Goal: Task Accomplishment & Management: Complete application form

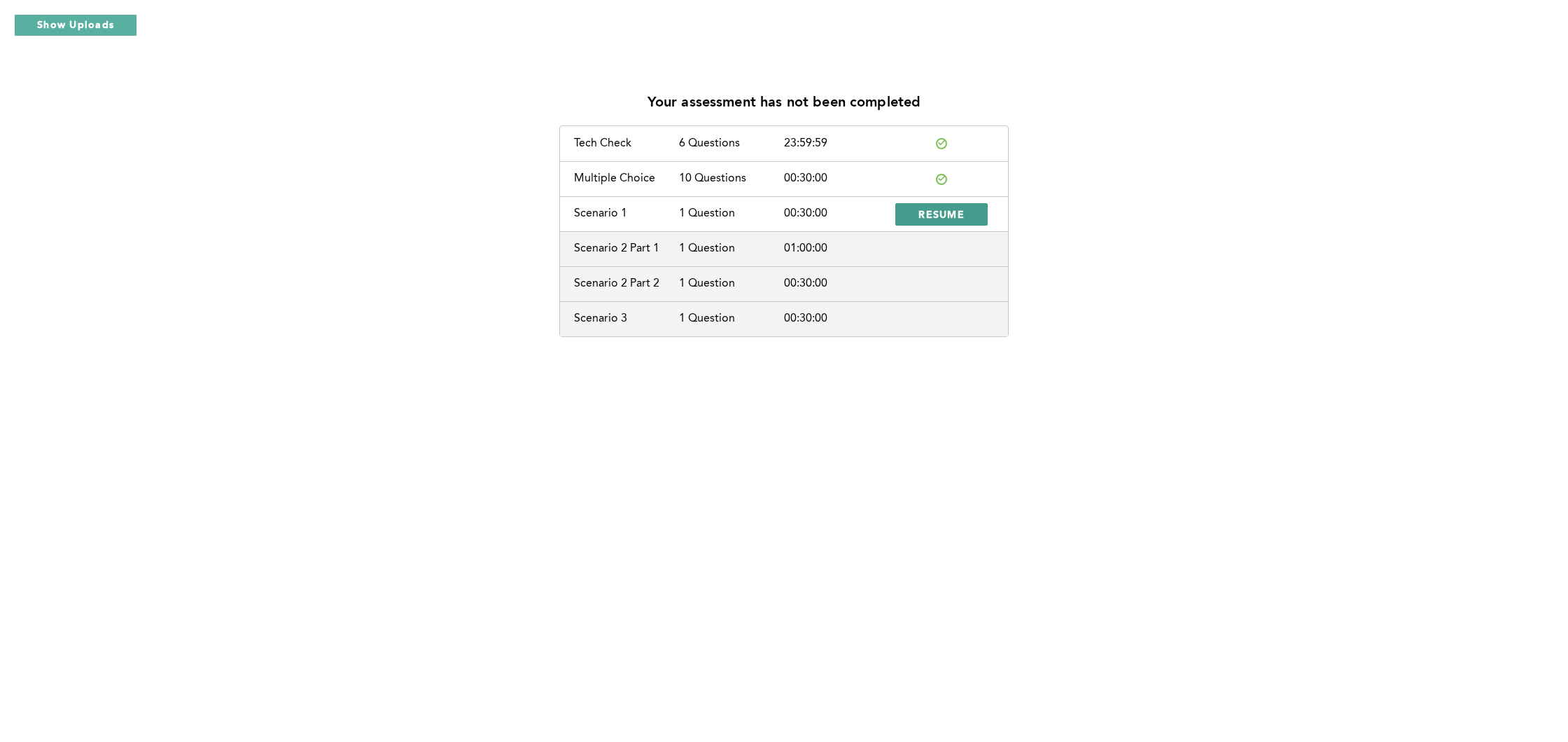
click at [961, 208] on span "RESUME" at bounding box center [941, 214] width 46 height 13
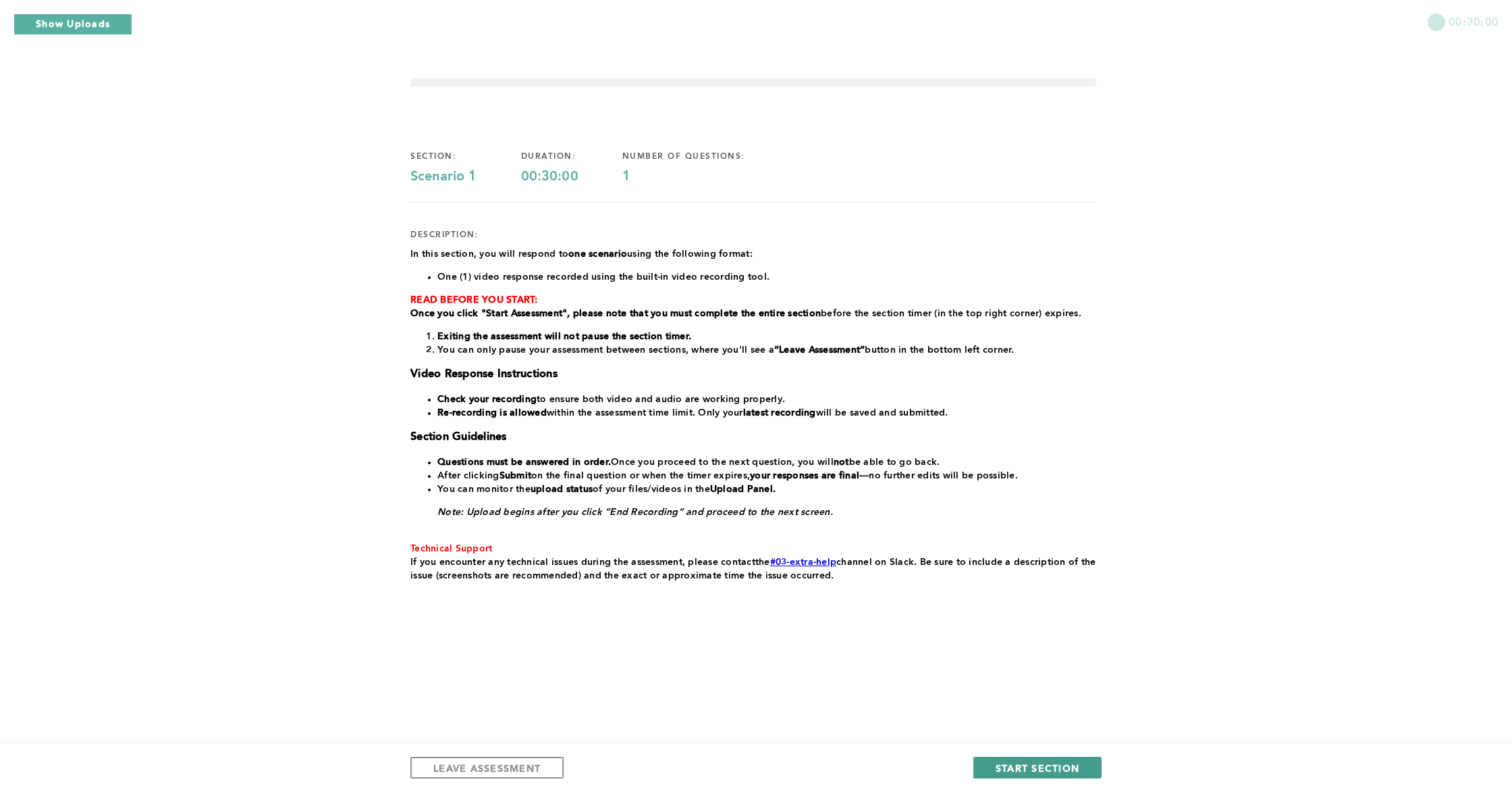
click at [1017, 715] on button "START SECTION" at bounding box center [1037, 767] width 128 height 22
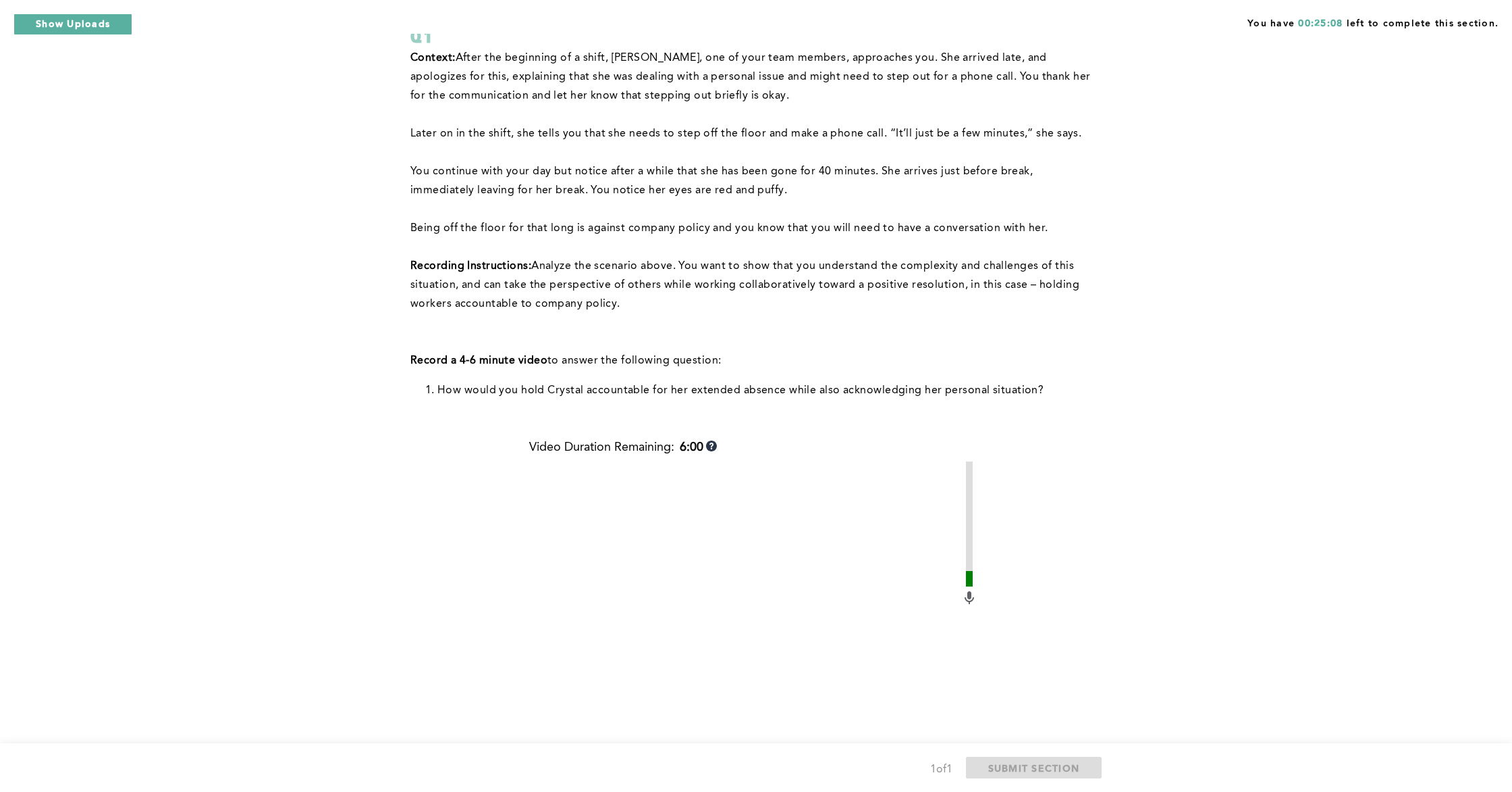
scroll to position [292, 0]
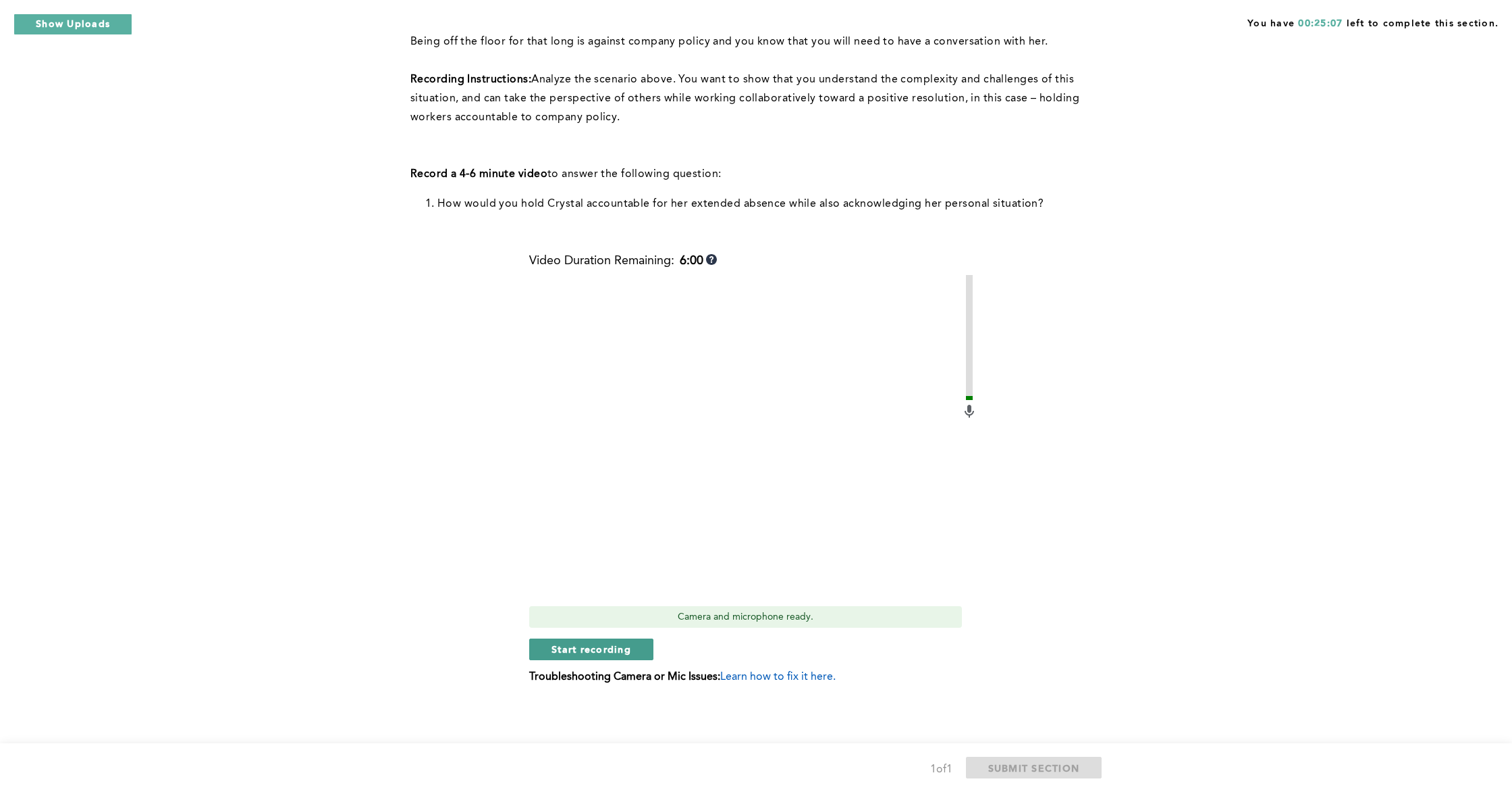
click at [543, 658] on button "Start recording" at bounding box center [591, 649] width 124 height 22
click at [595, 658] on button "Stop recording" at bounding box center [591, 650] width 124 height 22
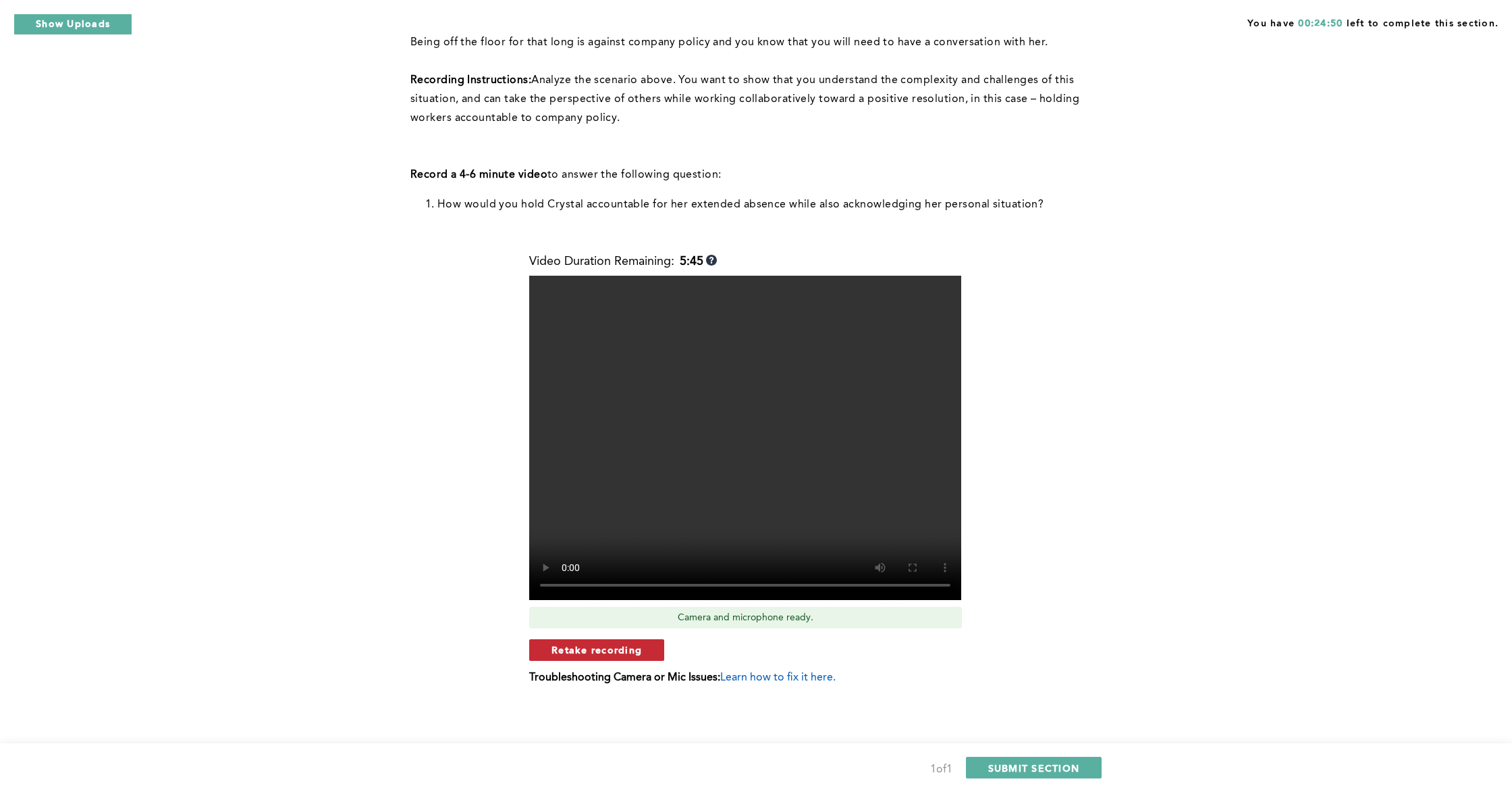
click at [592, 646] on span "Retake recording" at bounding box center [597, 649] width 90 height 13
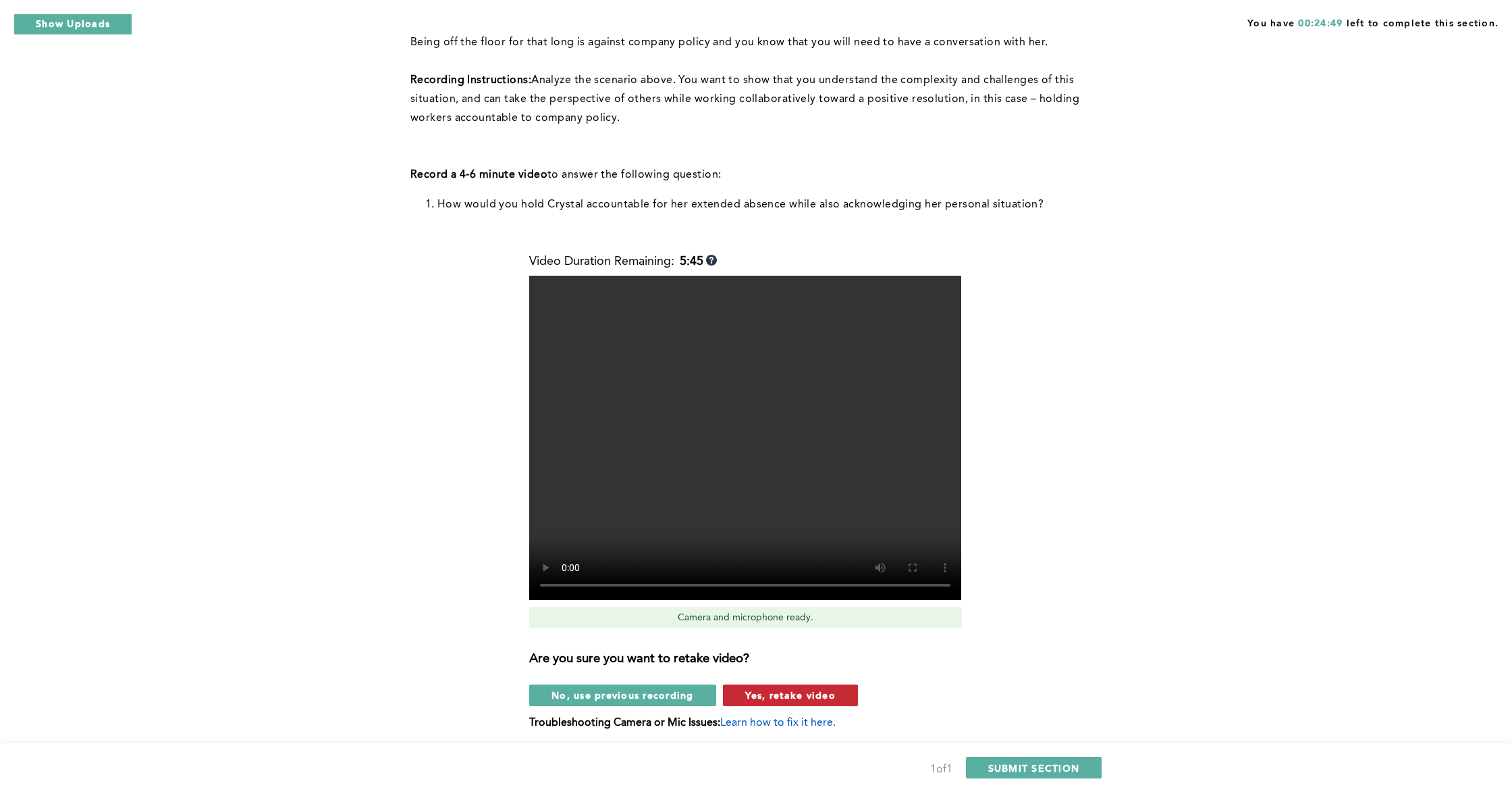
click at [779, 701] on span "Yes, retake video" at bounding box center [791, 694] width 90 height 13
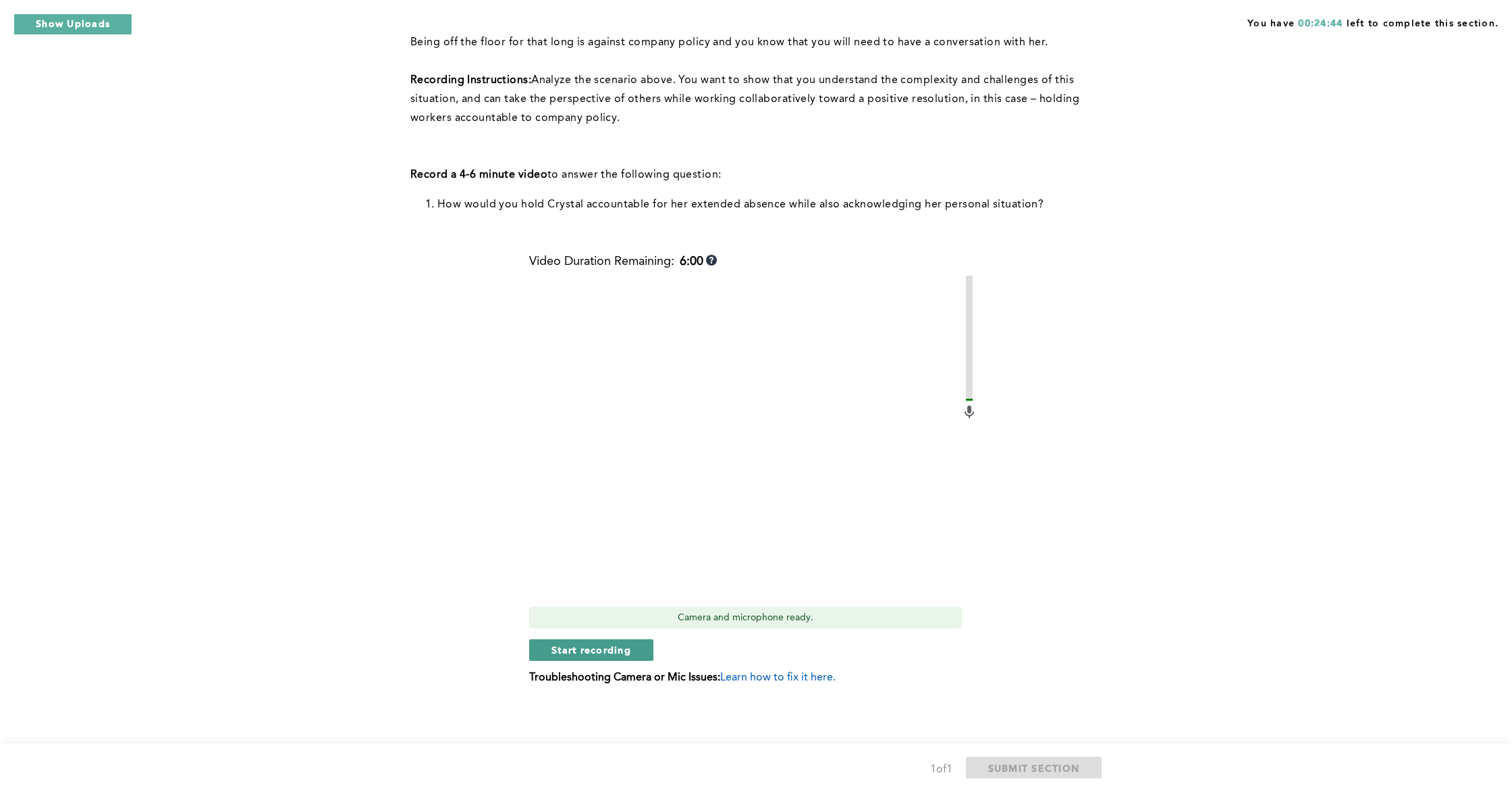
click at [596, 652] on span "Start recording" at bounding box center [591, 649] width 80 height 13
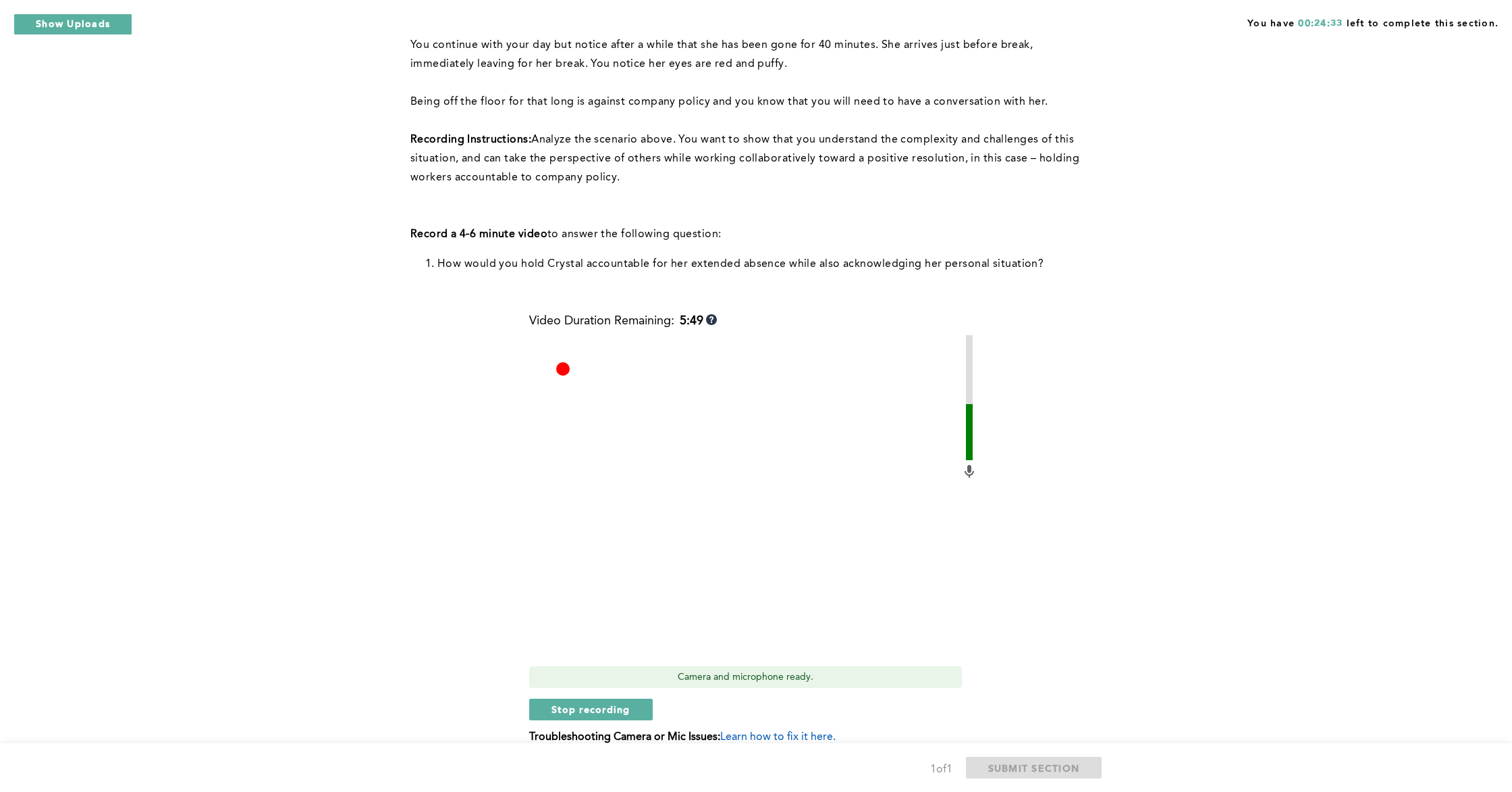
scroll to position [230, 0]
click at [605, 711] on span "Stop recording" at bounding box center [591, 710] width 79 height 13
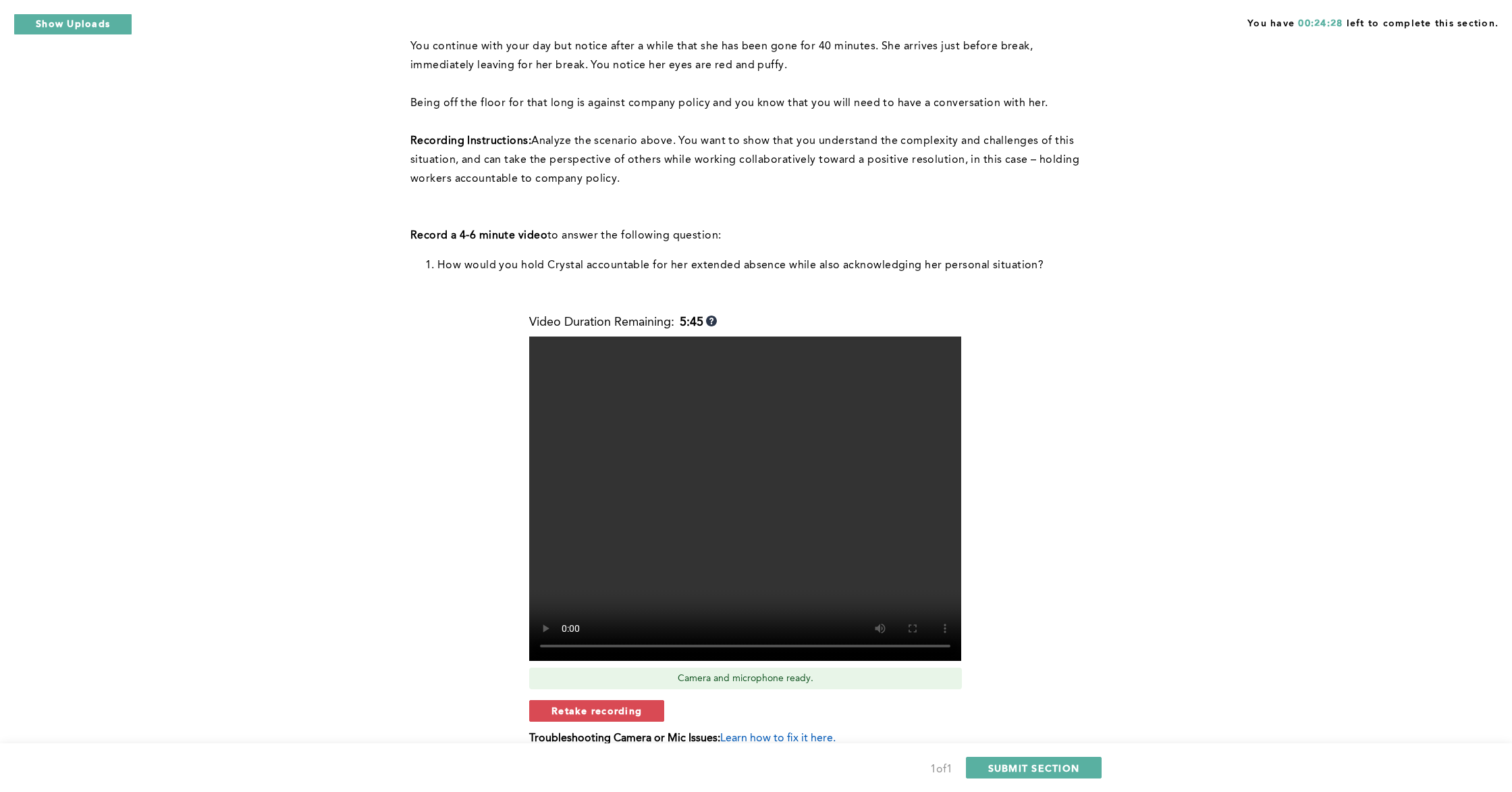
click at [624, 704] on span "Retake recording" at bounding box center [597, 710] width 90 height 13
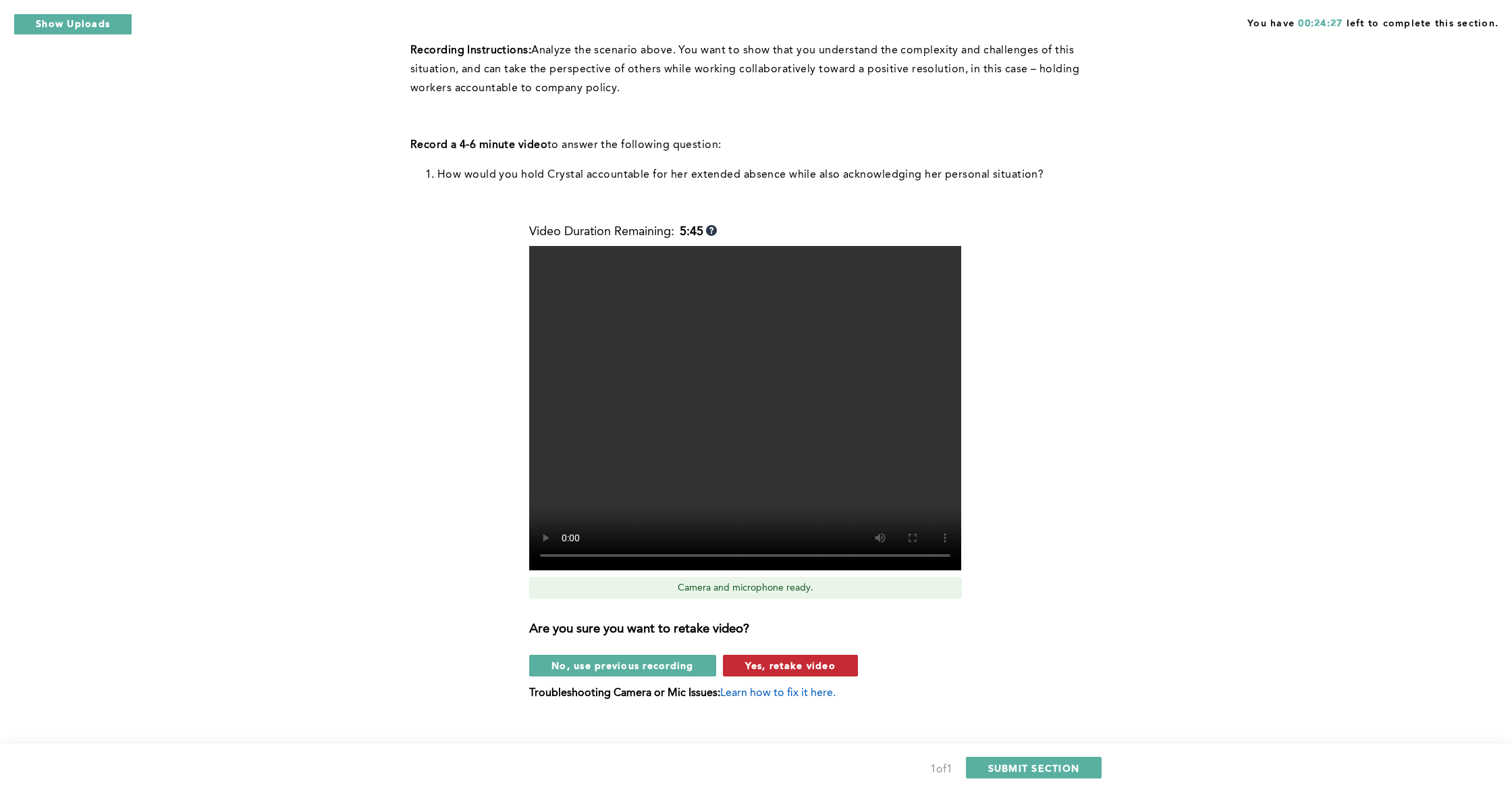
click at [765, 663] on span "Yes, retake video" at bounding box center [791, 665] width 90 height 13
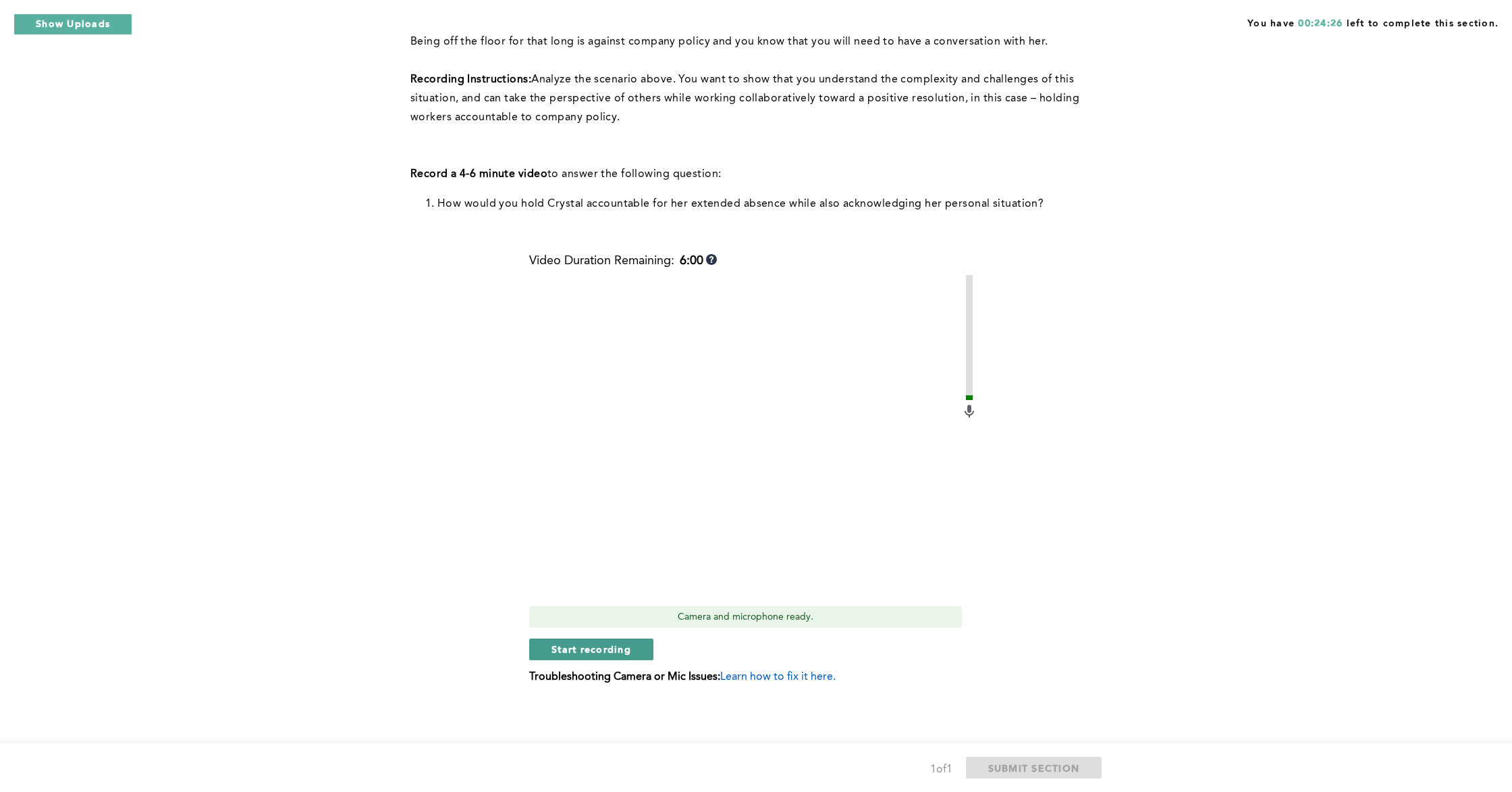
click at [593, 652] on span "Start recording" at bounding box center [591, 648] width 80 height 13
click at [609, 660] on div "Video Duration Remaining: 4:36 Camera and microphone ready. Stop recording Trou…" at bounding box center [753, 475] width 449 height 440
click at [627, 653] on span "Stop recording" at bounding box center [591, 649] width 79 height 13
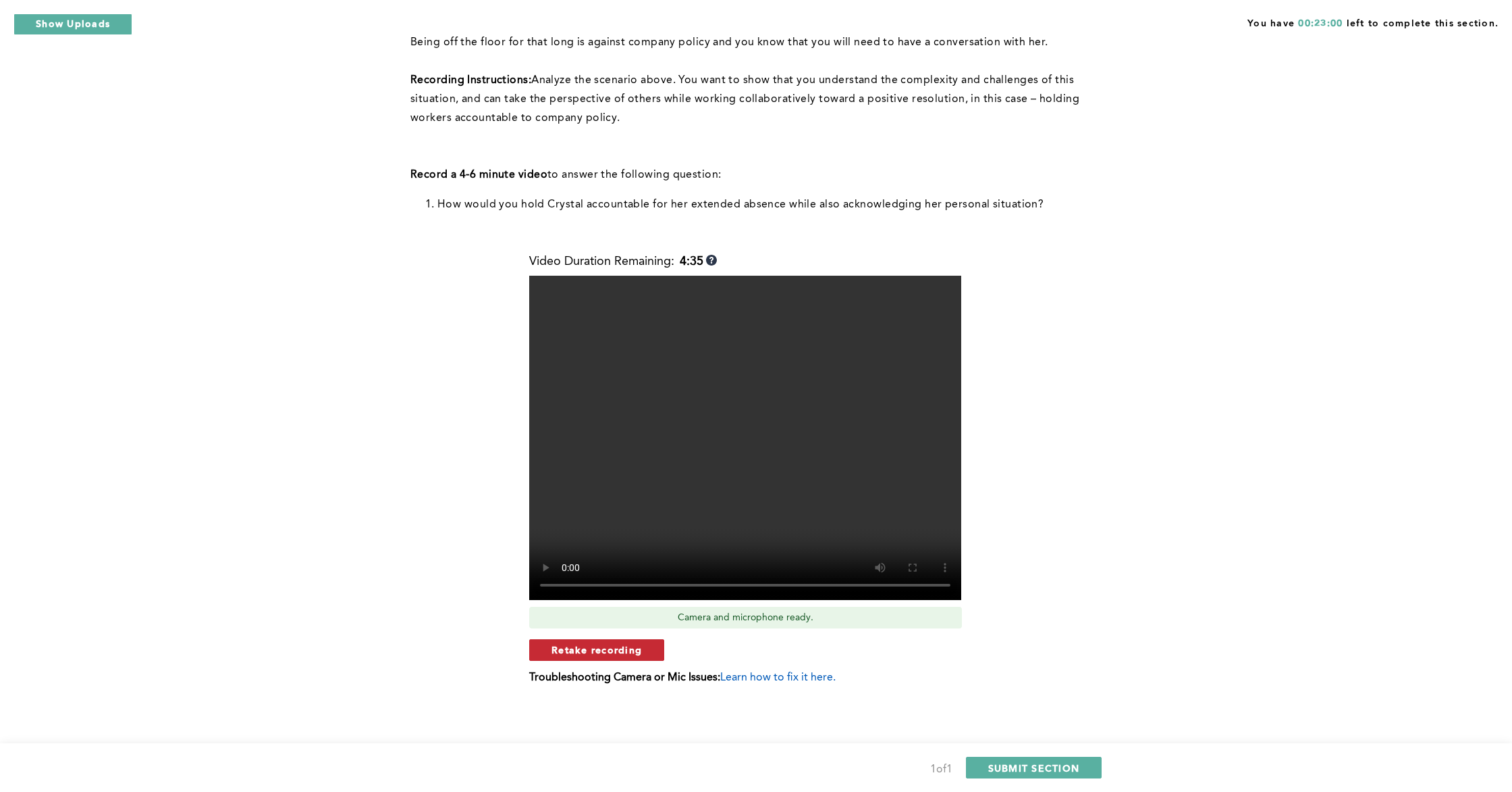
click at [620, 658] on button "Retake recording" at bounding box center [597, 650] width 135 height 22
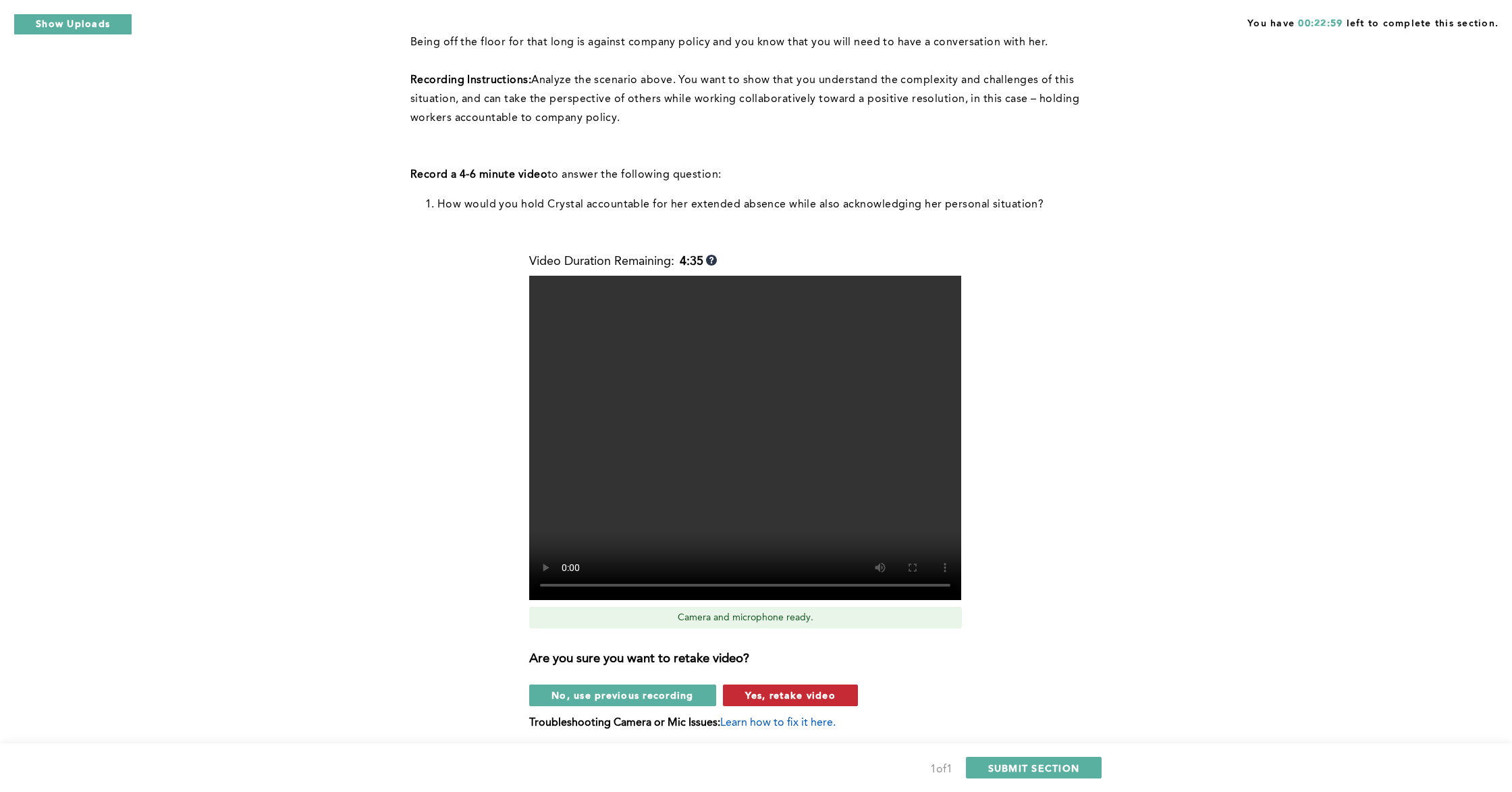
click at [755, 701] on span "Yes, retake video" at bounding box center [791, 694] width 90 height 13
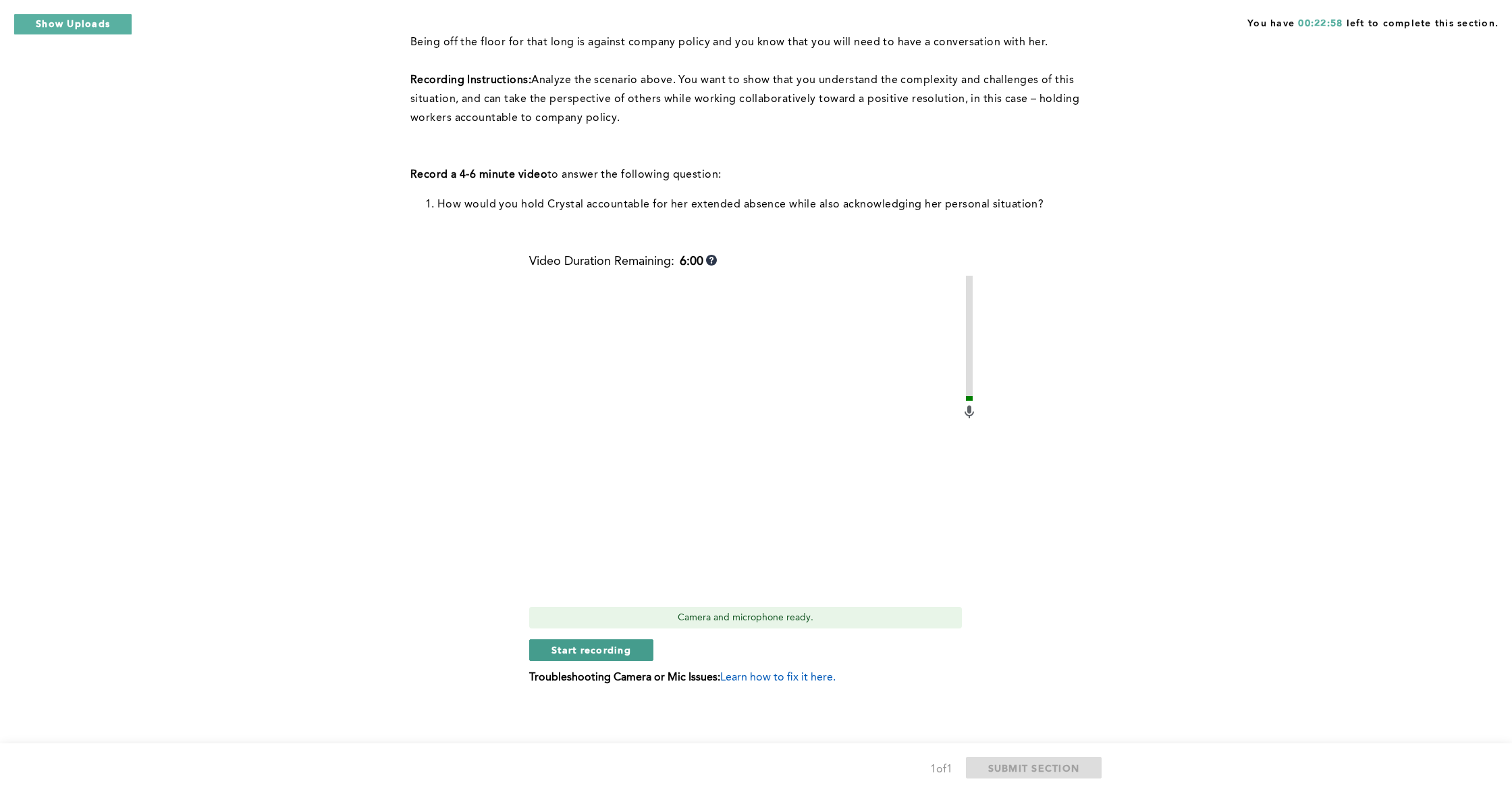
click at [576, 654] on span "Start recording" at bounding box center [591, 649] width 80 height 13
click at [617, 661] on div "Video Duration Remaining: 3:56 Camera and microphone ready. Stop recording Trou…" at bounding box center [753, 475] width 449 height 440
click at [607, 654] on span "Stop recording" at bounding box center [591, 649] width 79 height 13
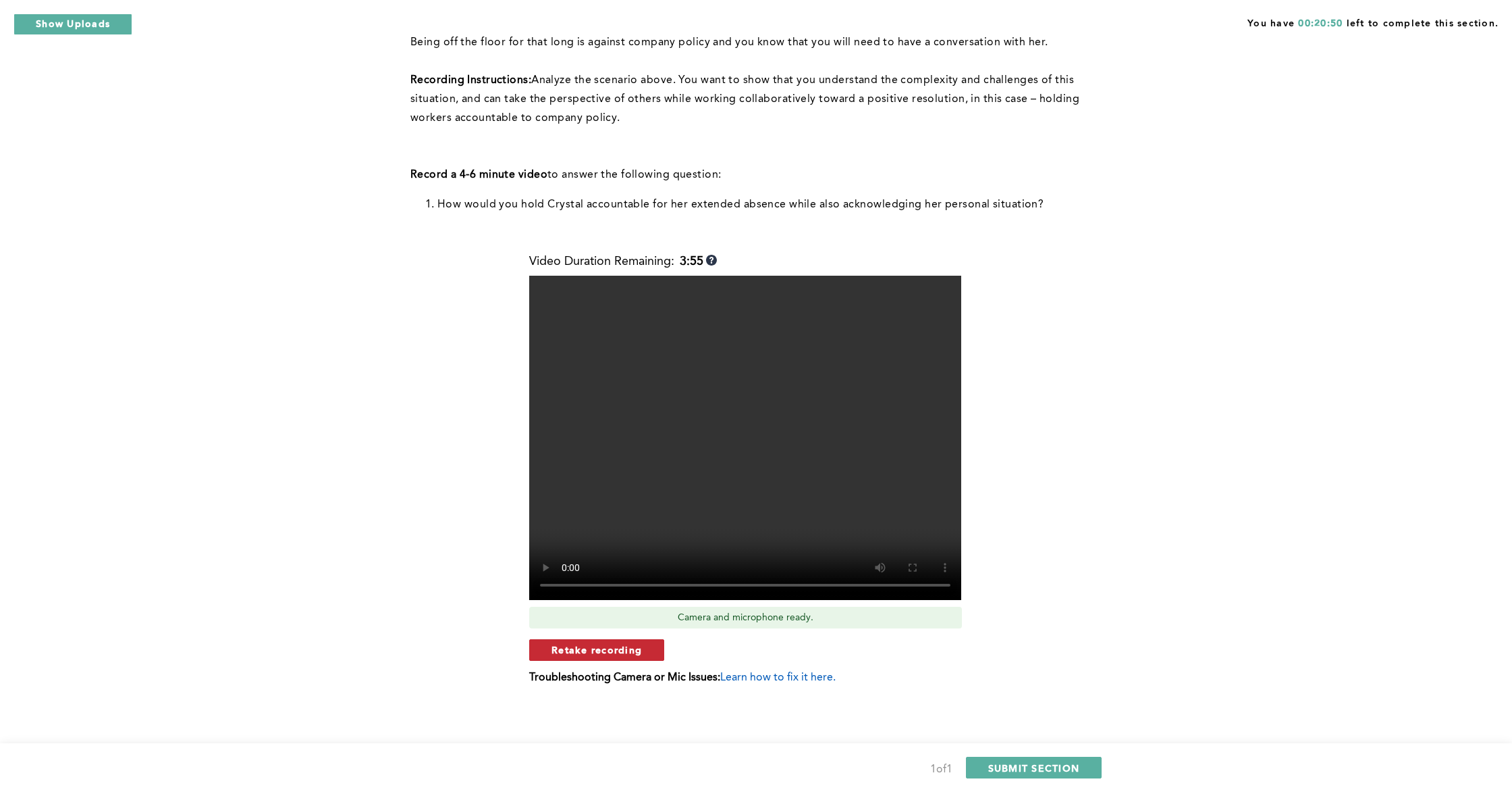
click at [596, 652] on span "Retake recording" at bounding box center [597, 649] width 90 height 13
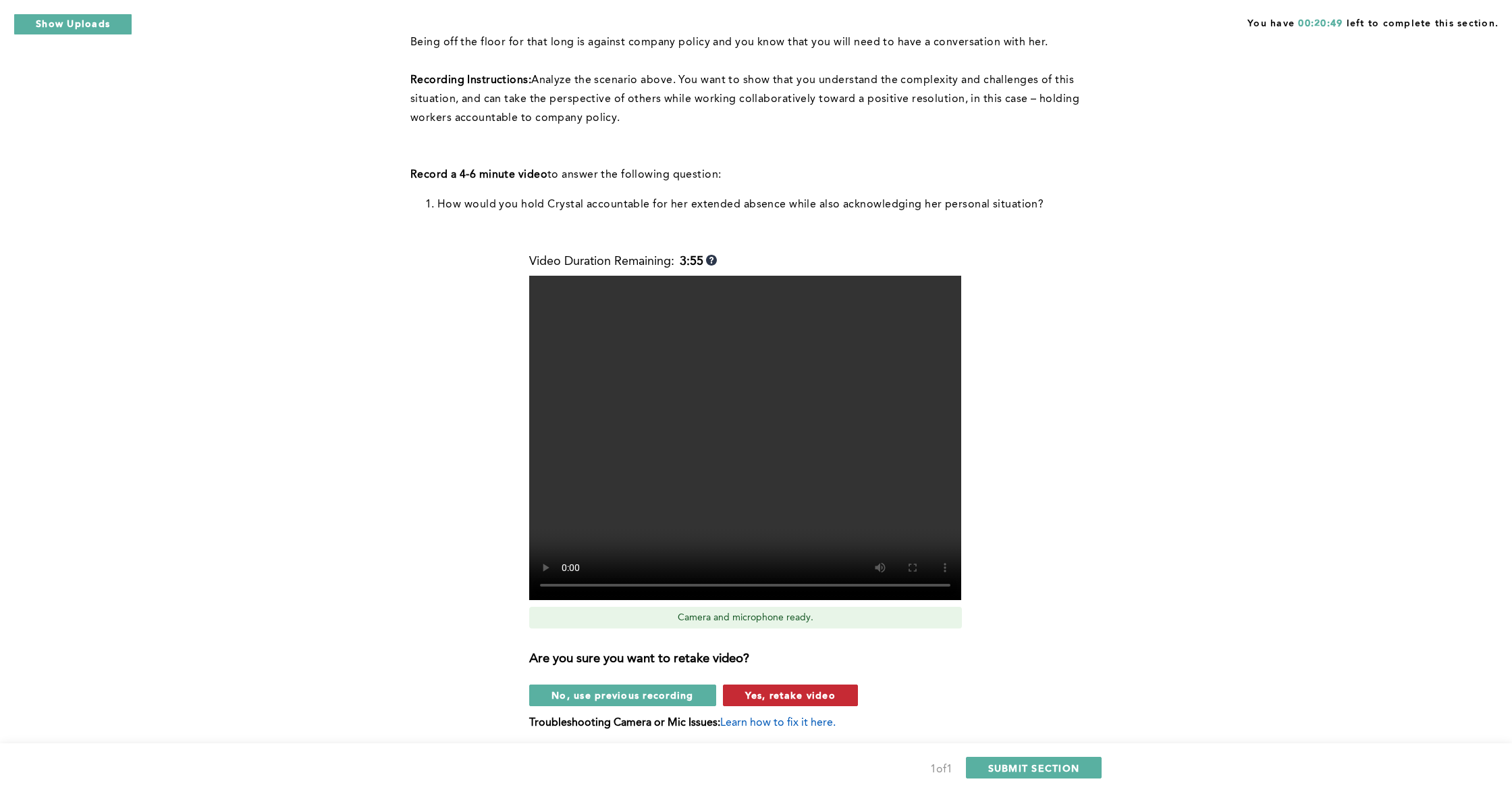
click at [757, 685] on button "Yes, retake video" at bounding box center [791, 695] width 135 height 22
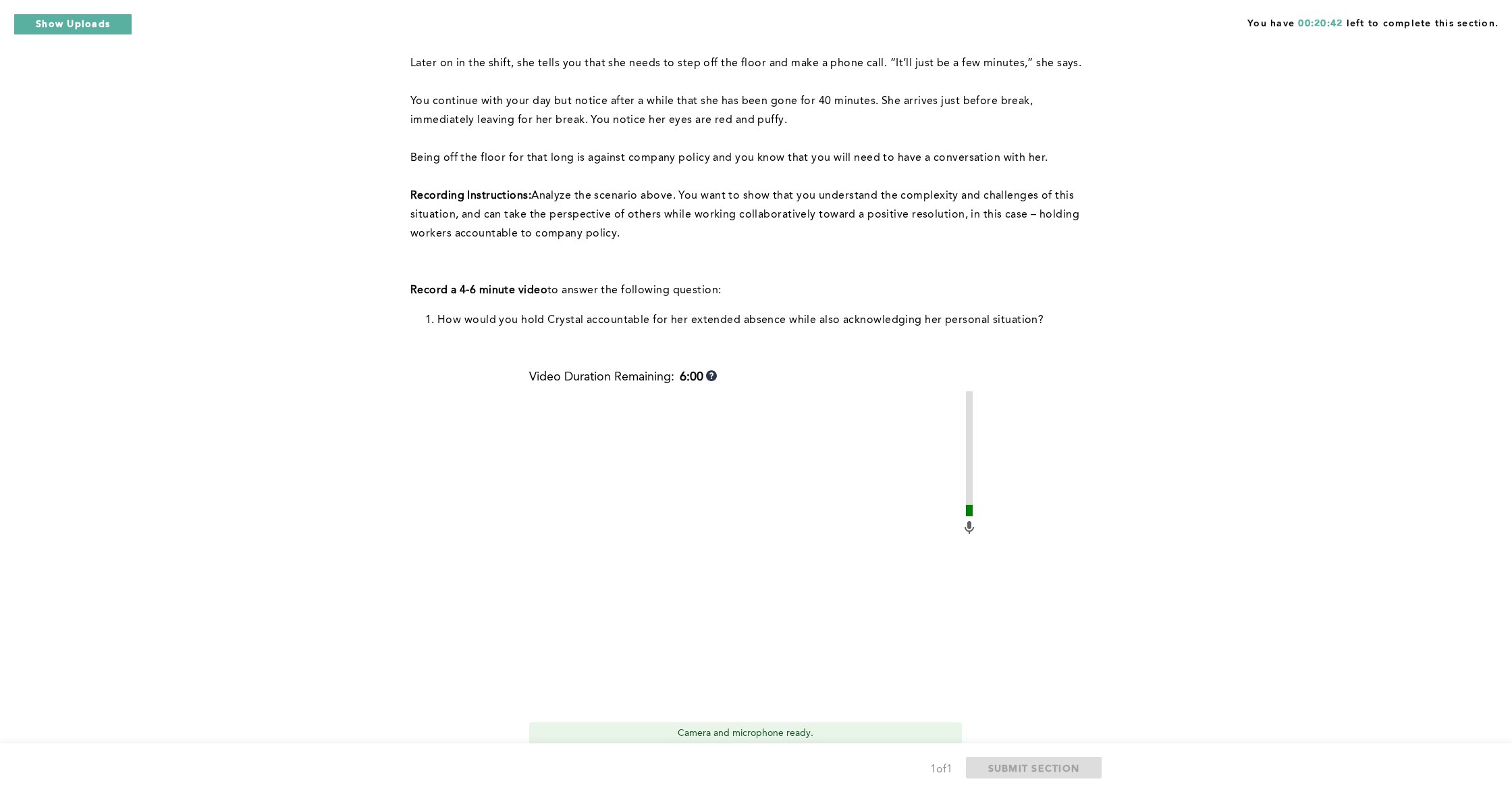
scroll to position [174, 0]
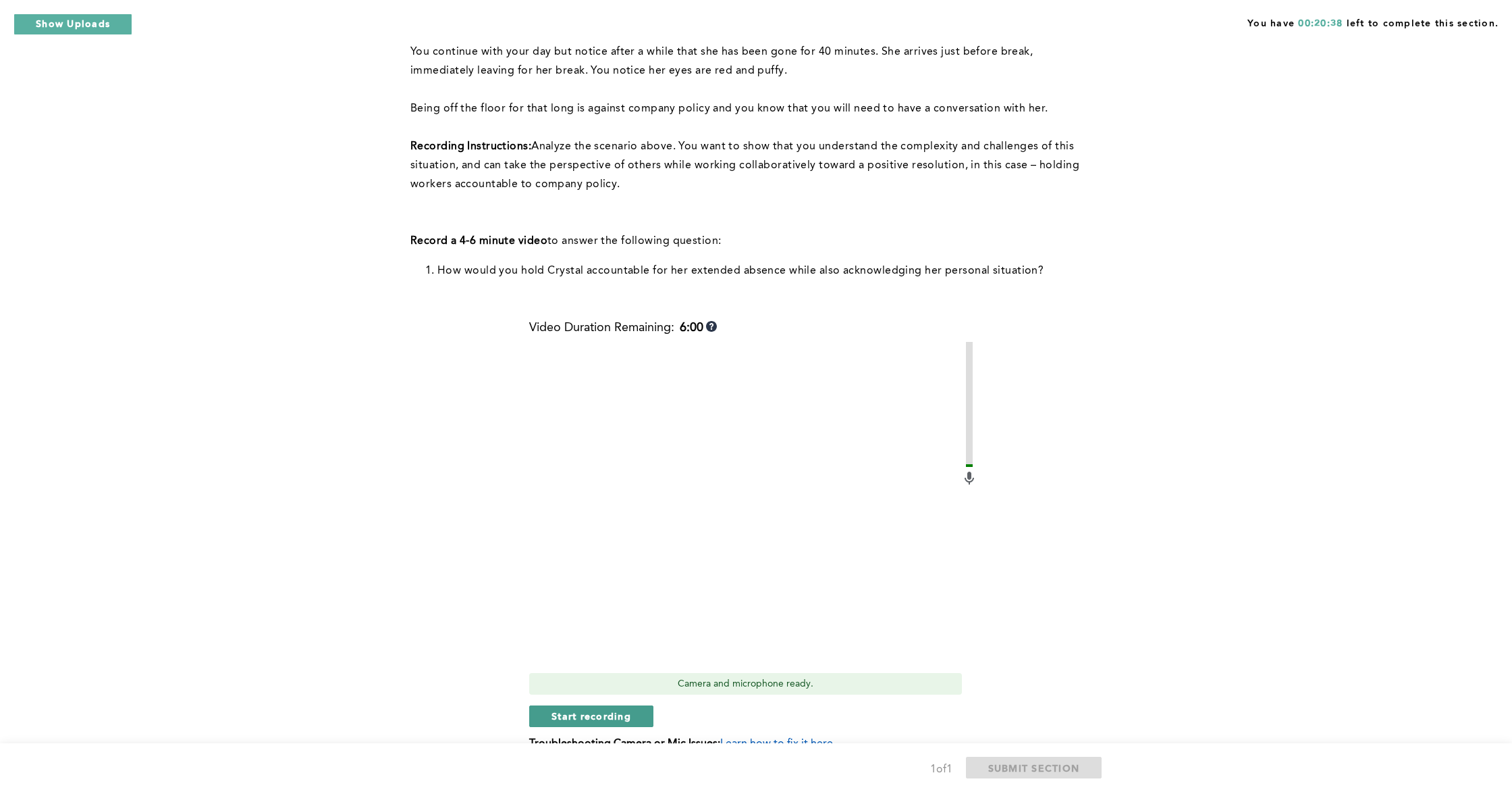
click at [561, 715] on span "Start recording" at bounding box center [591, 716] width 80 height 13
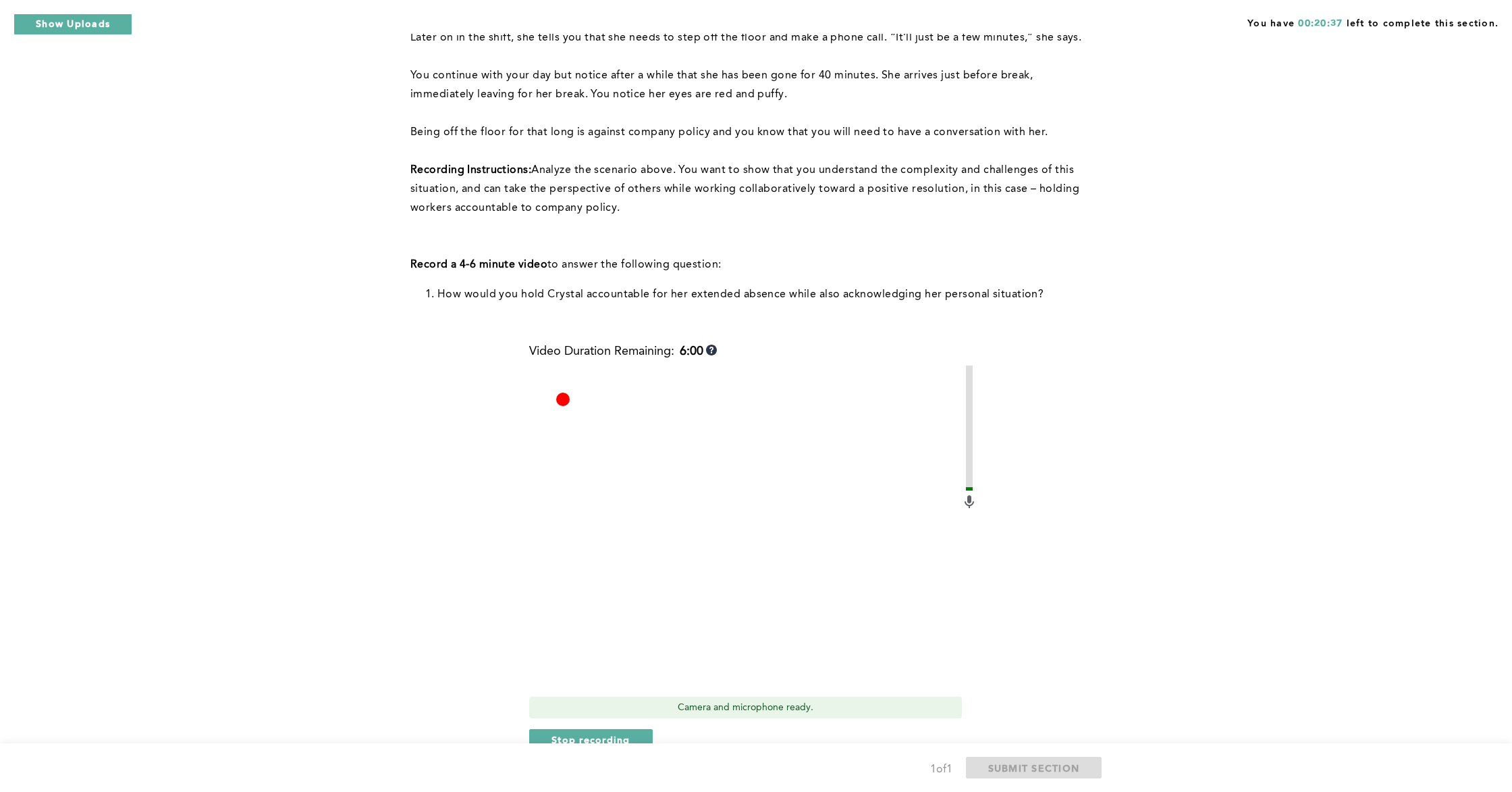
scroll to position [199, 0]
click at [591, 715] on button "Stop recording" at bounding box center [591, 742] width 124 height 22
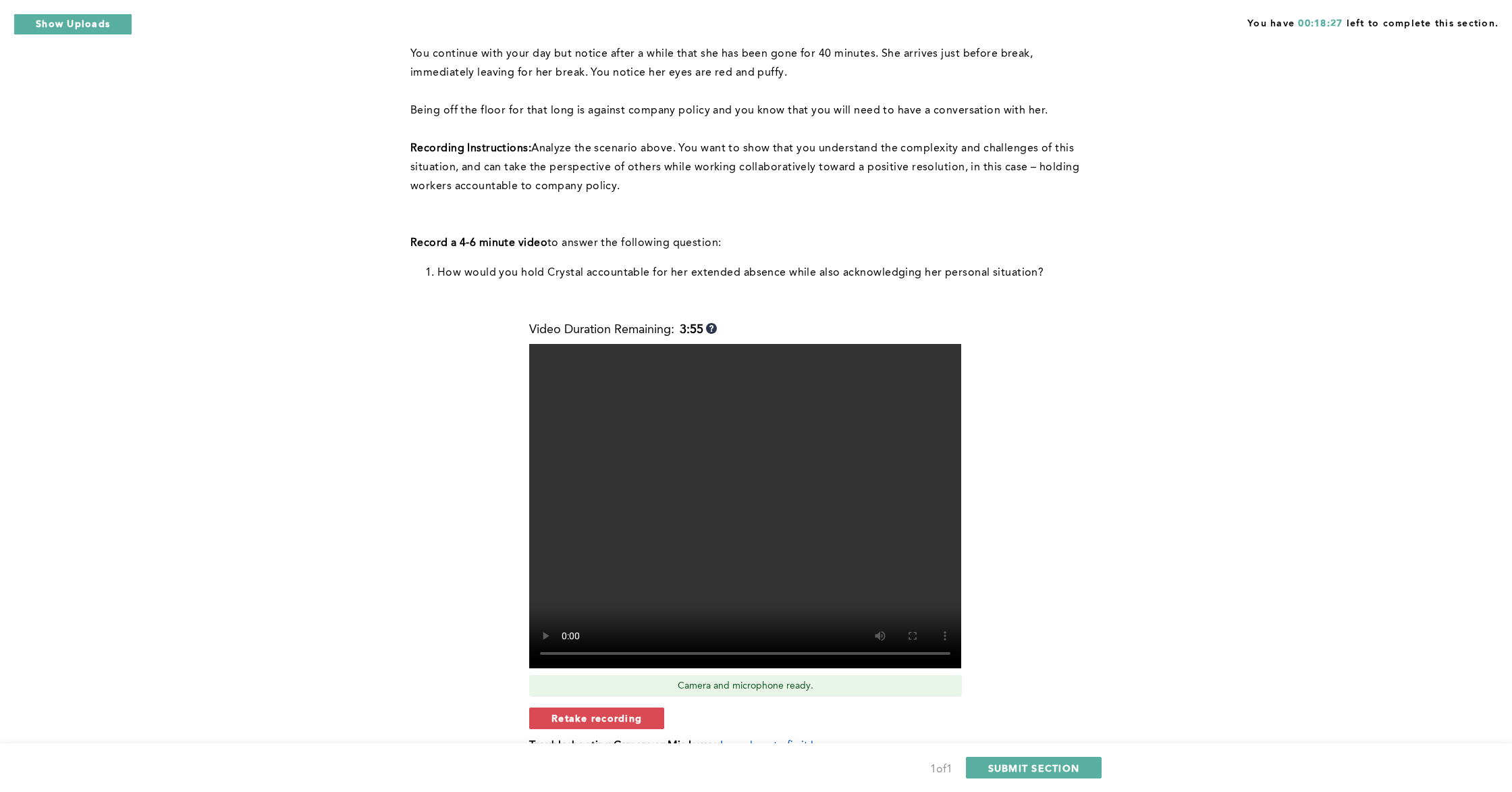
click at [591, 715] on div "Video Duration Remaining: 3:55 Camera and microphone ready. Retake recording Tr…" at bounding box center [753, 543] width 449 height 440
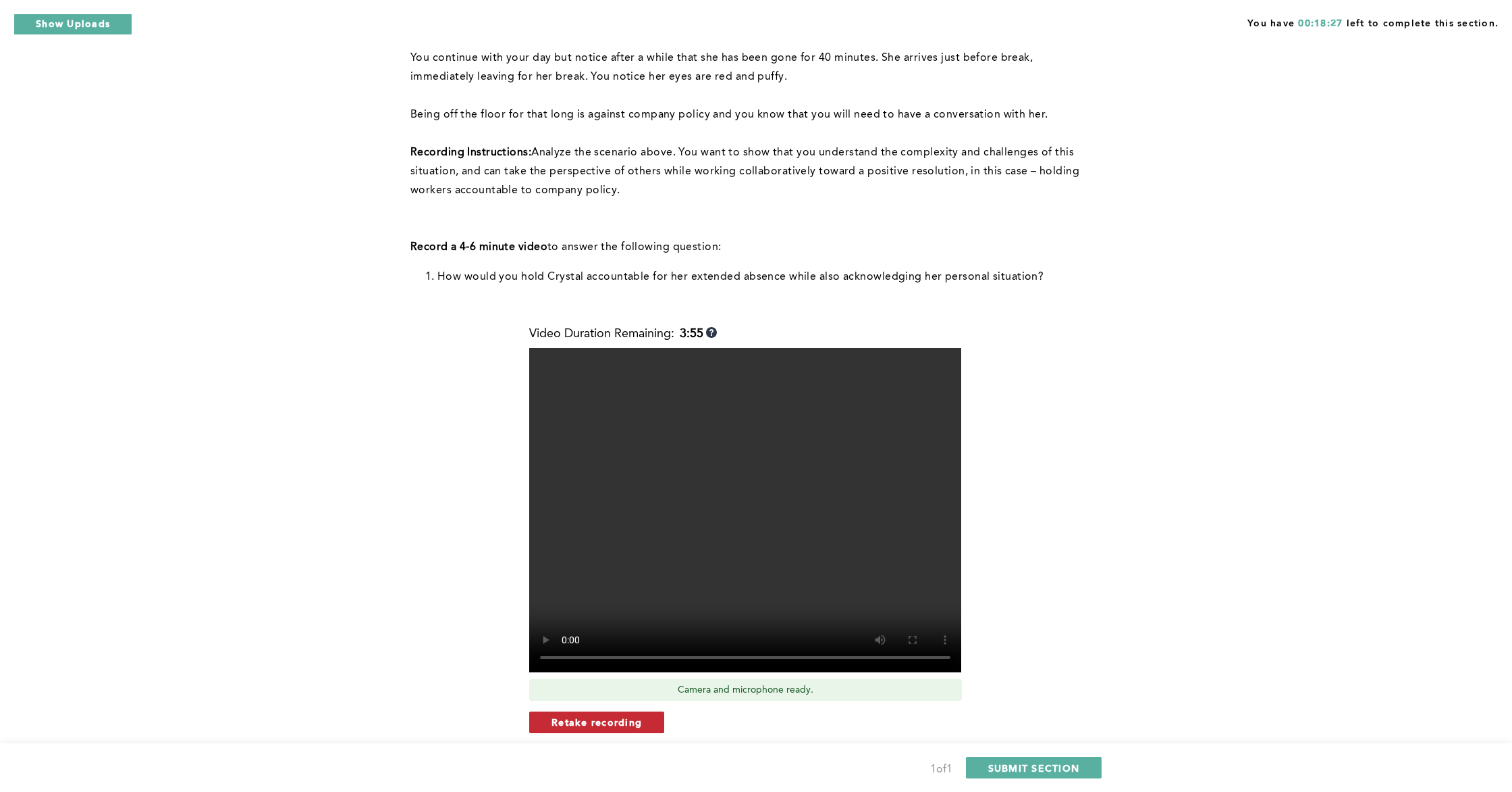
click at [608, 715] on span "Retake recording" at bounding box center [597, 722] width 90 height 13
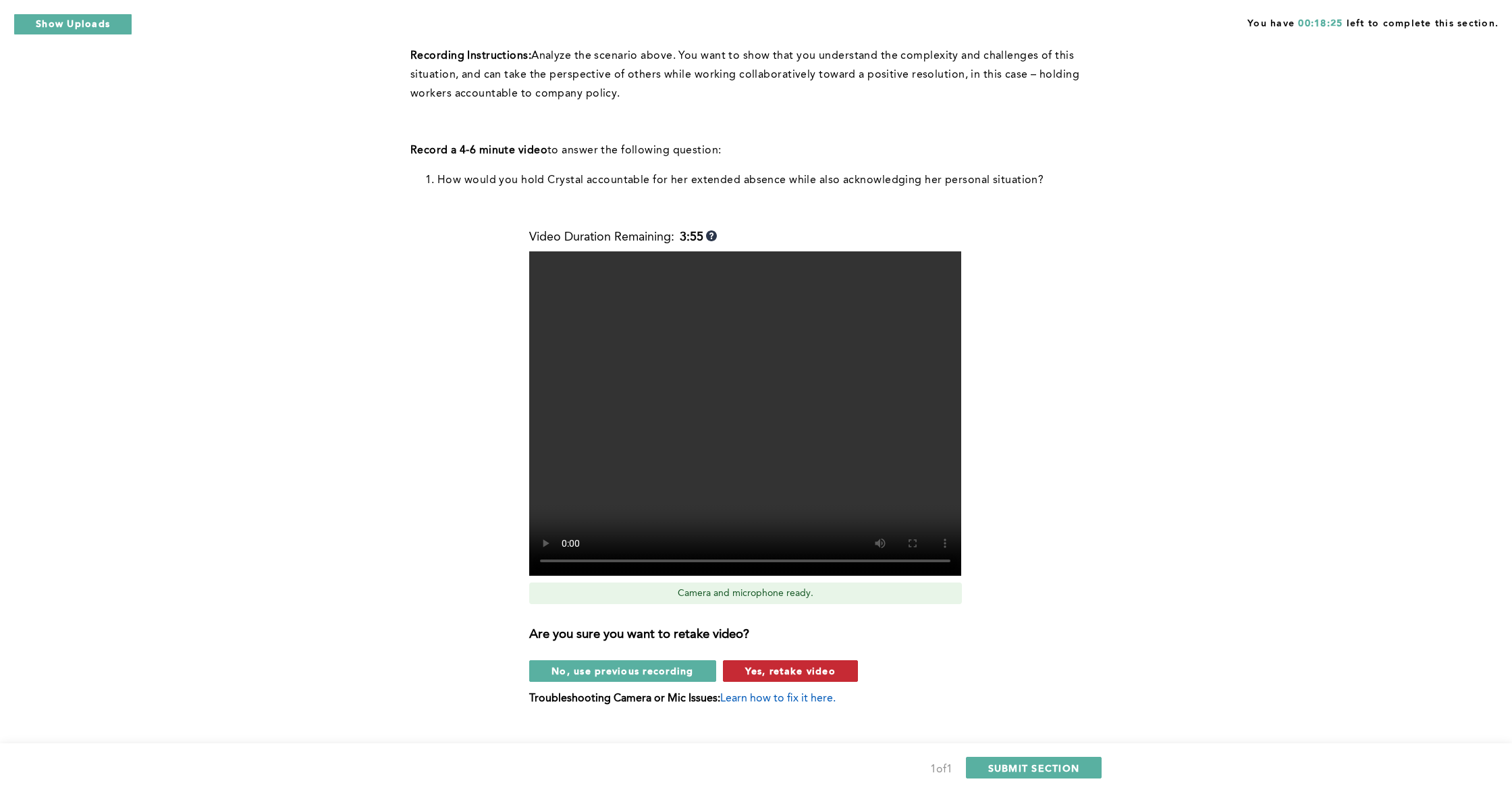
click at [808, 678] on button "Yes, retake video" at bounding box center [791, 671] width 135 height 22
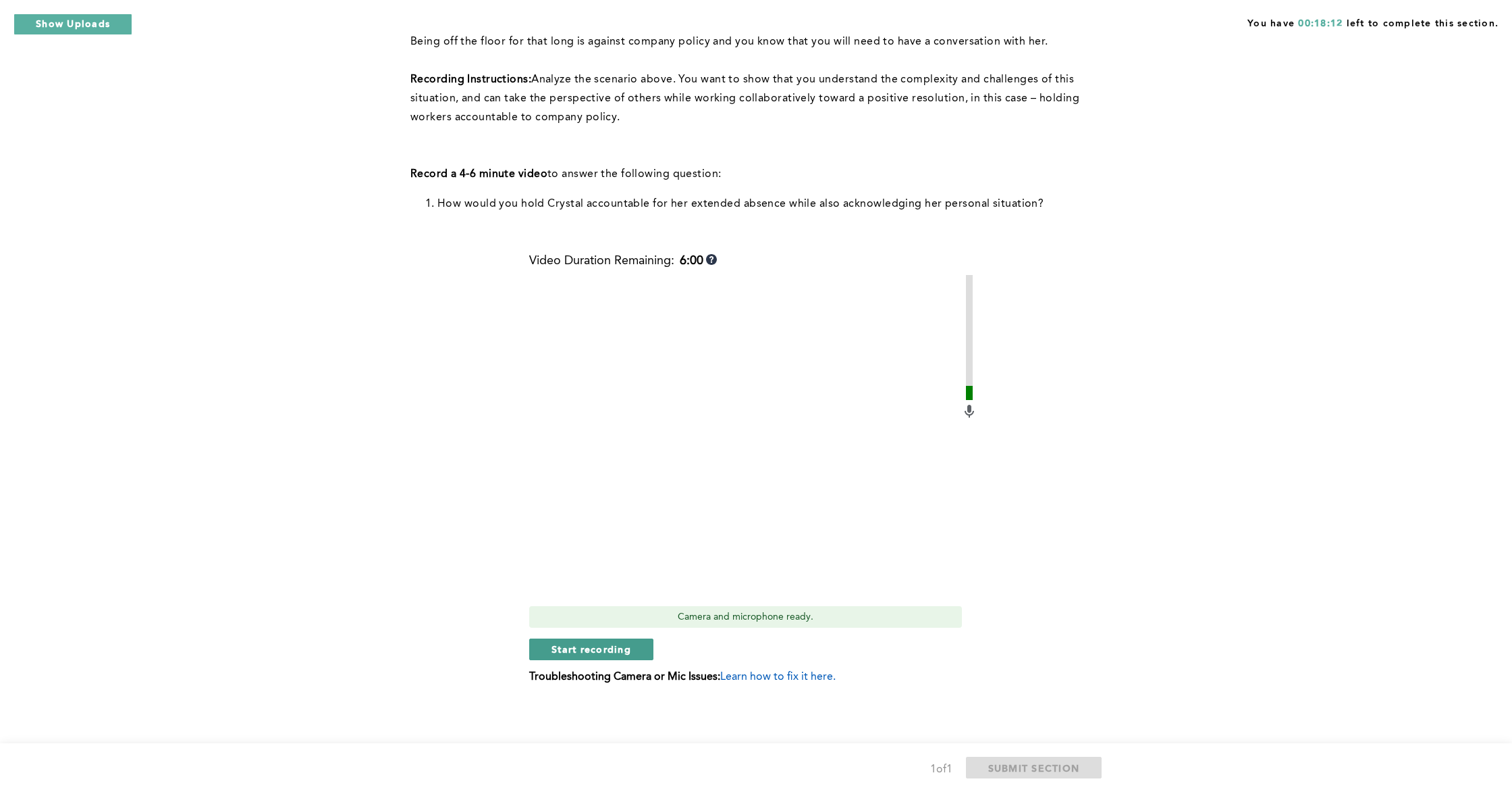
click at [606, 653] on span "Start recording" at bounding box center [591, 648] width 80 height 13
click at [585, 646] on span "Stop recording" at bounding box center [591, 648] width 79 height 13
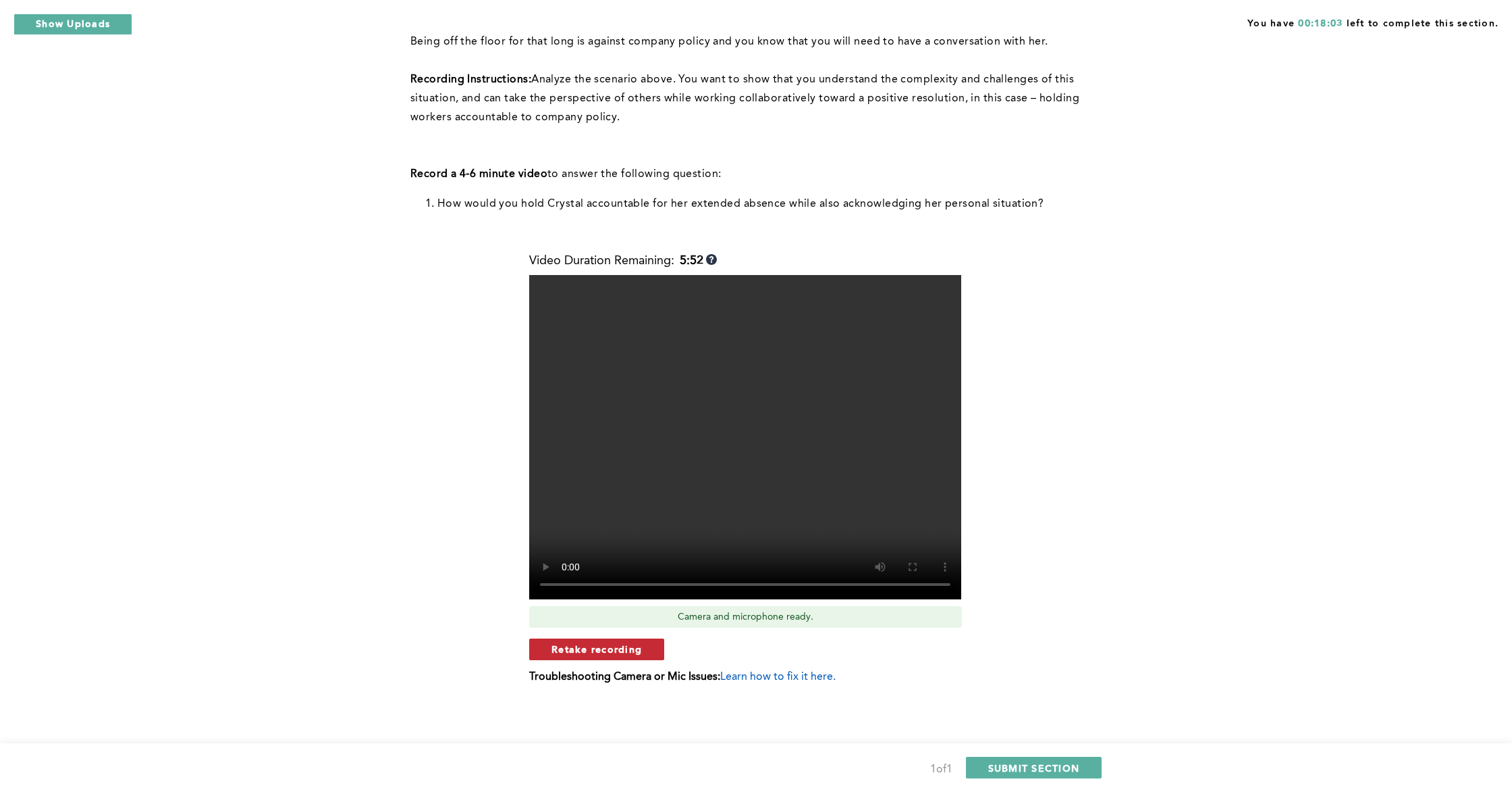
click at [631, 642] on span "Retake recording" at bounding box center [597, 648] width 90 height 13
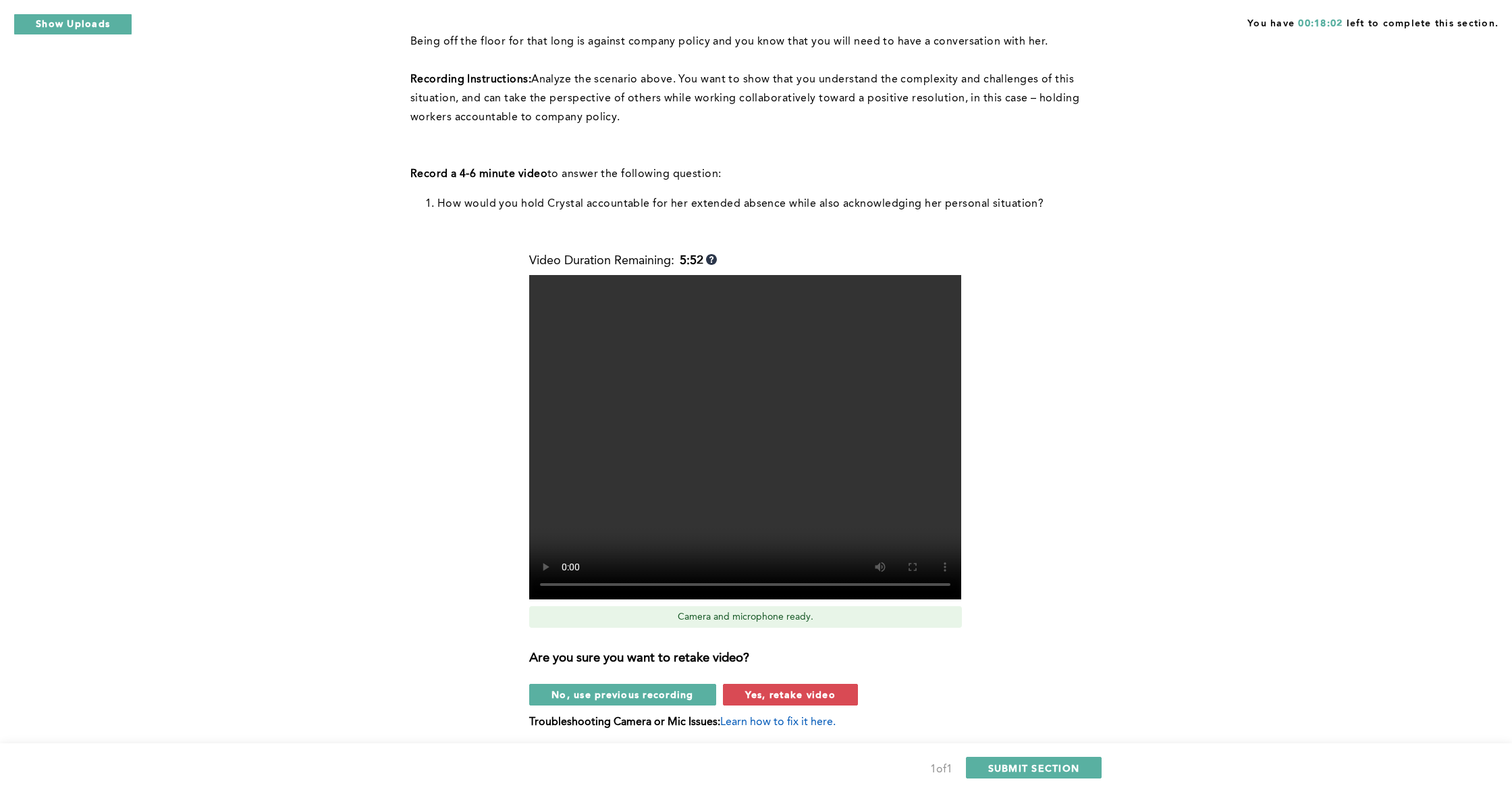
click at [746, 682] on div "Are you sure you want to retake video? No, use previous recording Yes, retake v…" at bounding box center [753, 672] width 449 height 67
click at [798, 700] on span "Yes, retake video" at bounding box center [791, 694] width 90 height 13
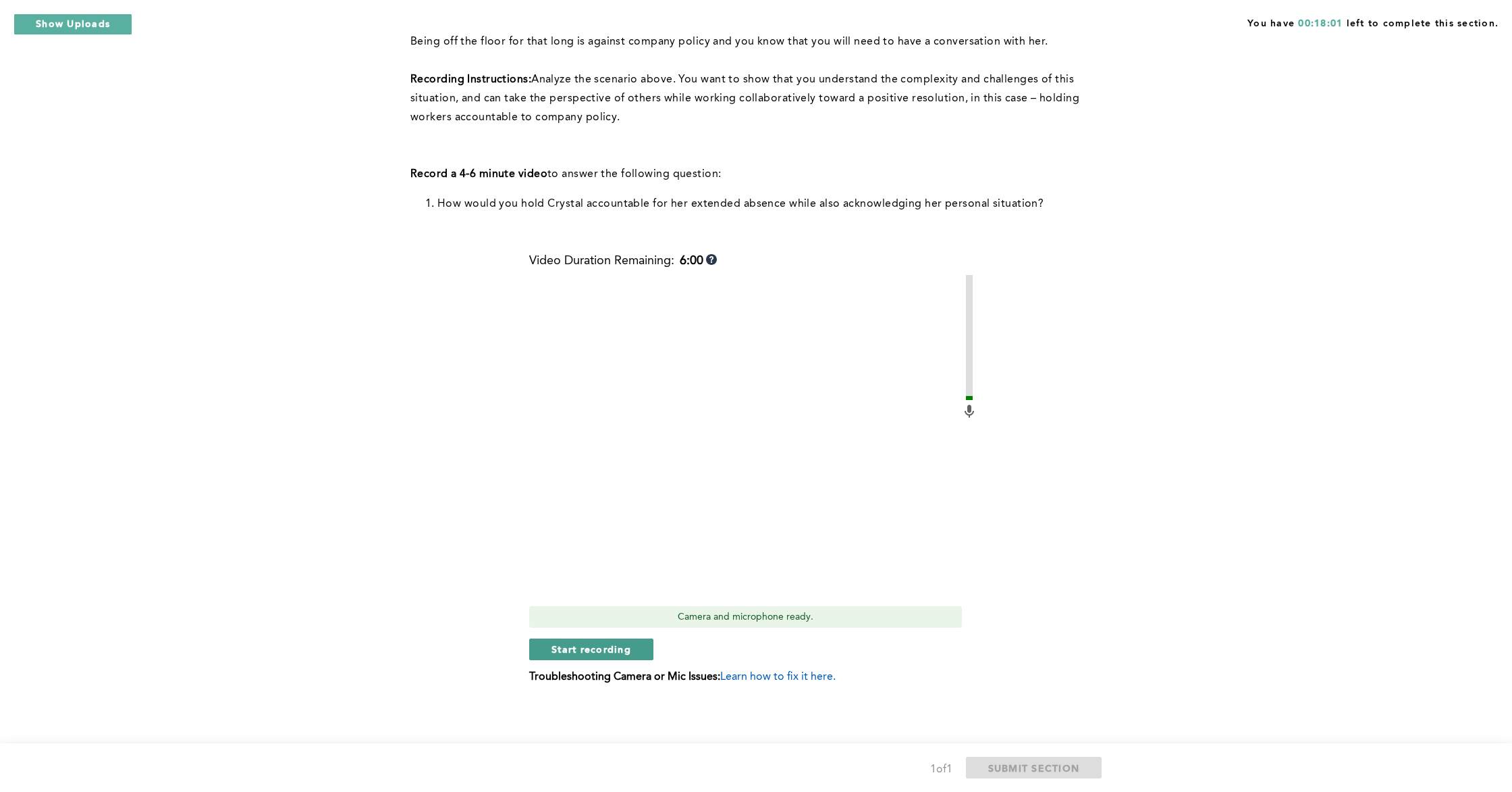
click at [611, 657] on button "Start recording" at bounding box center [591, 649] width 124 height 22
drag, startPoint x: 569, startPoint y: 649, endPoint x: 694, endPoint y: 652, distance: 125.0
click at [569, 649] on span "Stop recording" at bounding box center [591, 648] width 79 height 13
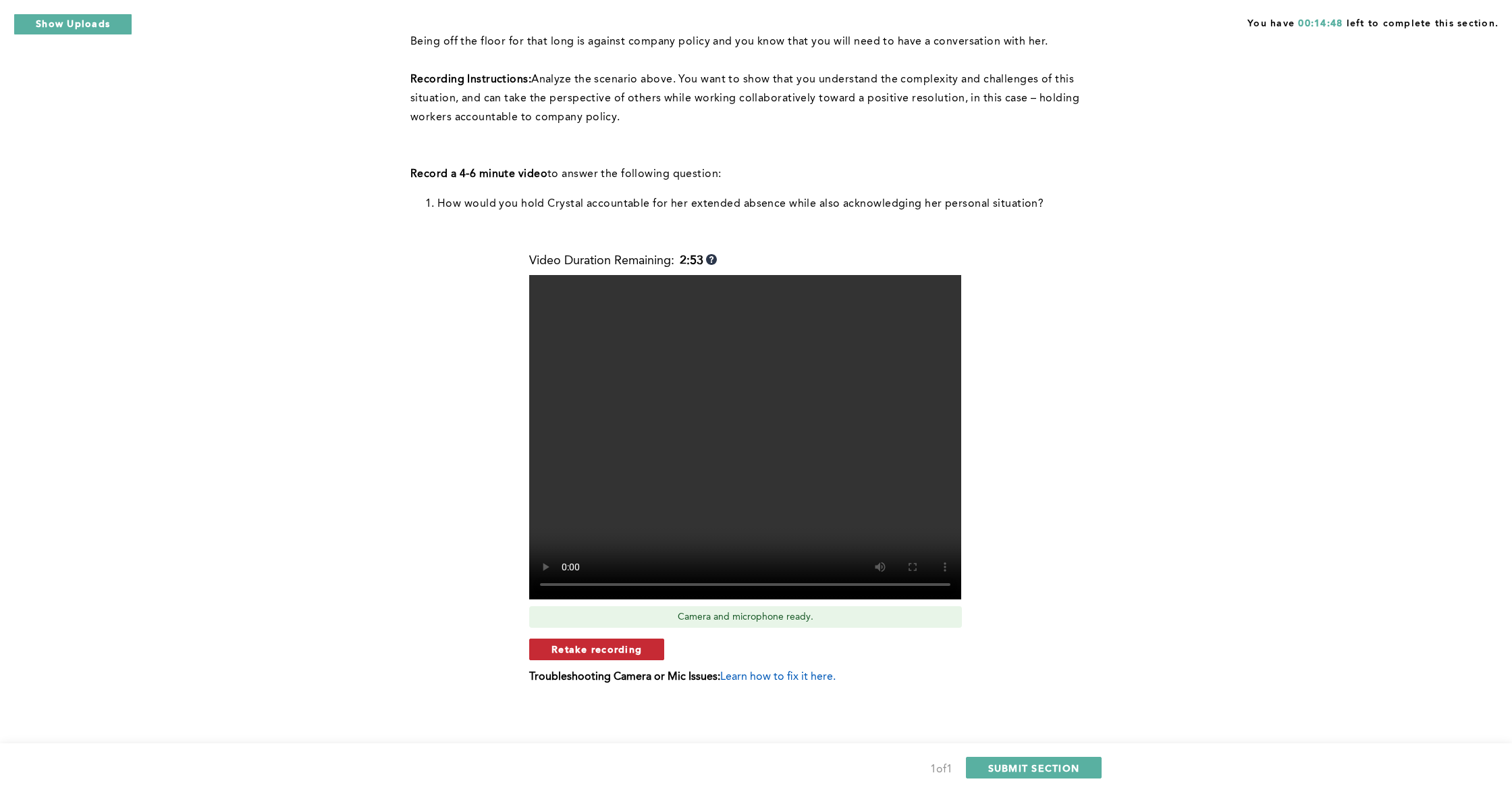
click at [625, 642] on button "Retake recording" at bounding box center [597, 649] width 135 height 22
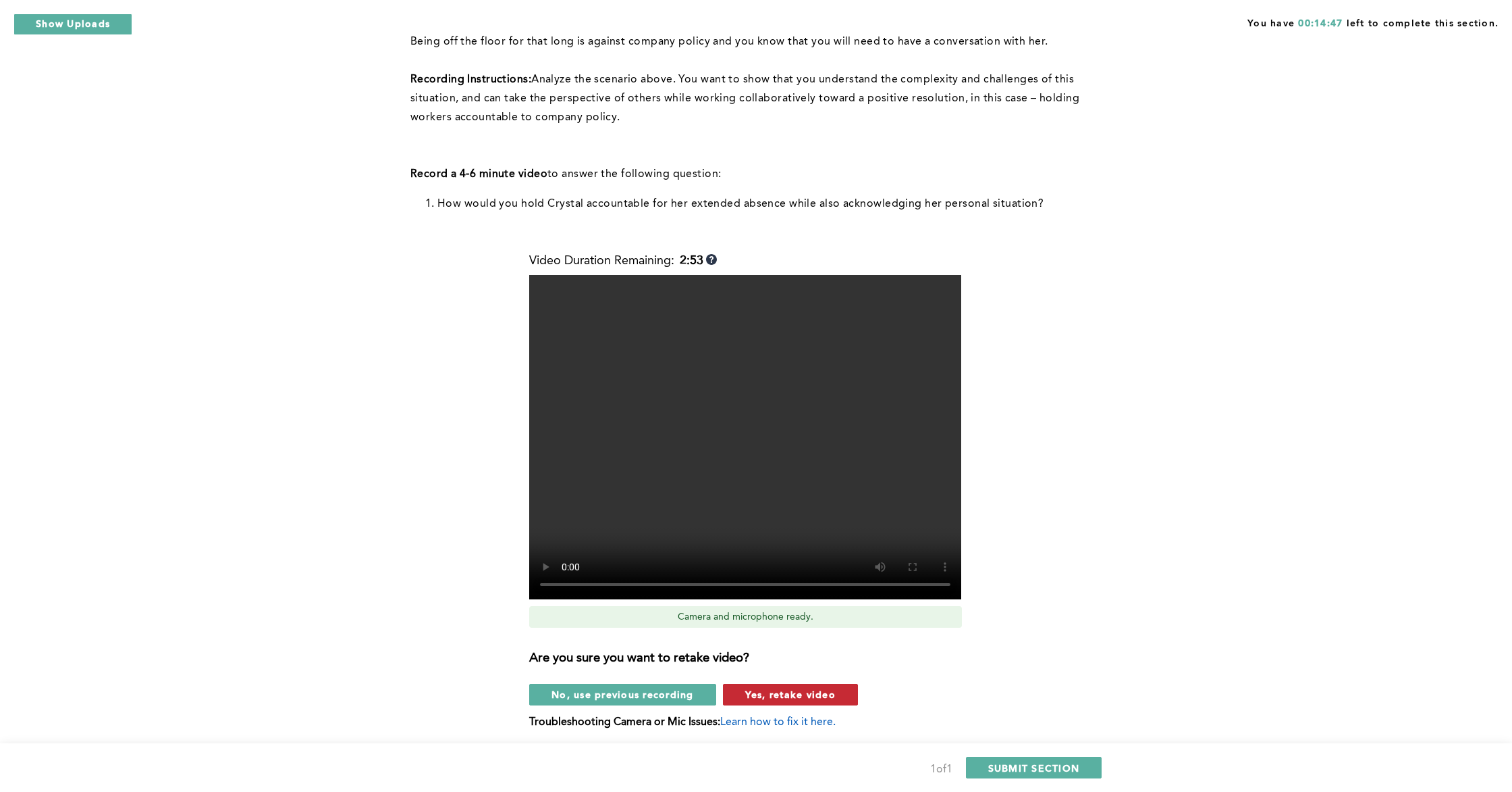
click at [758, 690] on span "Yes, retake video" at bounding box center [791, 694] width 90 height 13
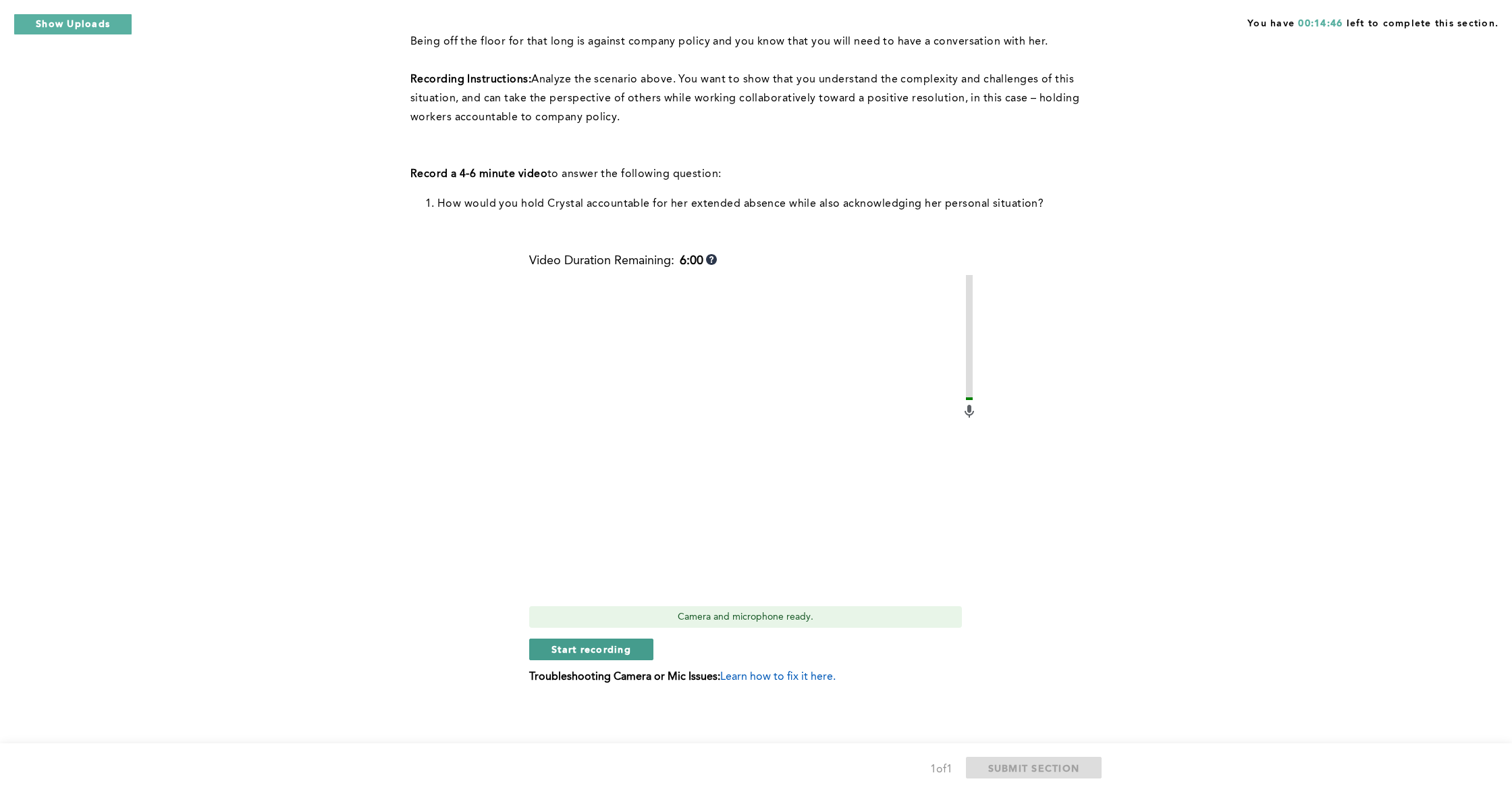
click at [593, 655] on span "Start recording" at bounding box center [591, 648] width 80 height 13
click at [578, 647] on span "Stop recording" at bounding box center [591, 648] width 79 height 13
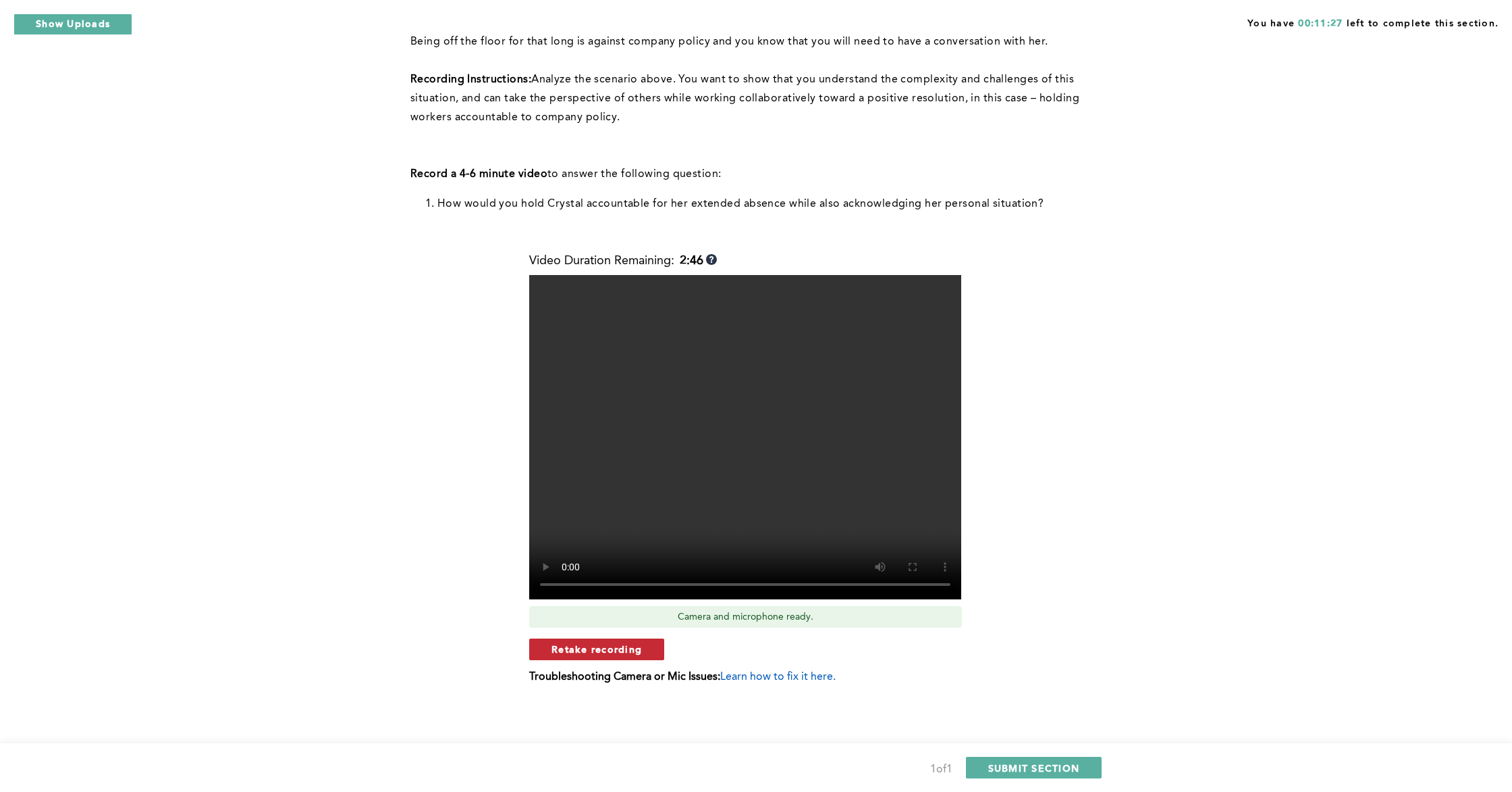
click at [611, 652] on span "Retake recording" at bounding box center [597, 648] width 90 height 13
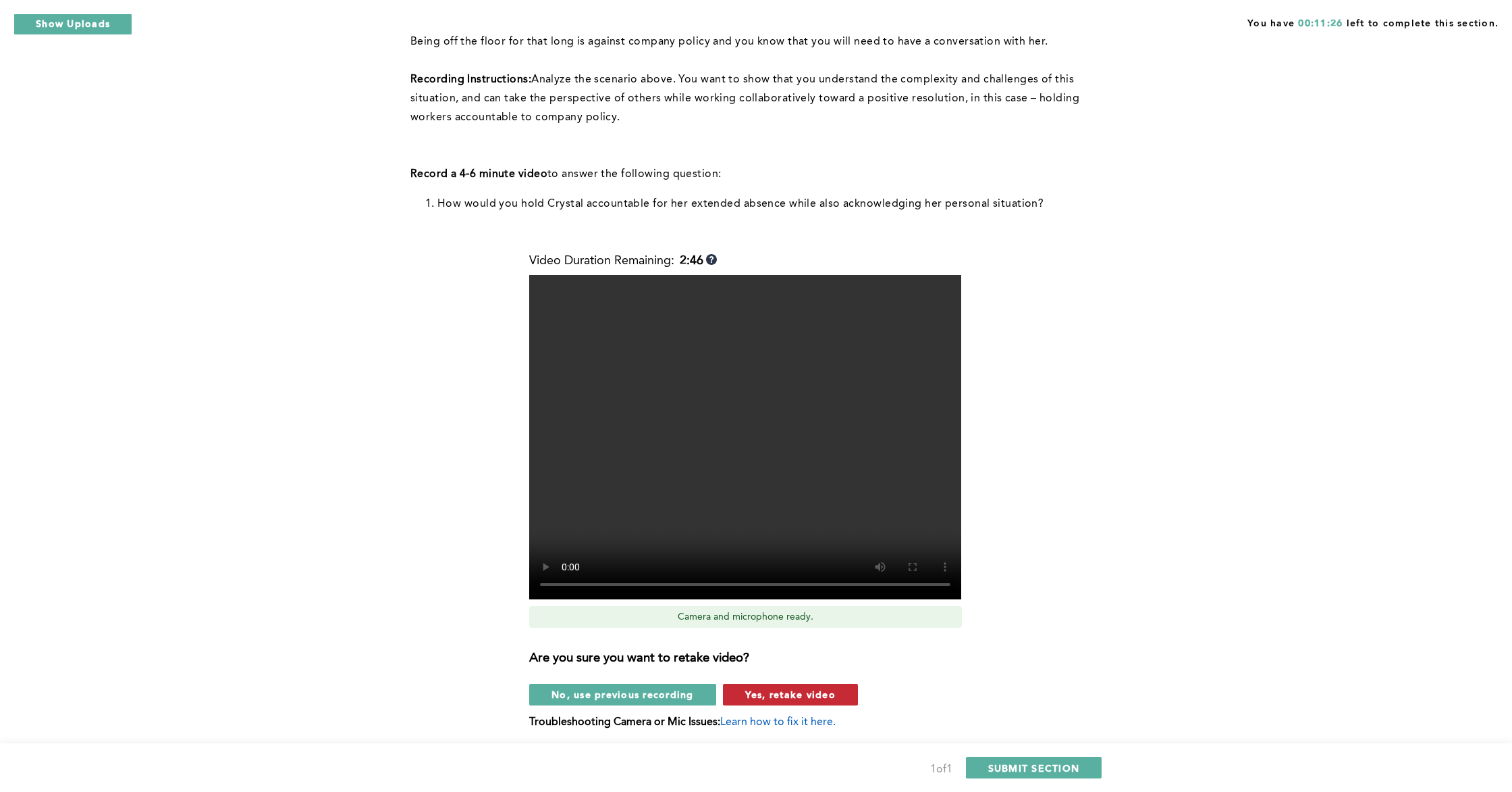
click at [789, 689] on span "Yes, retake video" at bounding box center [791, 694] width 90 height 13
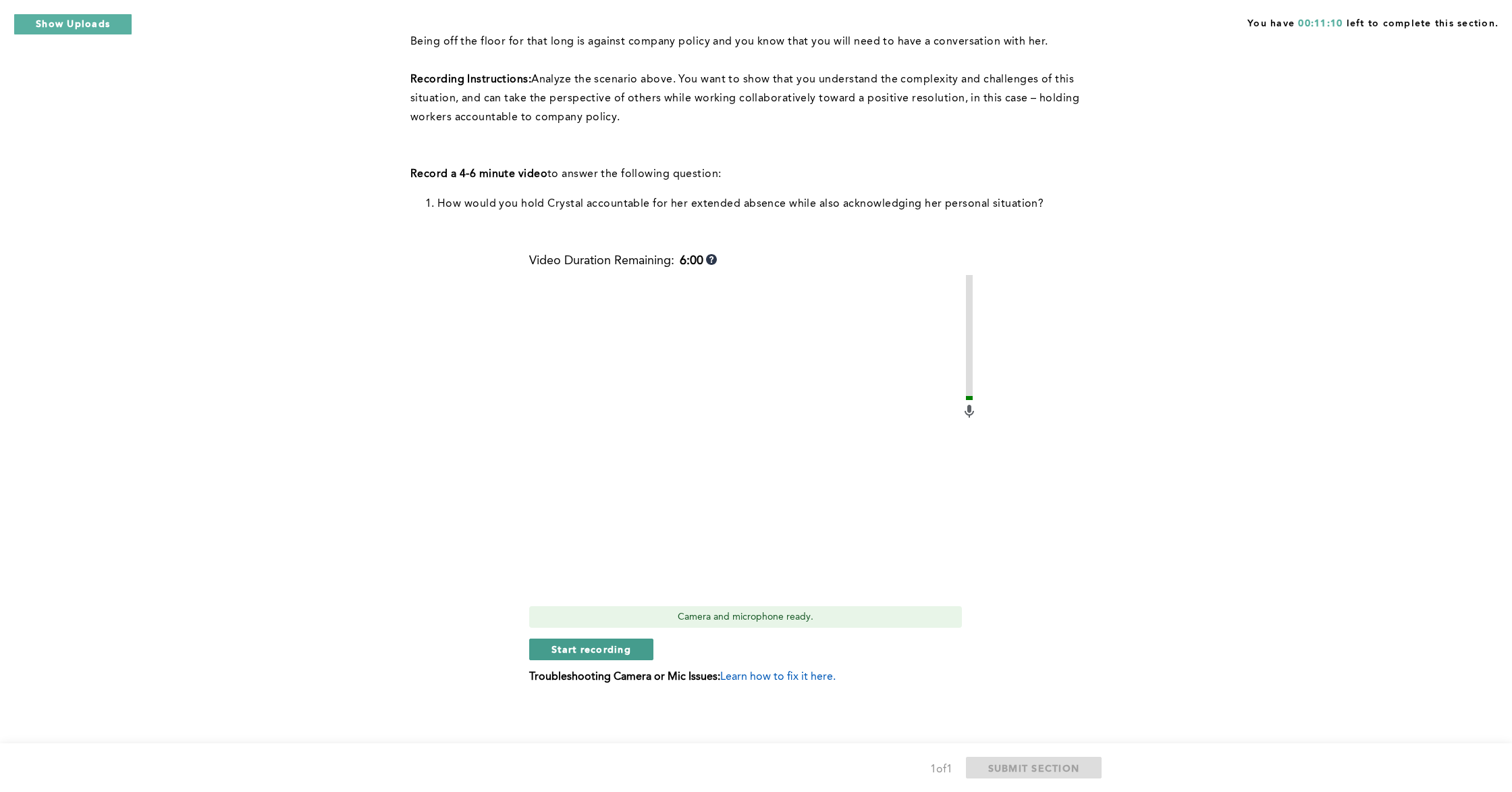
click at [602, 646] on span "Start recording" at bounding box center [591, 648] width 80 height 13
click at [571, 660] on div "Video Duration Remaining: 2:08 Camera and microphone ready. Stop recording Trou…" at bounding box center [753, 474] width 449 height 440
click at [588, 652] on span "Stop recording" at bounding box center [591, 648] width 79 height 13
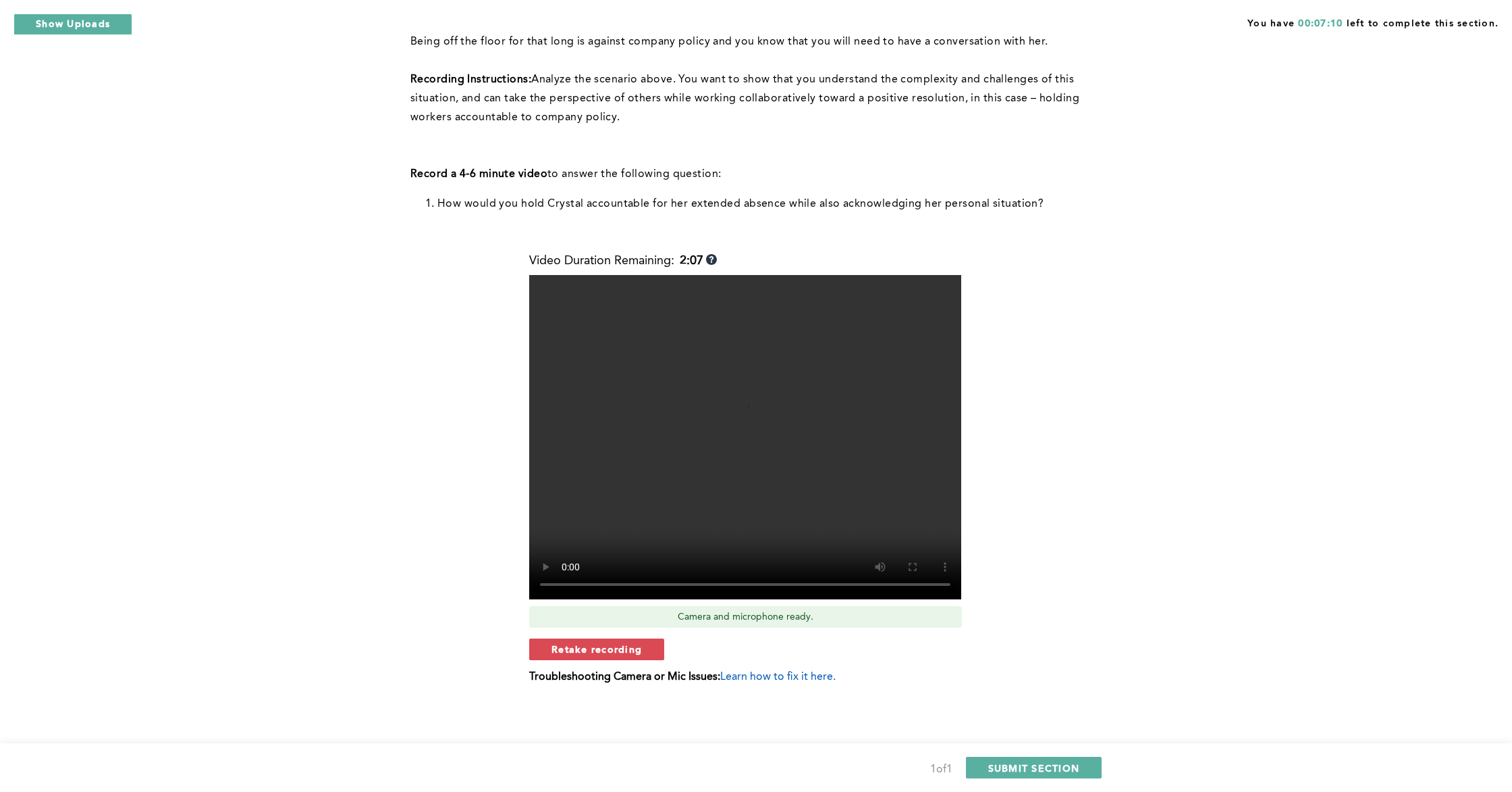
scroll to position [289, 0]
click at [630, 652] on span "Retake recording" at bounding box center [597, 651] width 90 height 13
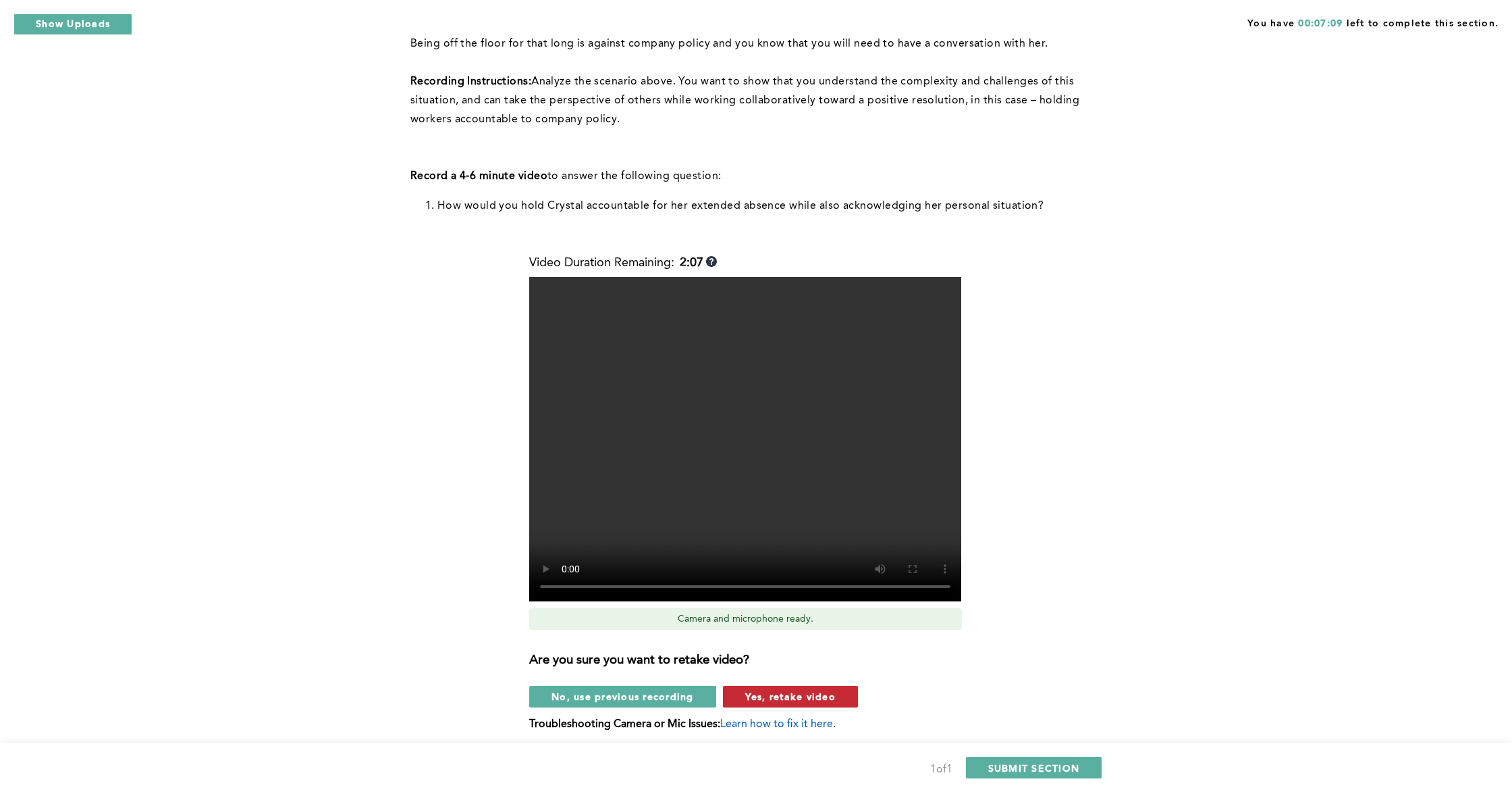
click at [746, 691] on span "Yes, retake video" at bounding box center [791, 696] width 90 height 13
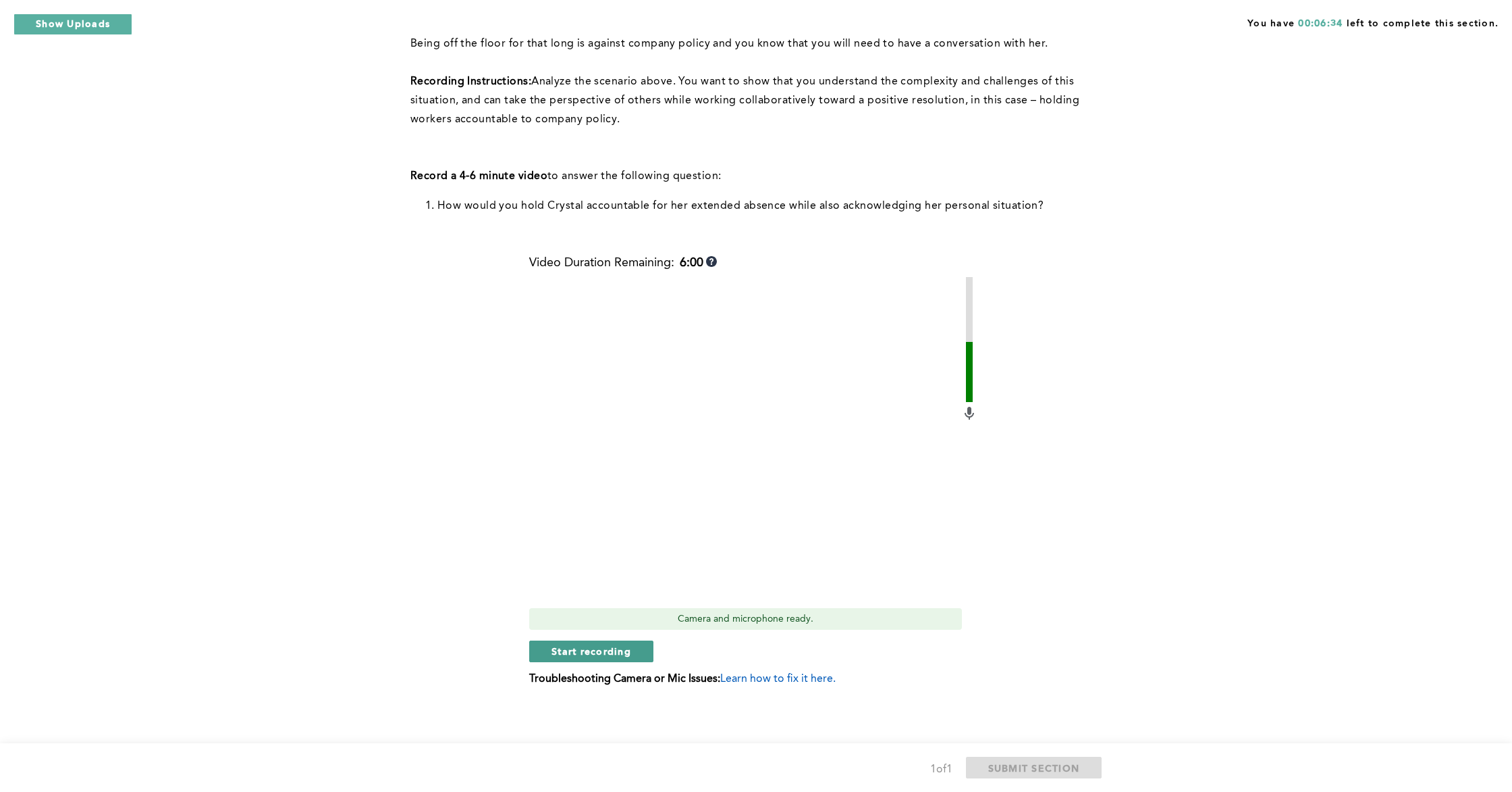
click at [635, 655] on button "Start recording" at bounding box center [591, 651] width 124 height 22
click at [635, 655] on button "Stop recording" at bounding box center [591, 651] width 124 height 22
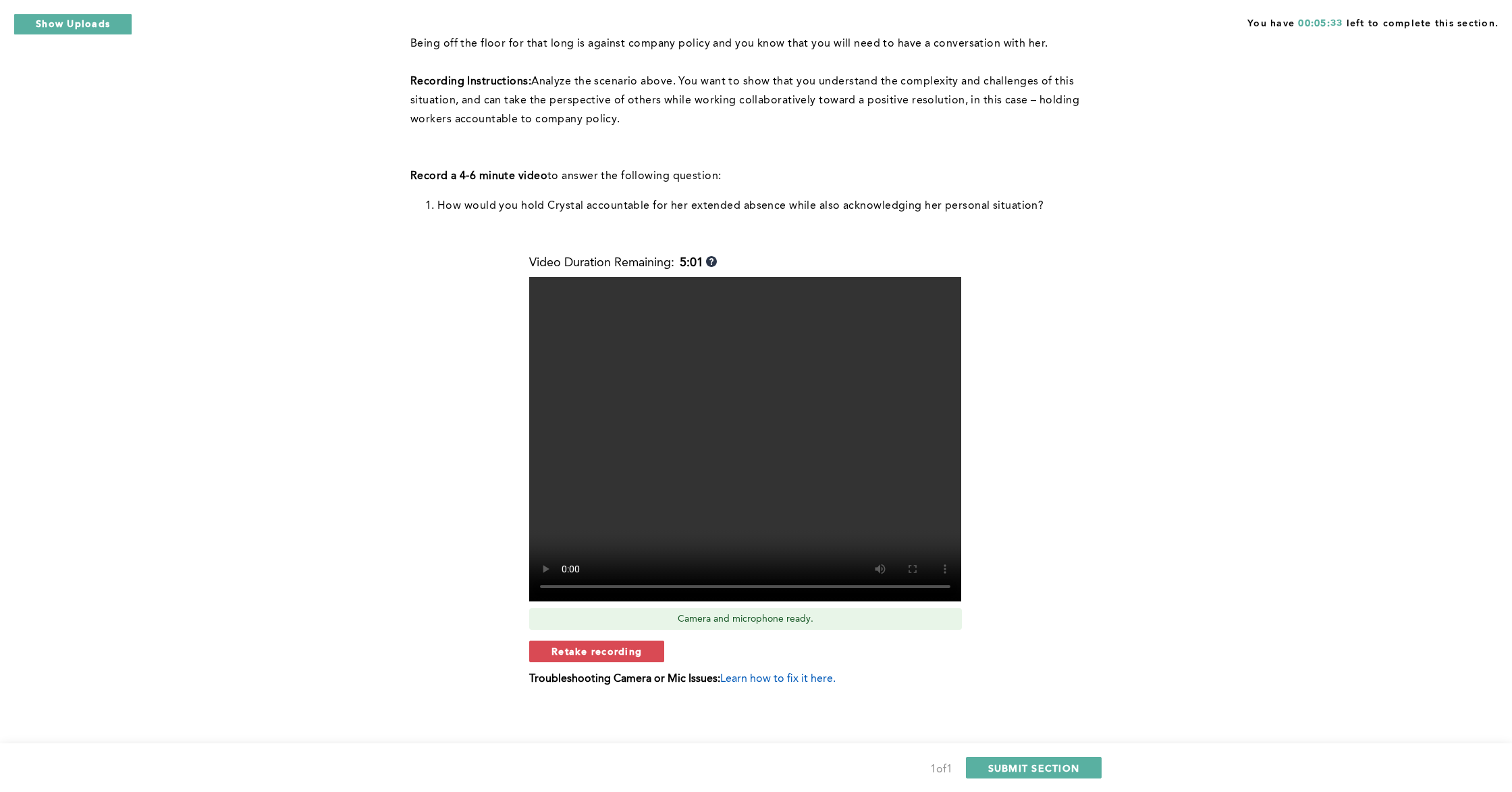
click at [622, 649] on span "Retake recording" at bounding box center [597, 651] width 90 height 13
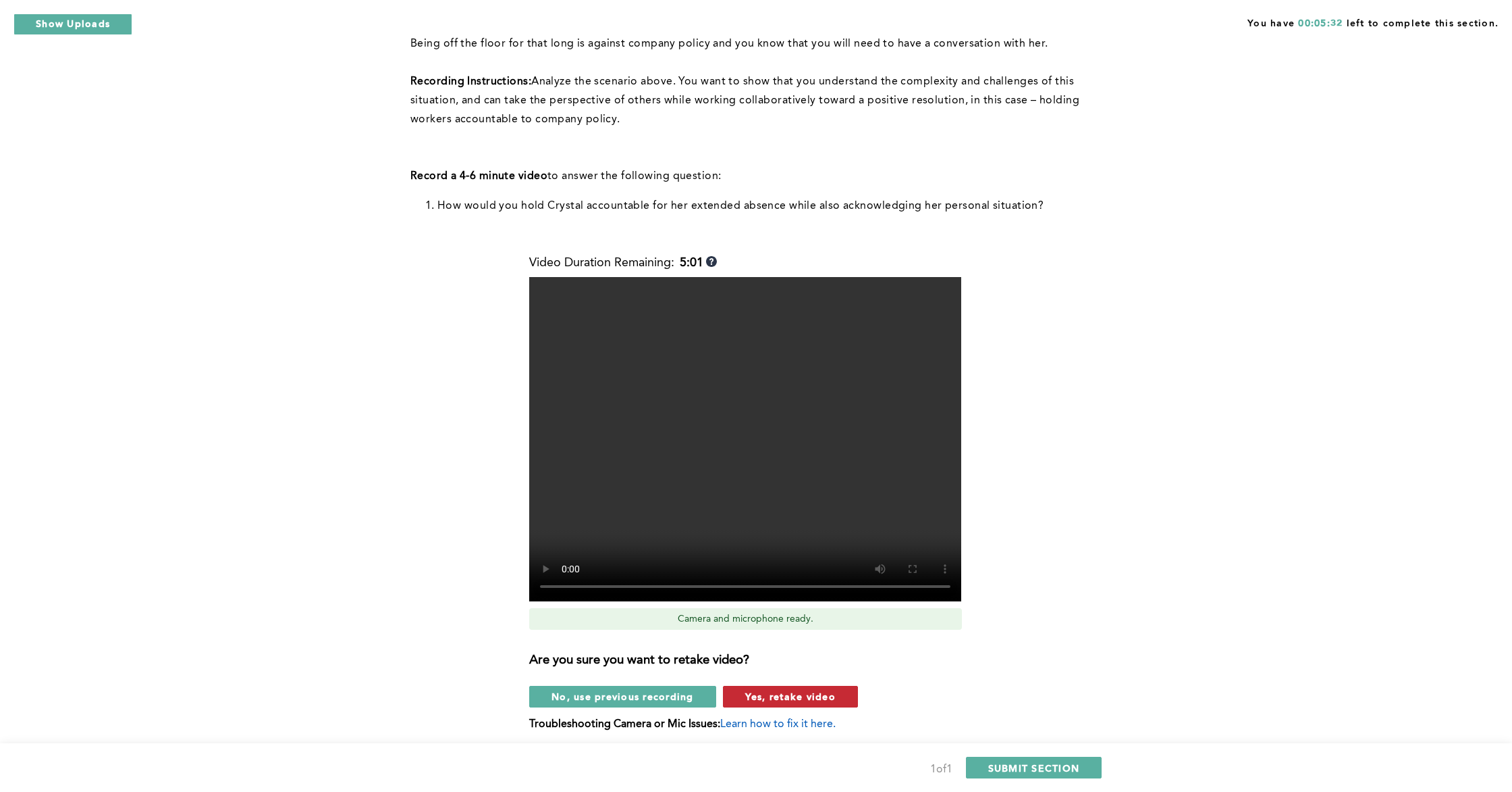
click at [777, 691] on span "Yes, retake video" at bounding box center [791, 696] width 90 height 13
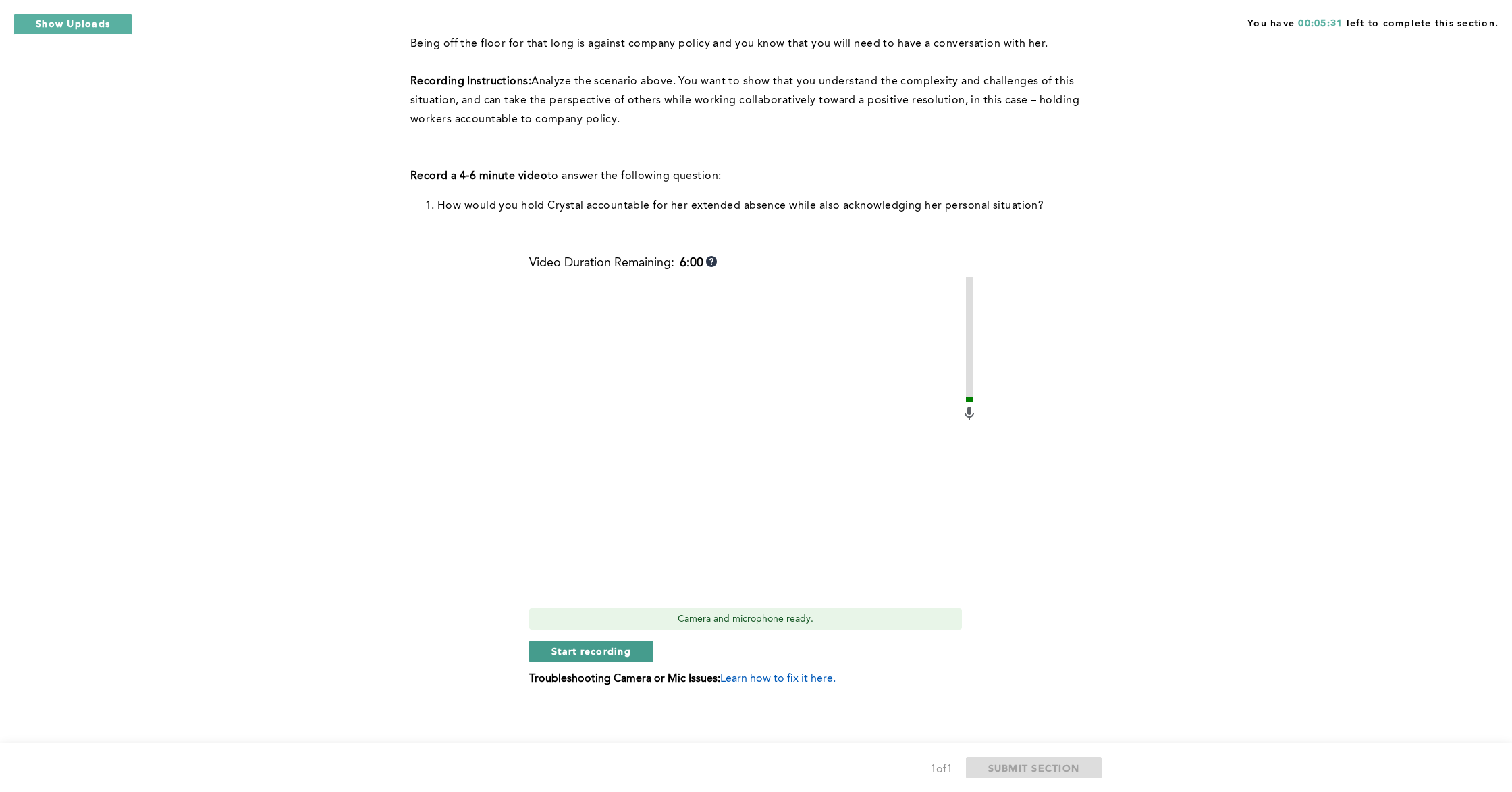
click at [615, 661] on button "Start recording" at bounding box center [591, 651] width 124 height 22
click at [581, 645] on span "Stop recording" at bounding box center [591, 651] width 79 height 13
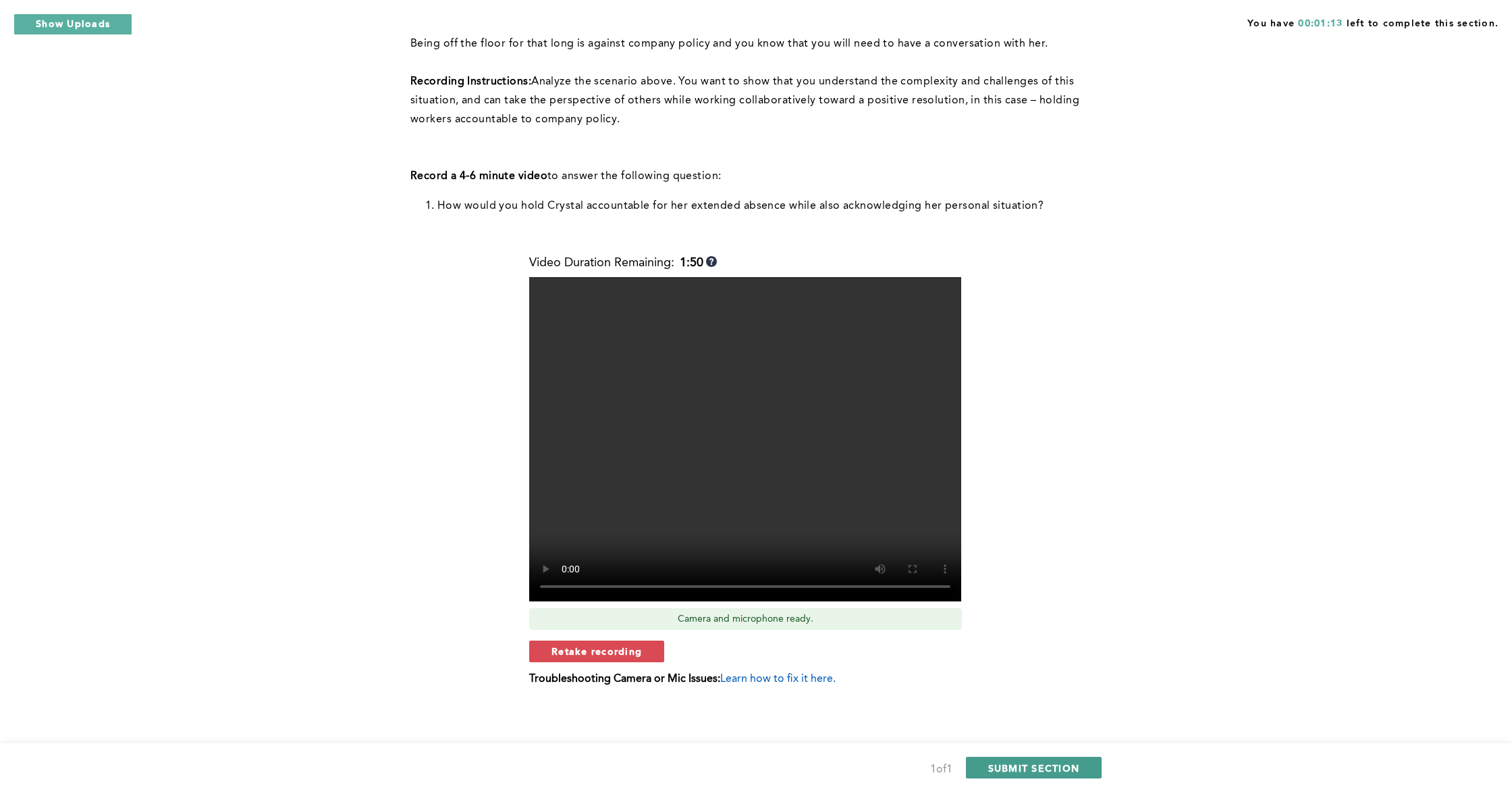
click at [1037, 715] on span "SUBMIT SECTION" at bounding box center [1034, 768] width 92 height 13
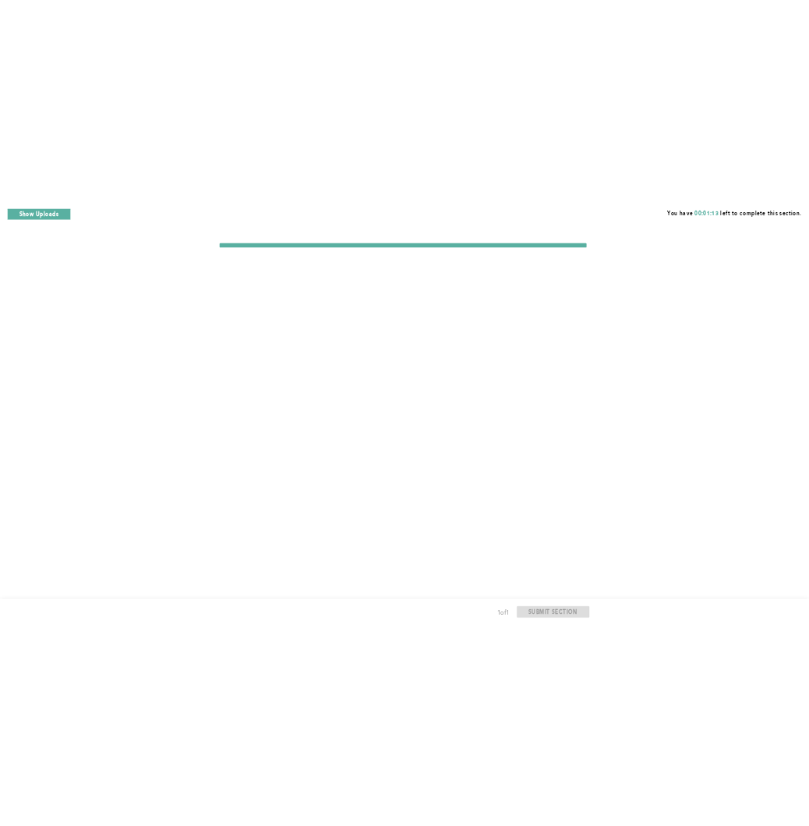
scroll to position [0, 0]
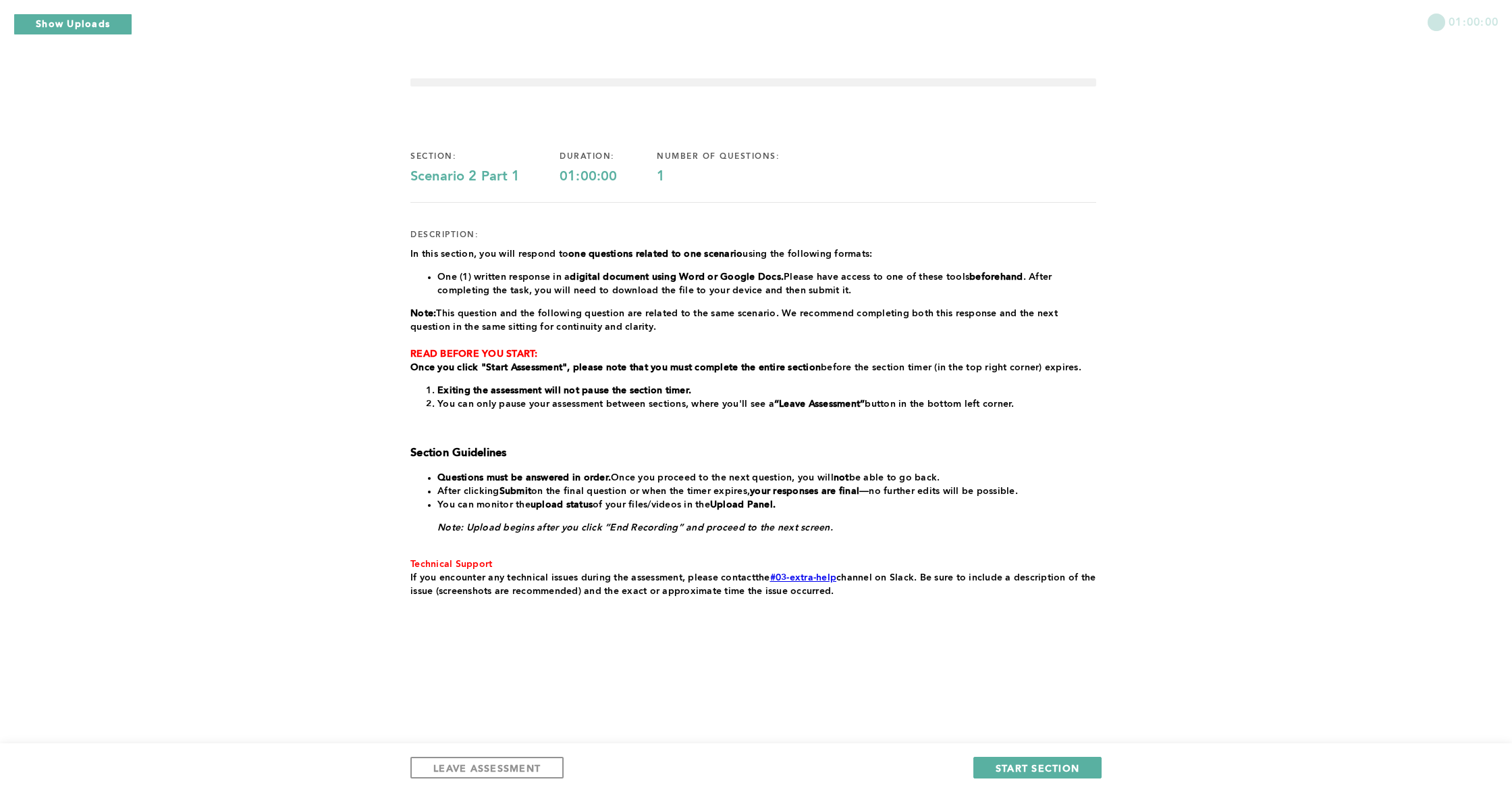
drag, startPoint x: 1050, startPoint y: 773, endPoint x: 1044, endPoint y: 780, distance: 9.2
click at [1046, 715] on div "LEAVE ASSESSMENT START SECTION" at bounding box center [756, 768] width 1512 height 49
drag, startPoint x: 1070, startPoint y: 780, endPoint x: 1069, endPoint y: 772, distance: 8.1
click at [1070, 715] on div "LEAVE ASSESSMENT START SECTION" at bounding box center [756, 768] width 1512 height 49
click at [1069, 715] on span "START SECTION" at bounding box center [1037, 768] width 84 height 13
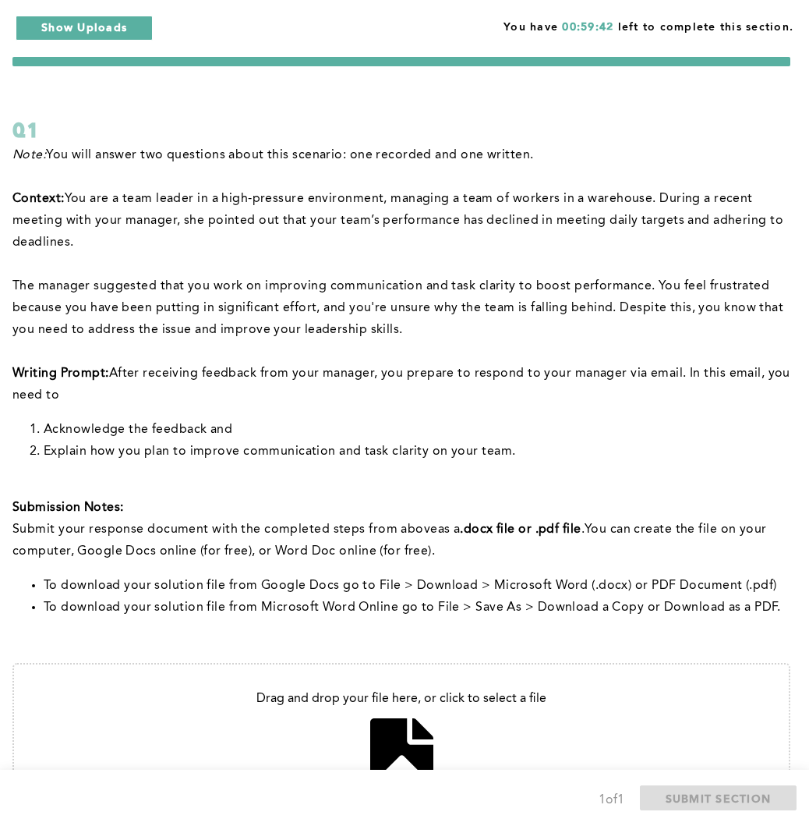
scroll to position [36, 0]
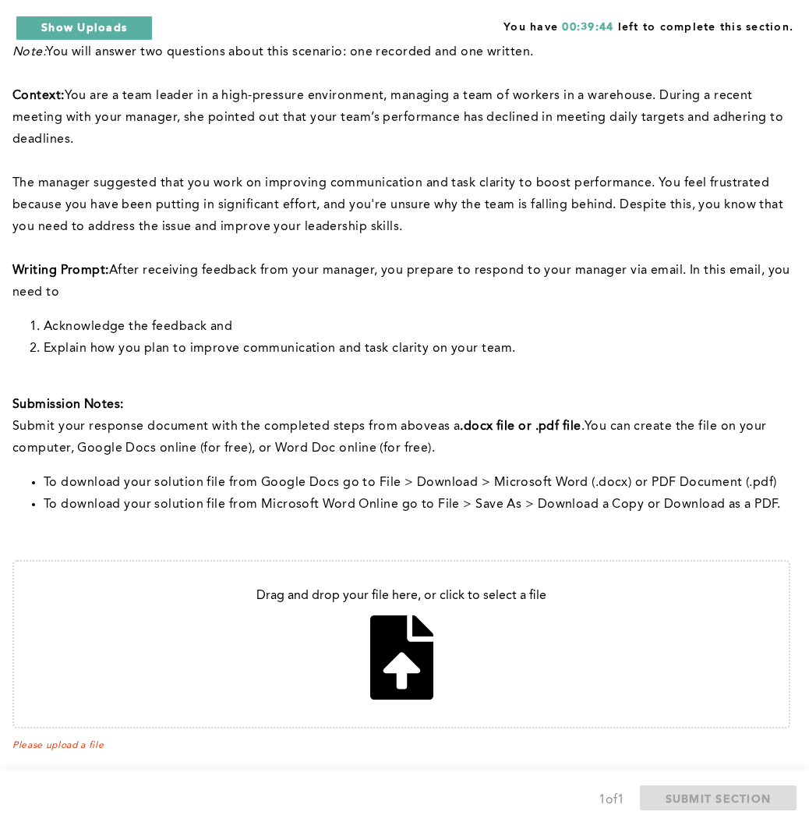
click at [405, 648] on input "file" at bounding box center [401, 643] width 775 height 165
type input "C:\fakepath\Dear Manager.pdf"
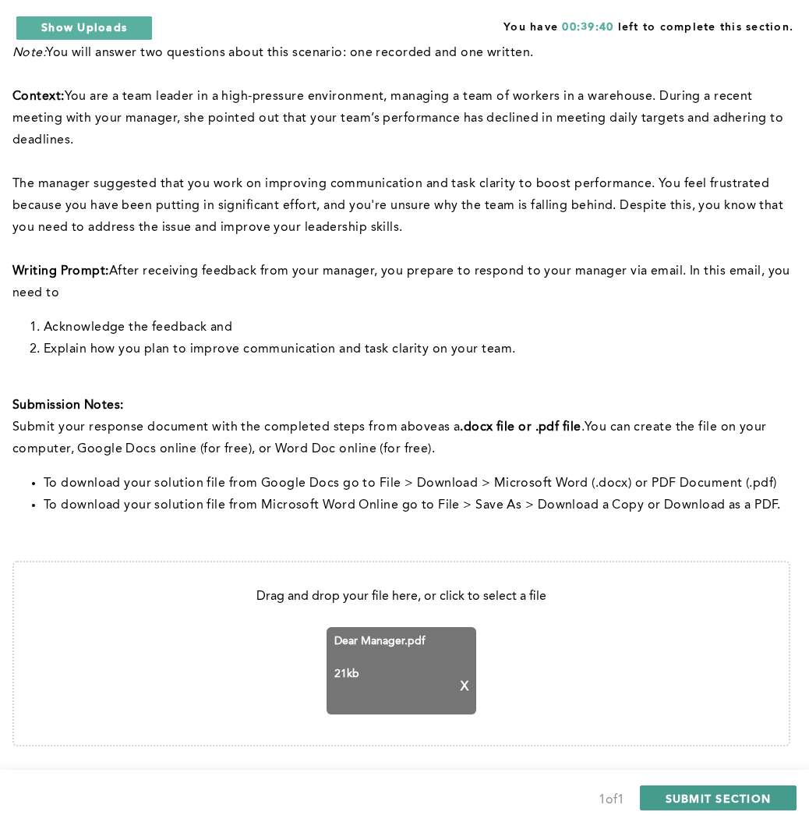
click at [674, 794] on span "SUBMIT SECTION" at bounding box center [719, 798] width 106 height 15
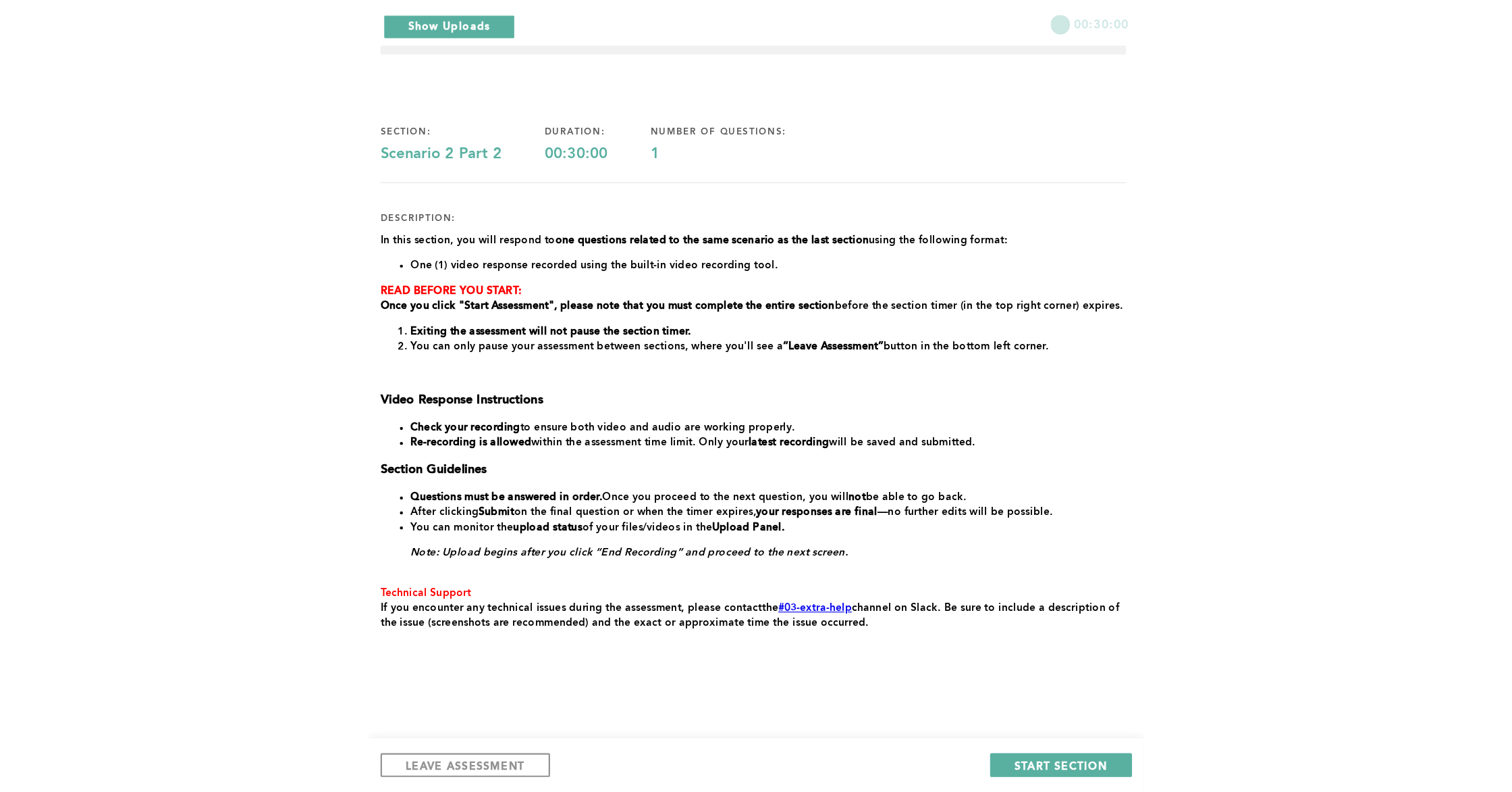
scroll to position [0, 0]
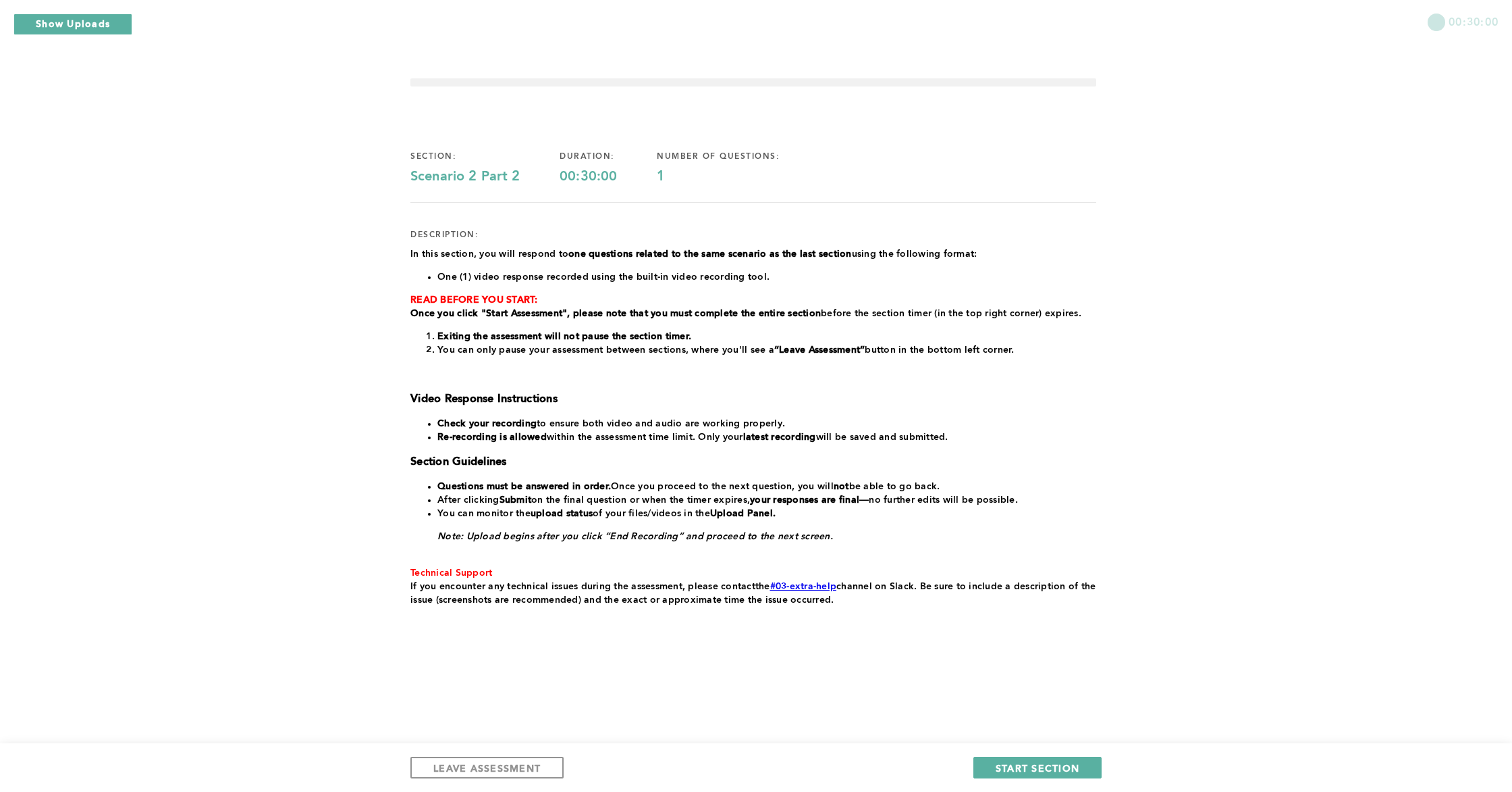
click at [1044, 715] on div "LEAVE ASSESSMENT START SECTION" at bounding box center [756, 768] width 1512 height 49
click at [1049, 715] on button "START SECTION" at bounding box center [1037, 767] width 128 height 22
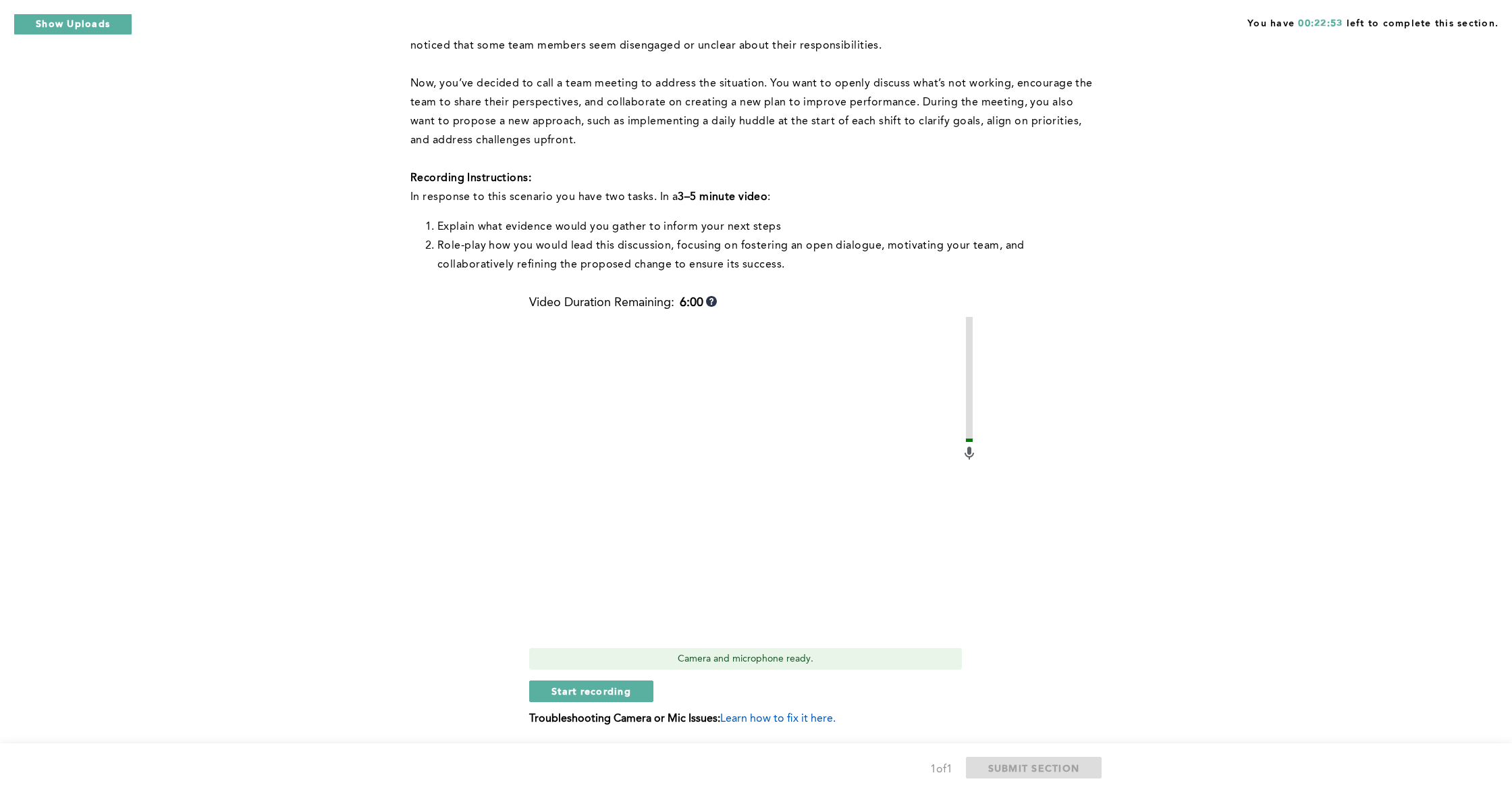
scroll to position [345, 0]
click at [625, 704] on div "Video Duration Remaining: 6:00 Camera and microphone ready. Start recording Tro…" at bounding box center [753, 516] width 449 height 440
click at [619, 697] on button "Start recording" at bounding box center [591, 690] width 124 height 22
click at [622, 685] on span "Stop recording" at bounding box center [591, 690] width 79 height 13
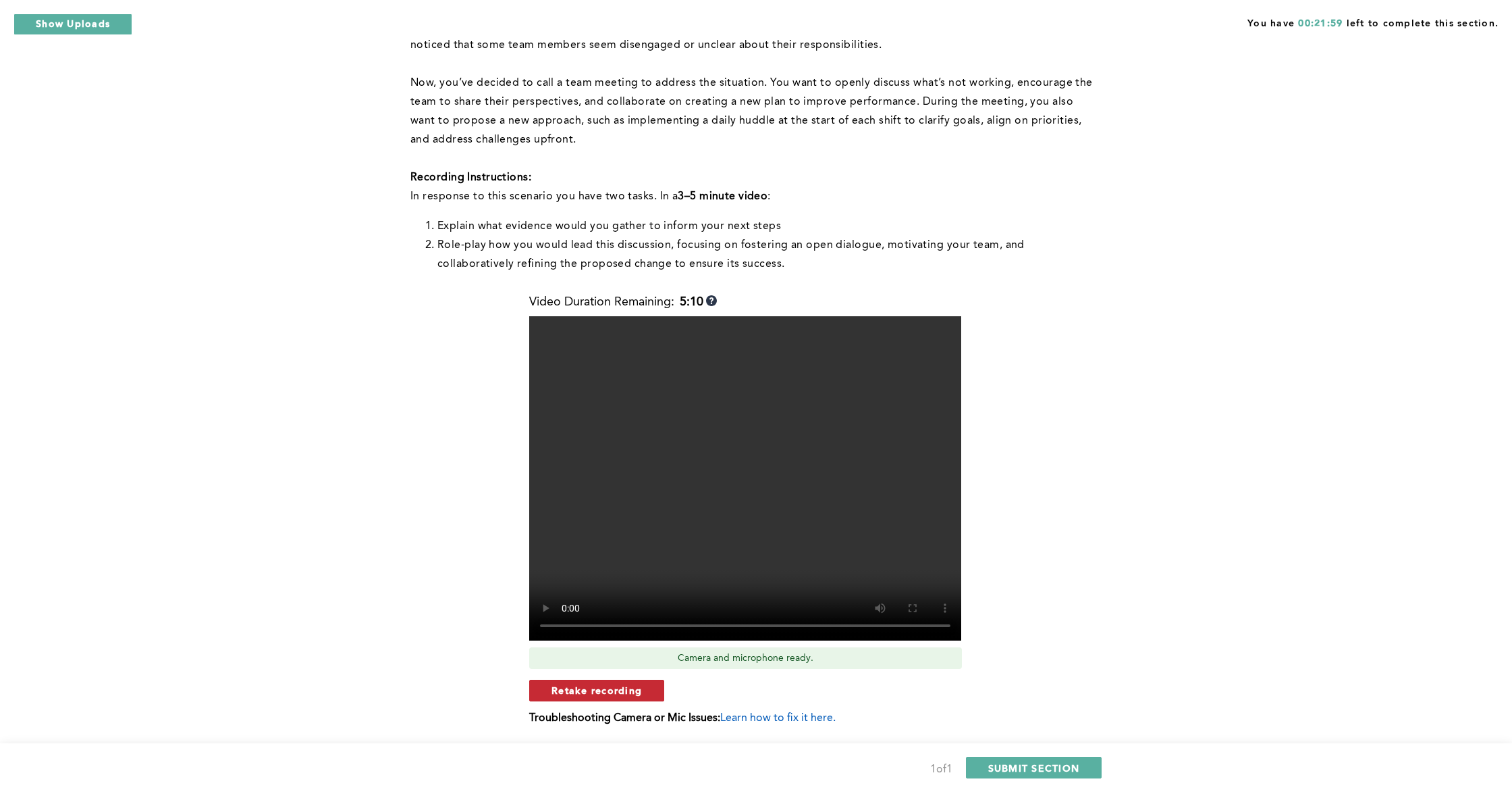
click at [599, 688] on span "Retake recording" at bounding box center [597, 690] width 90 height 13
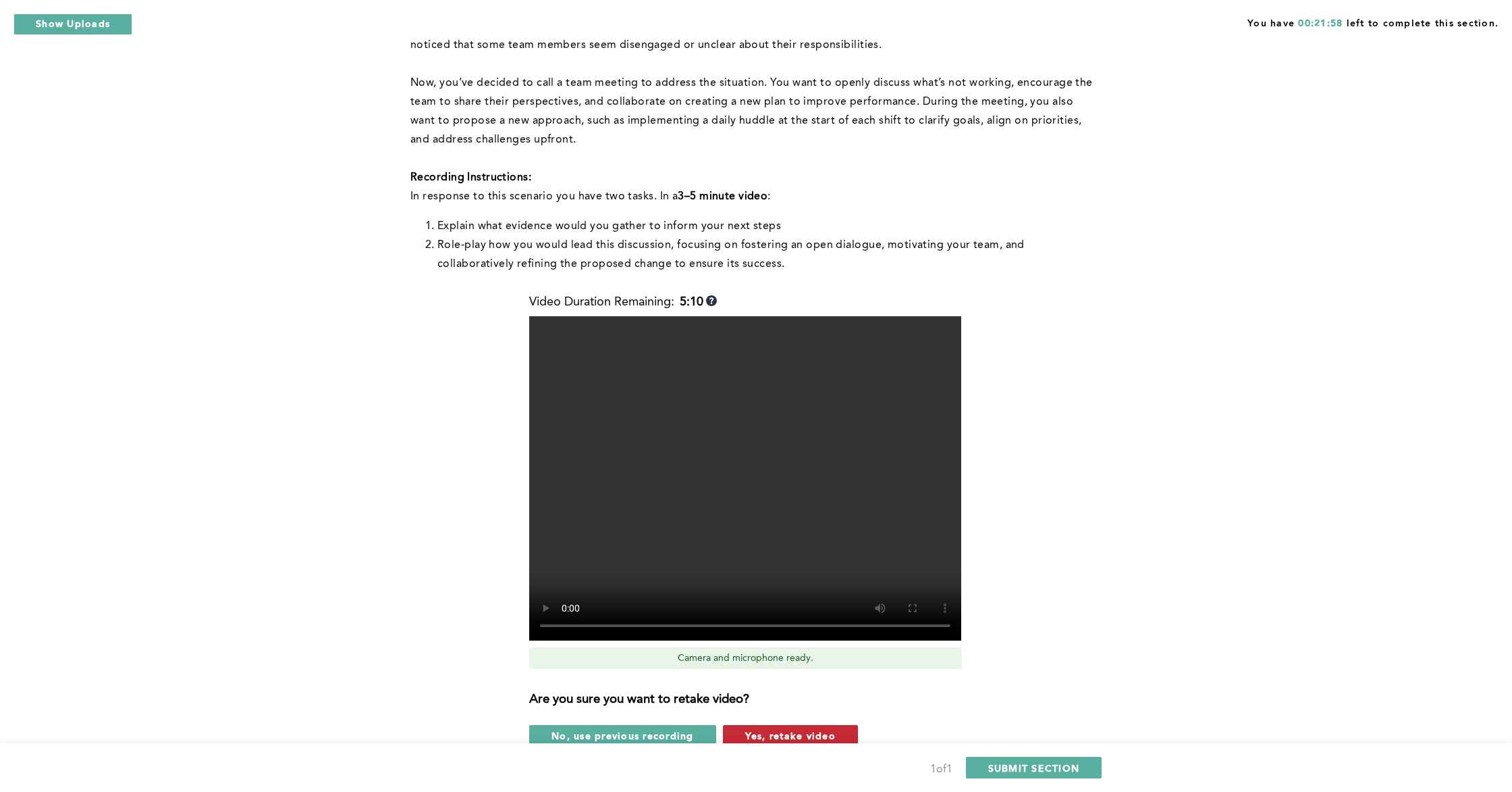
click at [753, 715] on span "Yes, retake video" at bounding box center [791, 735] width 90 height 13
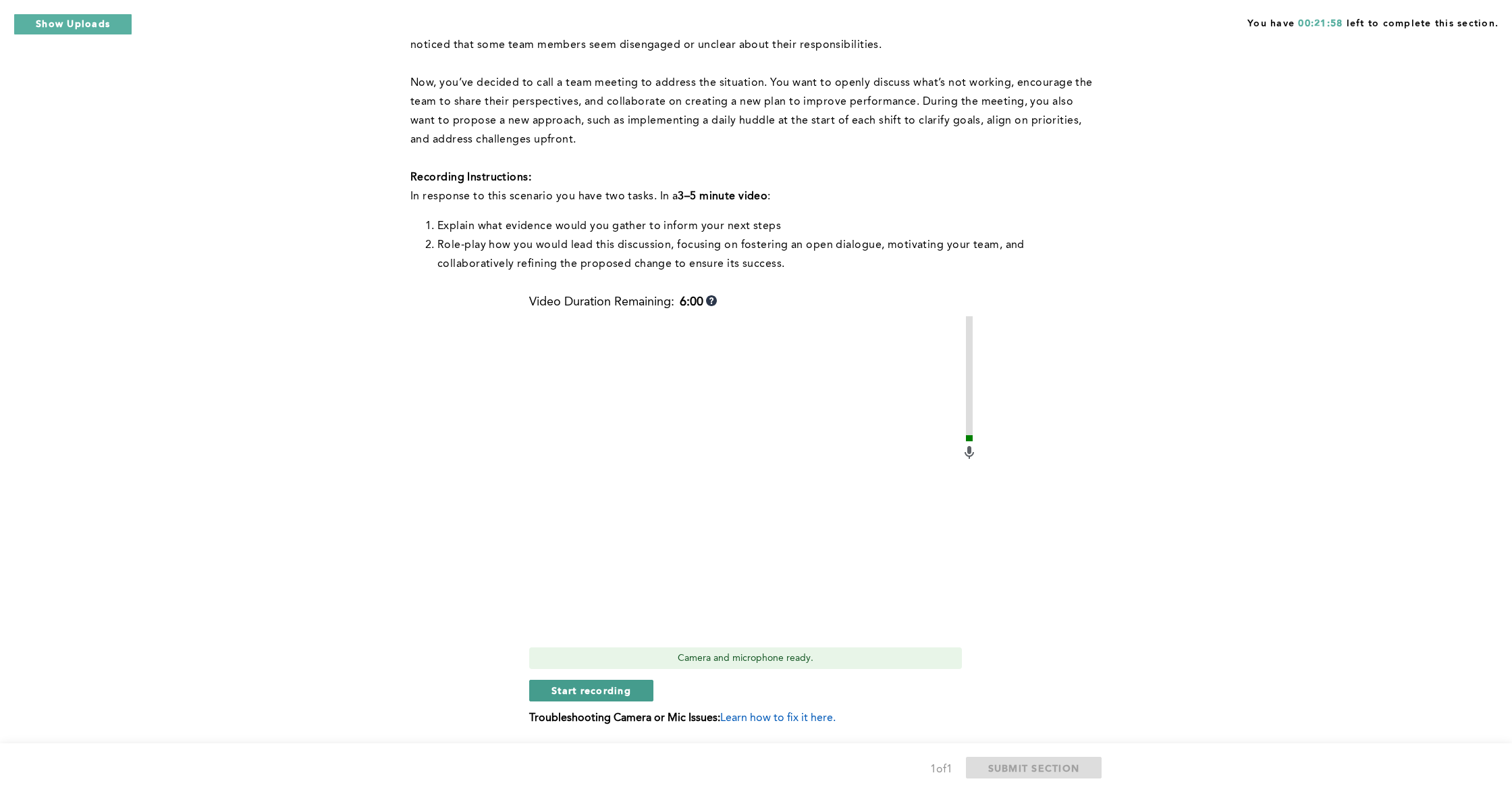
click at [596, 684] on span "Start recording" at bounding box center [591, 690] width 80 height 13
click at [633, 700] on button "Stop recording" at bounding box center [591, 690] width 124 height 22
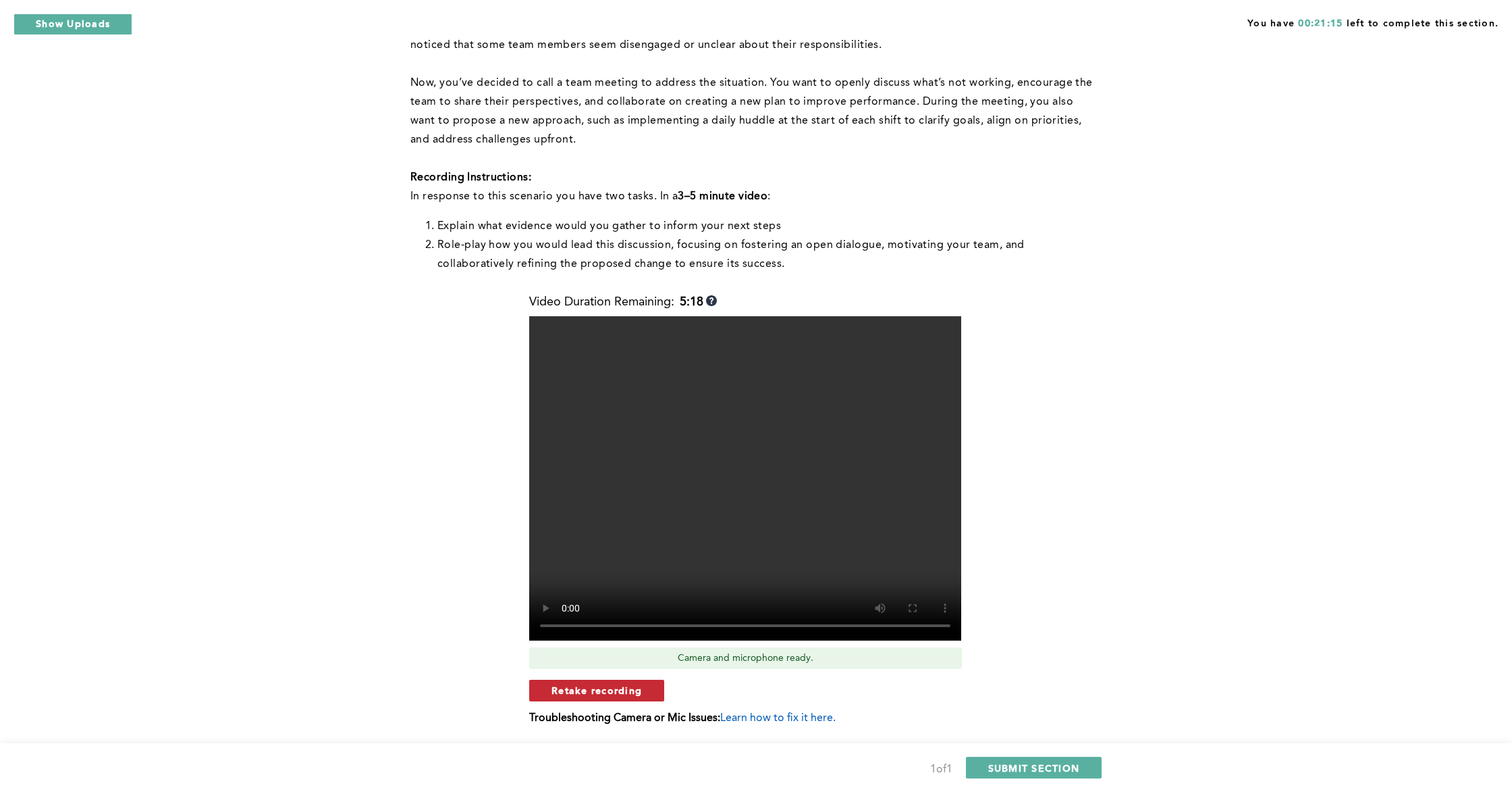
click at [584, 699] on button "Retake recording" at bounding box center [597, 690] width 135 height 22
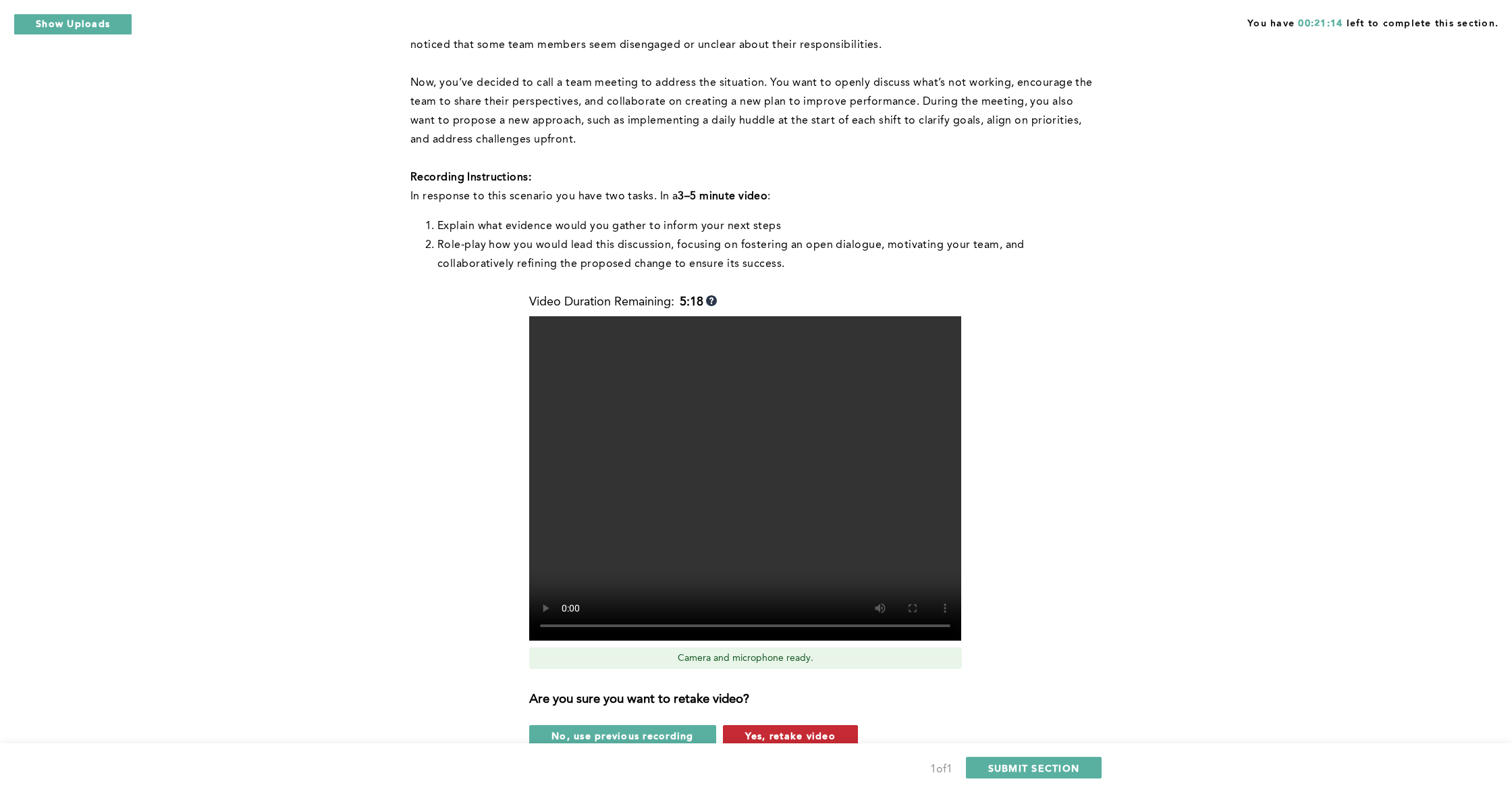
click at [785, 715] on span "Yes, retake video" at bounding box center [791, 735] width 90 height 13
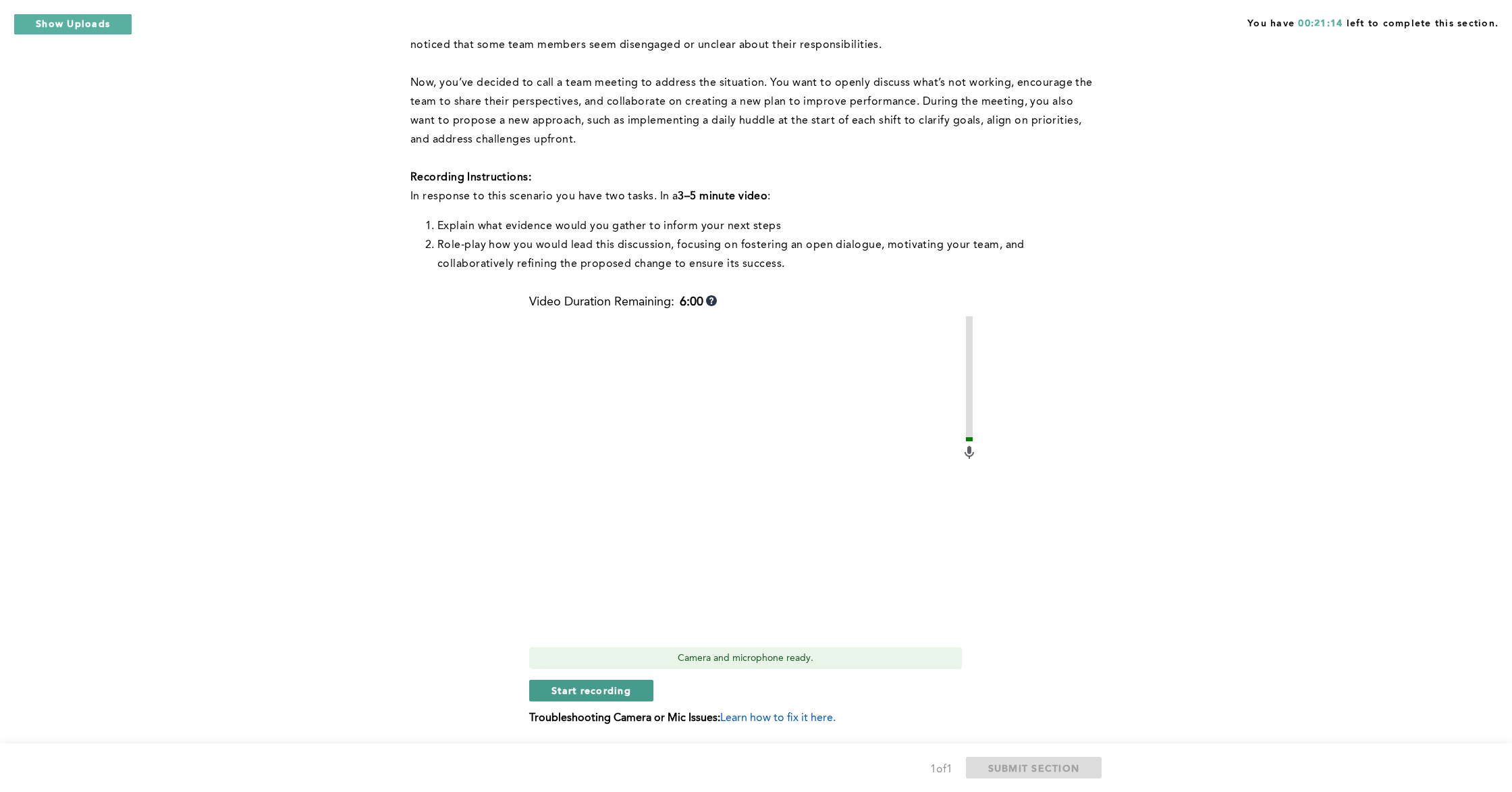
click at [590, 698] on button "Start recording" at bounding box center [591, 690] width 124 height 22
click at [578, 681] on button "Stop recording" at bounding box center [591, 690] width 124 height 22
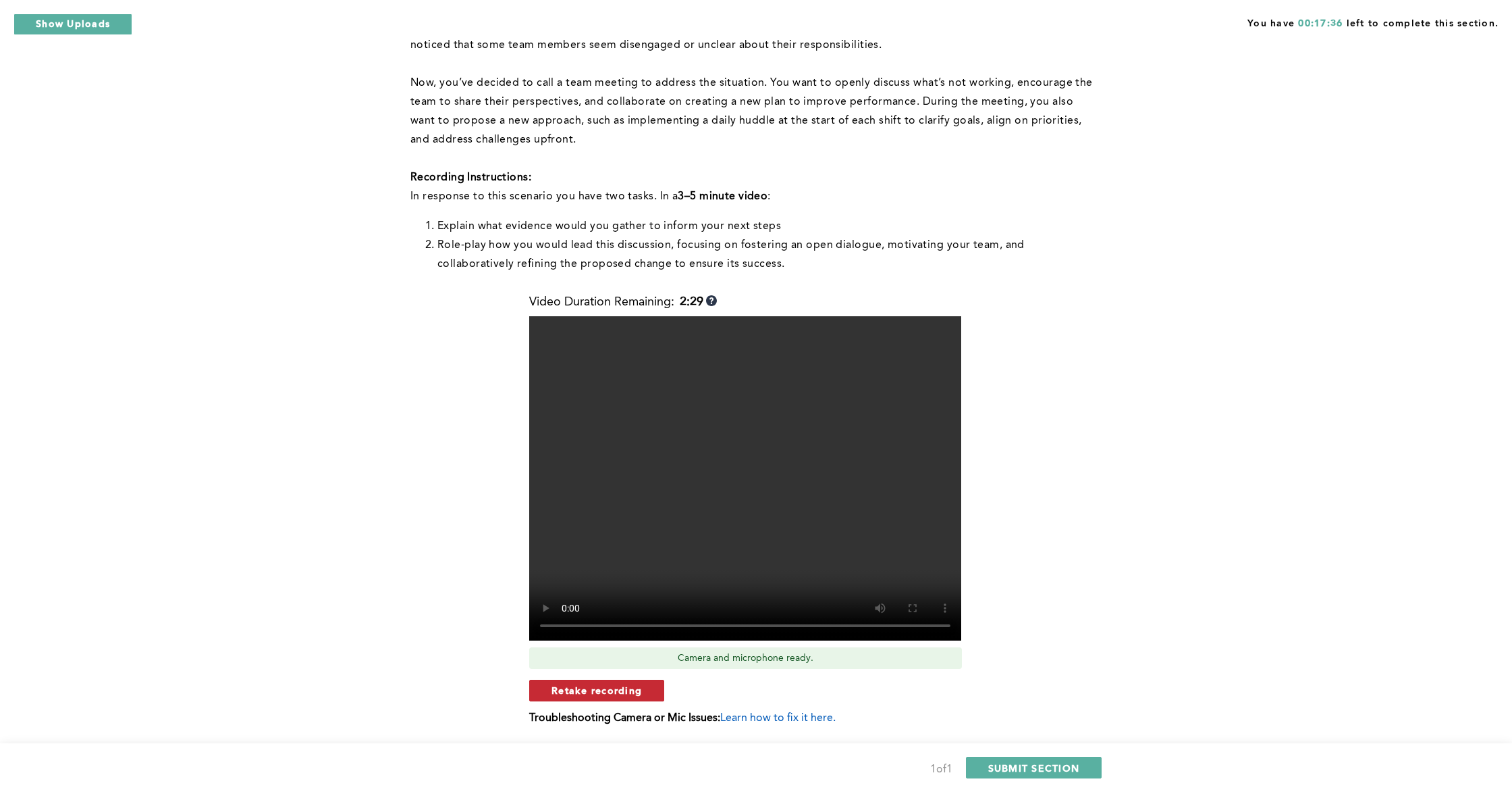
click at [640, 691] on span "Retake recording" at bounding box center [597, 690] width 90 height 13
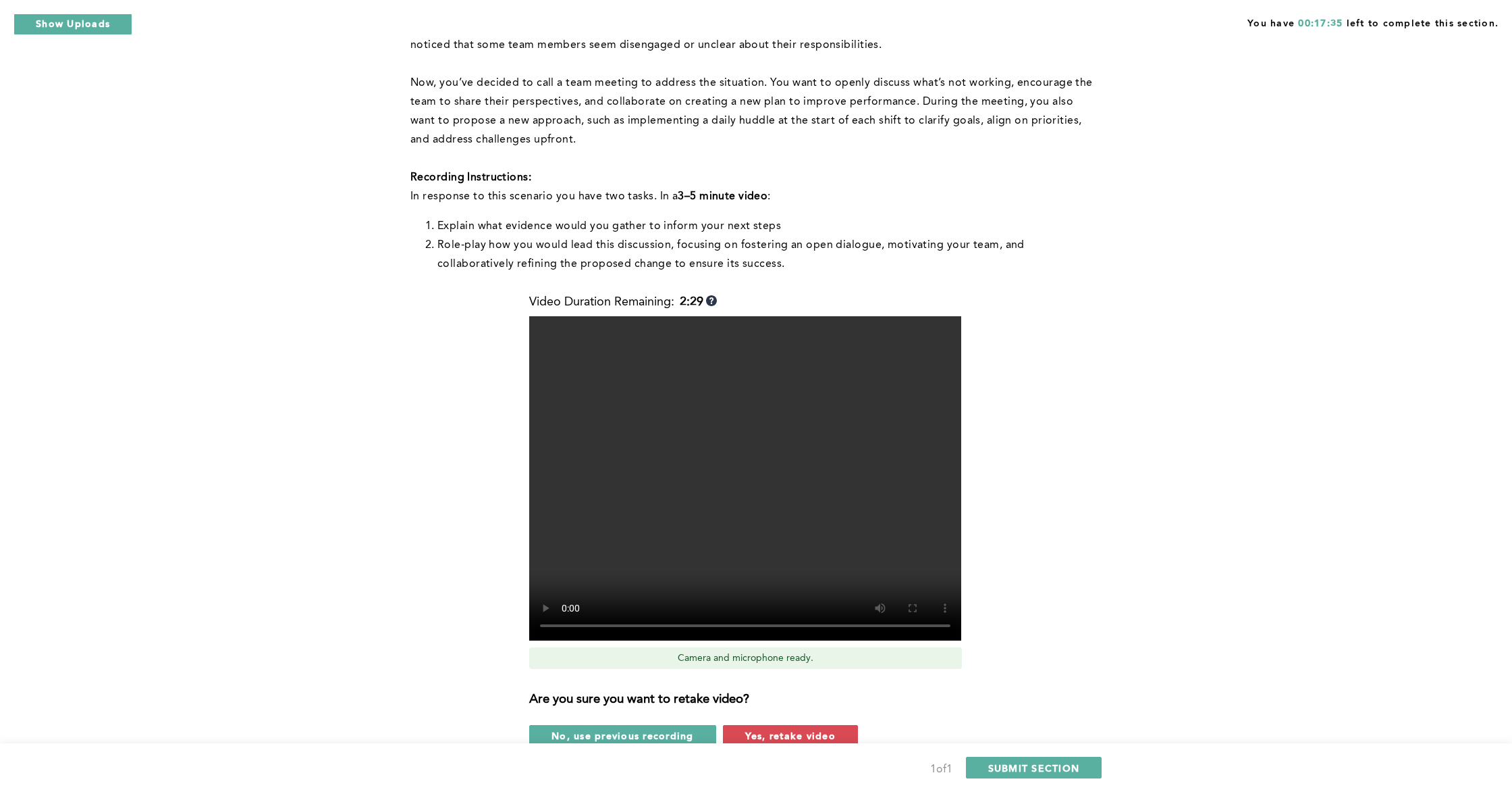
click at [764, 715] on button "Yes, retake video" at bounding box center [791, 736] width 135 height 22
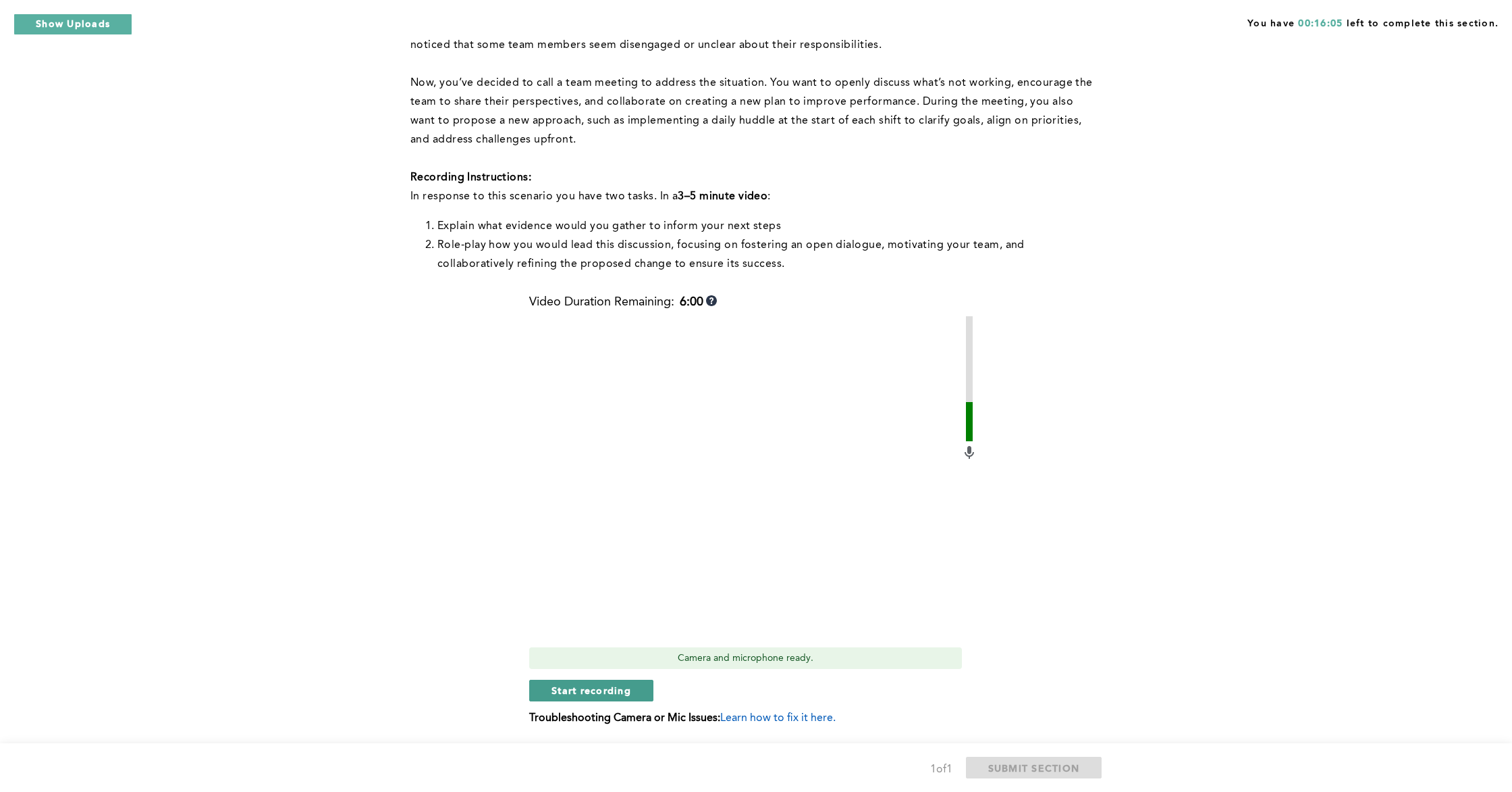
click at [584, 691] on span "Start recording" at bounding box center [591, 690] width 80 height 13
click at [565, 680] on button "Stop recording" at bounding box center [591, 687] width 124 height 22
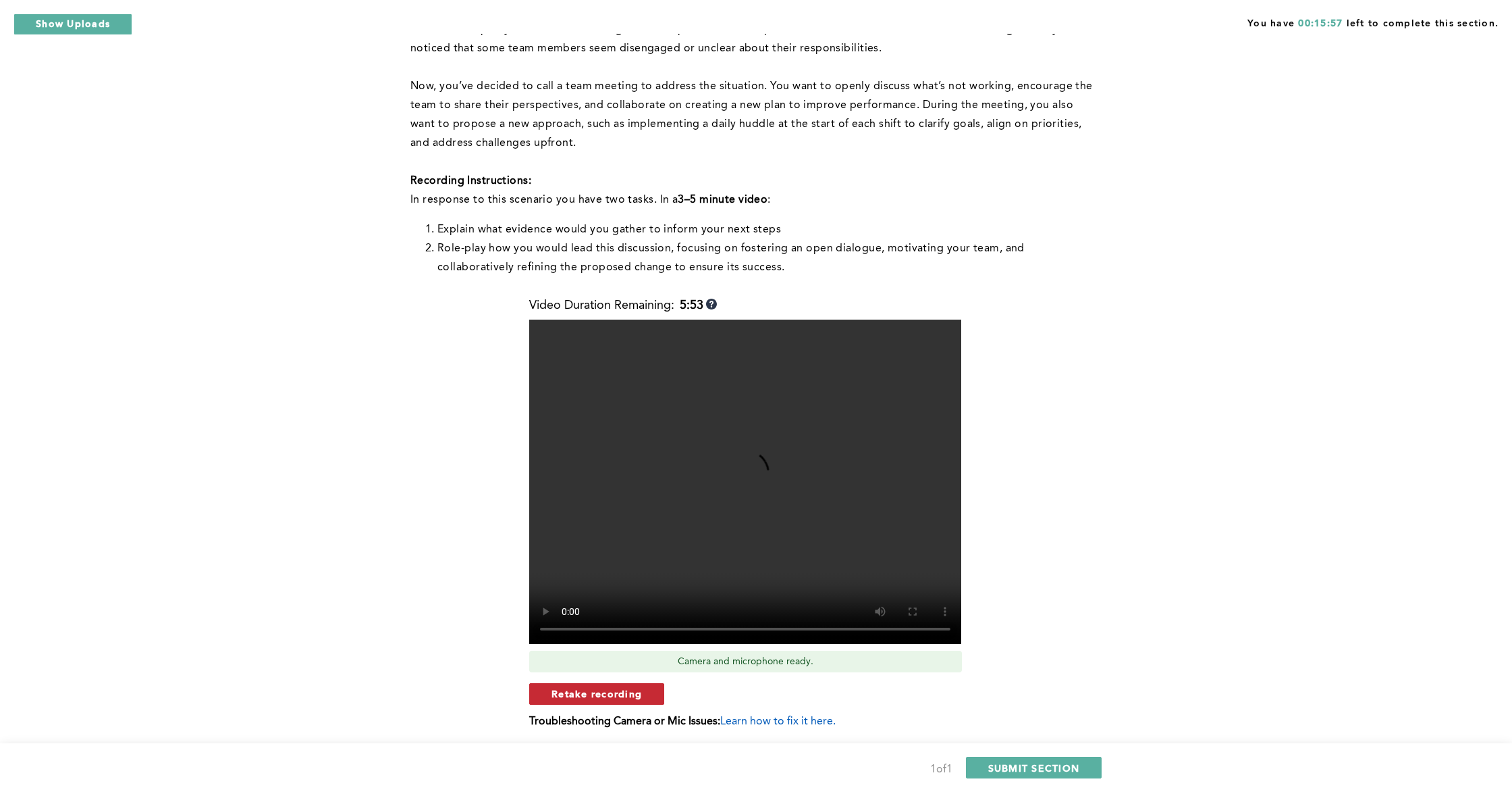
scroll to position [341, 0]
click at [589, 688] on span "Retake recording" at bounding box center [597, 694] width 90 height 13
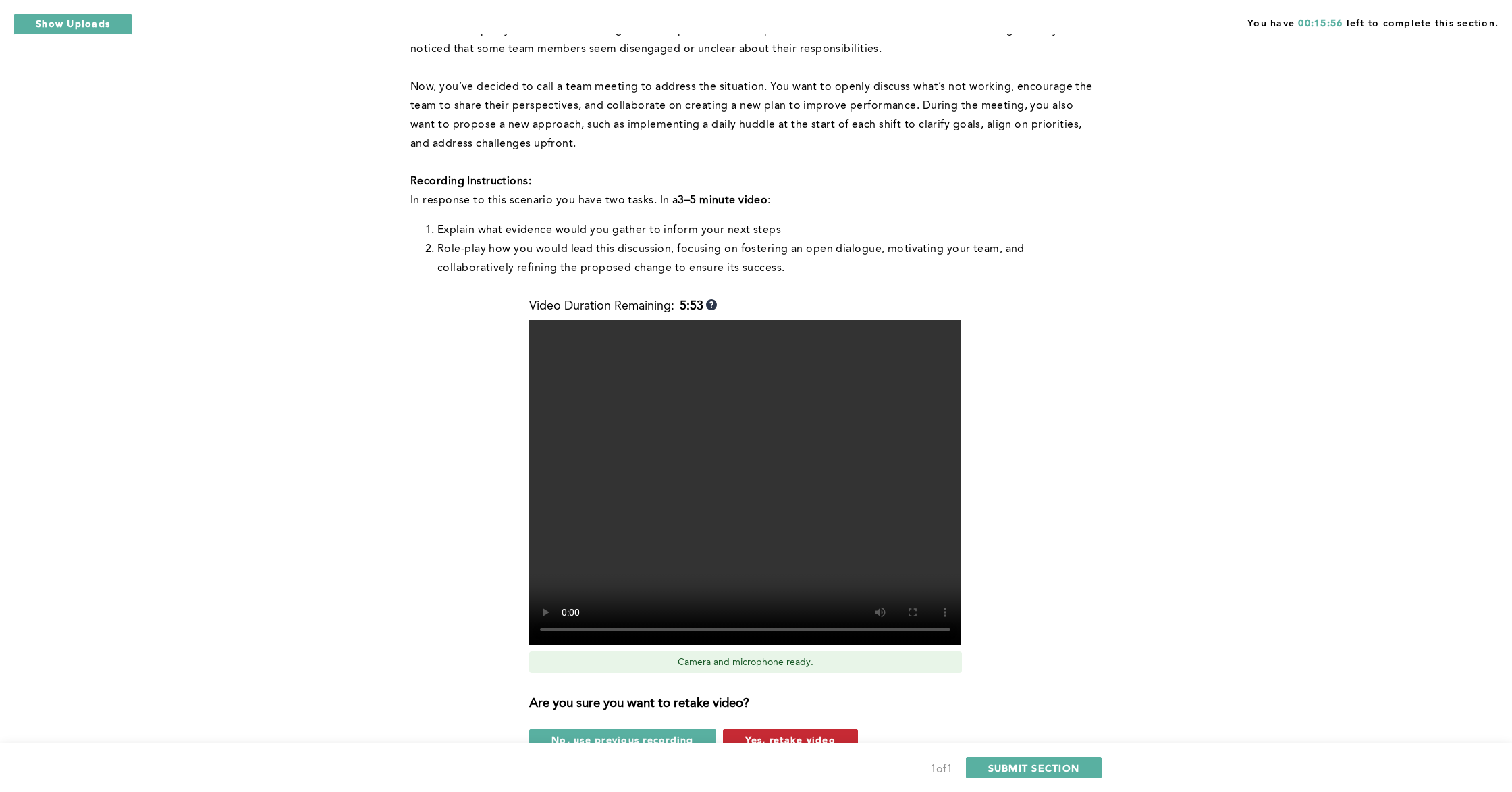
click at [765, 715] on span "Yes, retake video" at bounding box center [791, 739] width 90 height 13
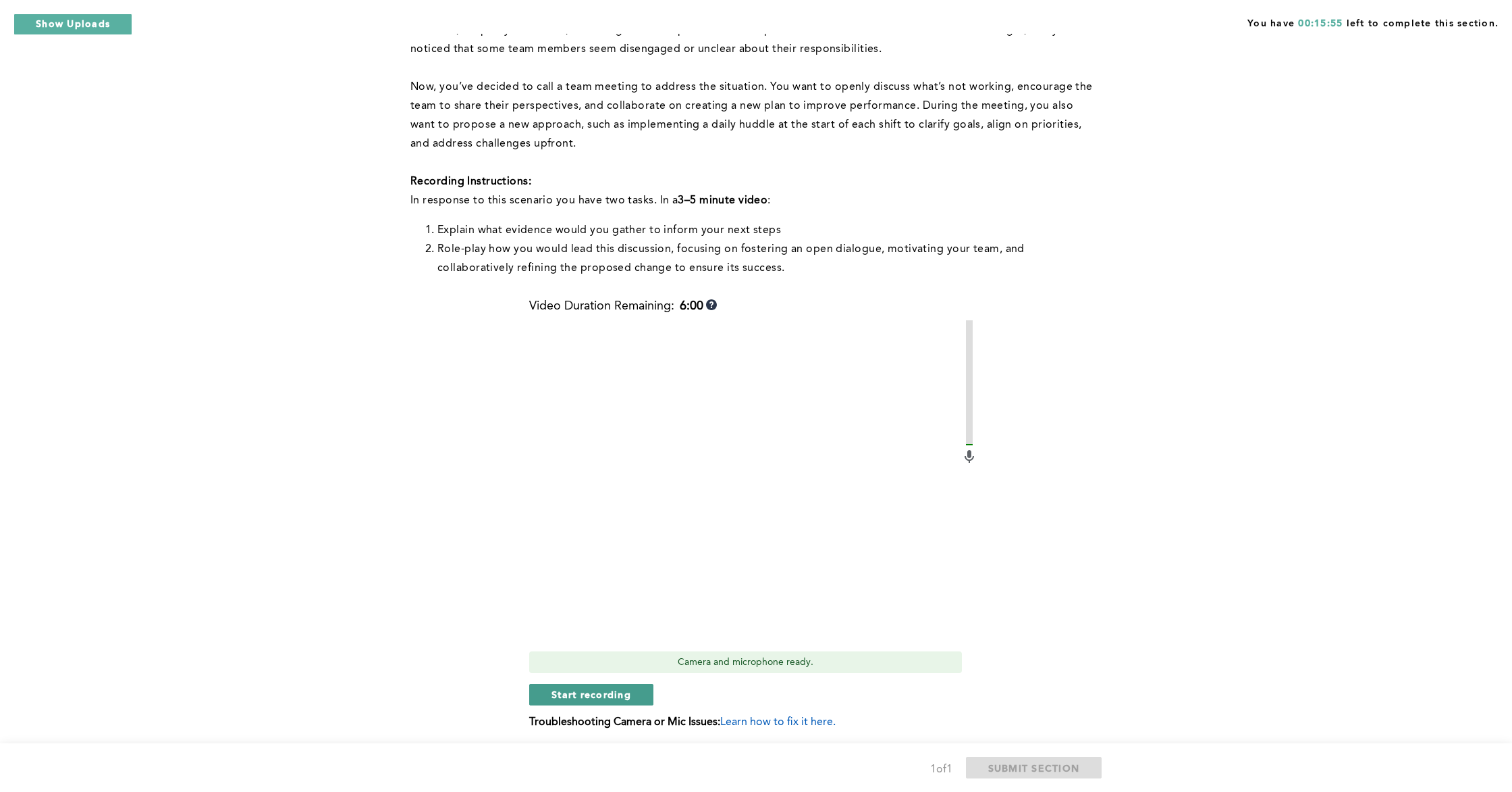
click at [620, 691] on span "Start recording" at bounding box center [591, 694] width 80 height 13
click at [580, 700] on button "Stop recording" at bounding box center [591, 694] width 124 height 22
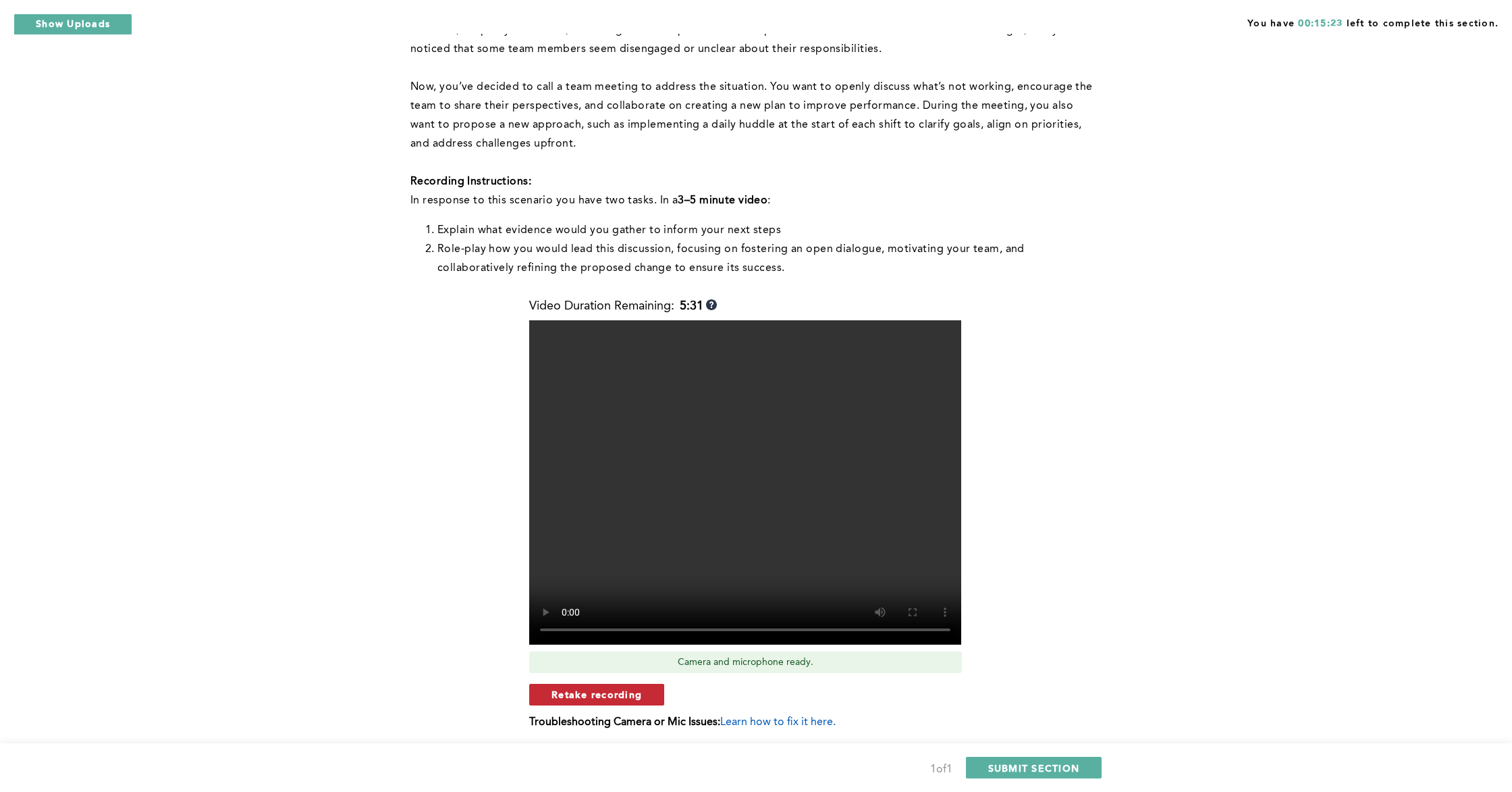
click at [626, 695] on span "Retake recording" at bounding box center [597, 694] width 90 height 13
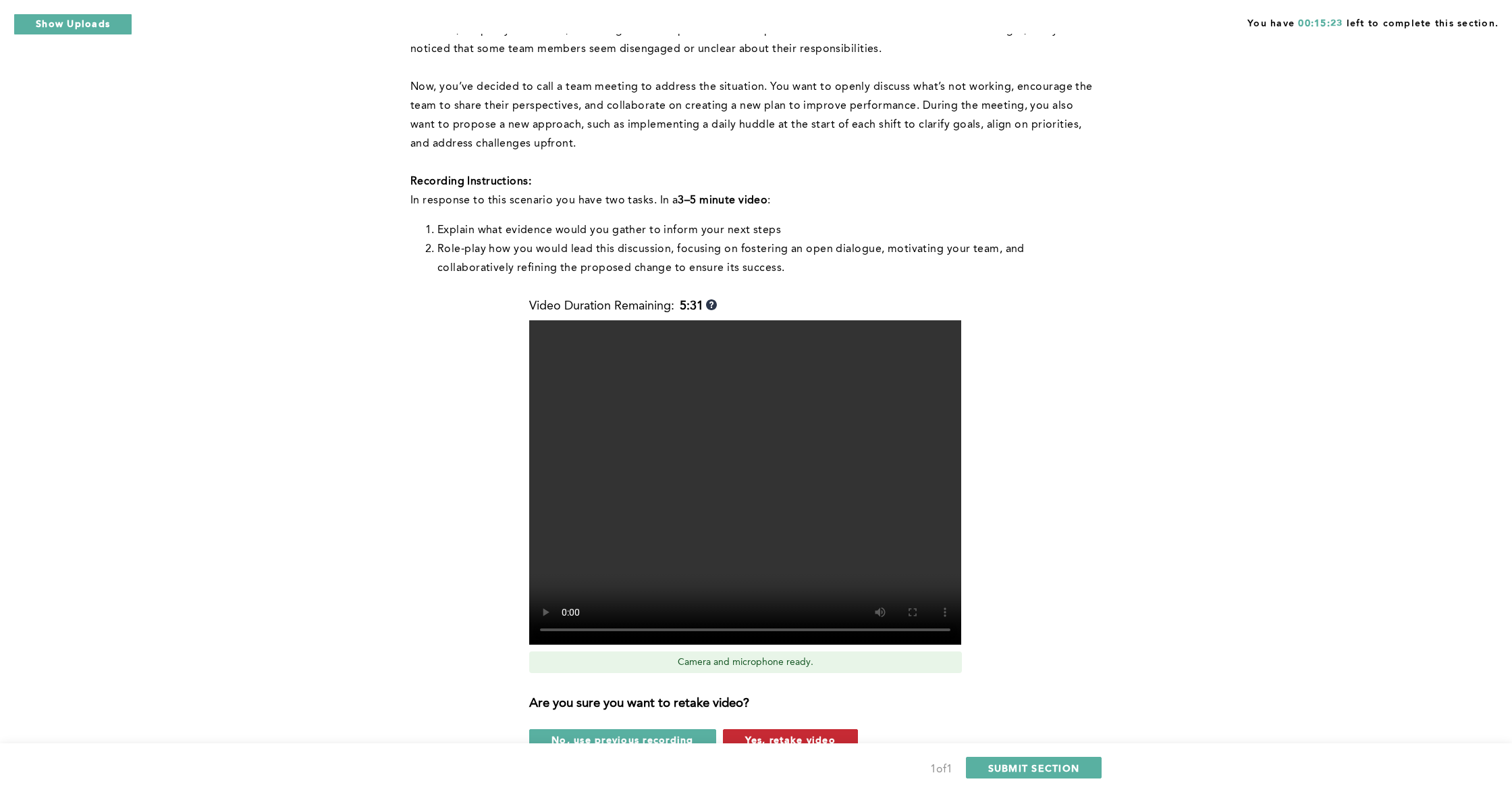
click at [753, 715] on span "Yes, retake video" at bounding box center [791, 739] width 90 height 13
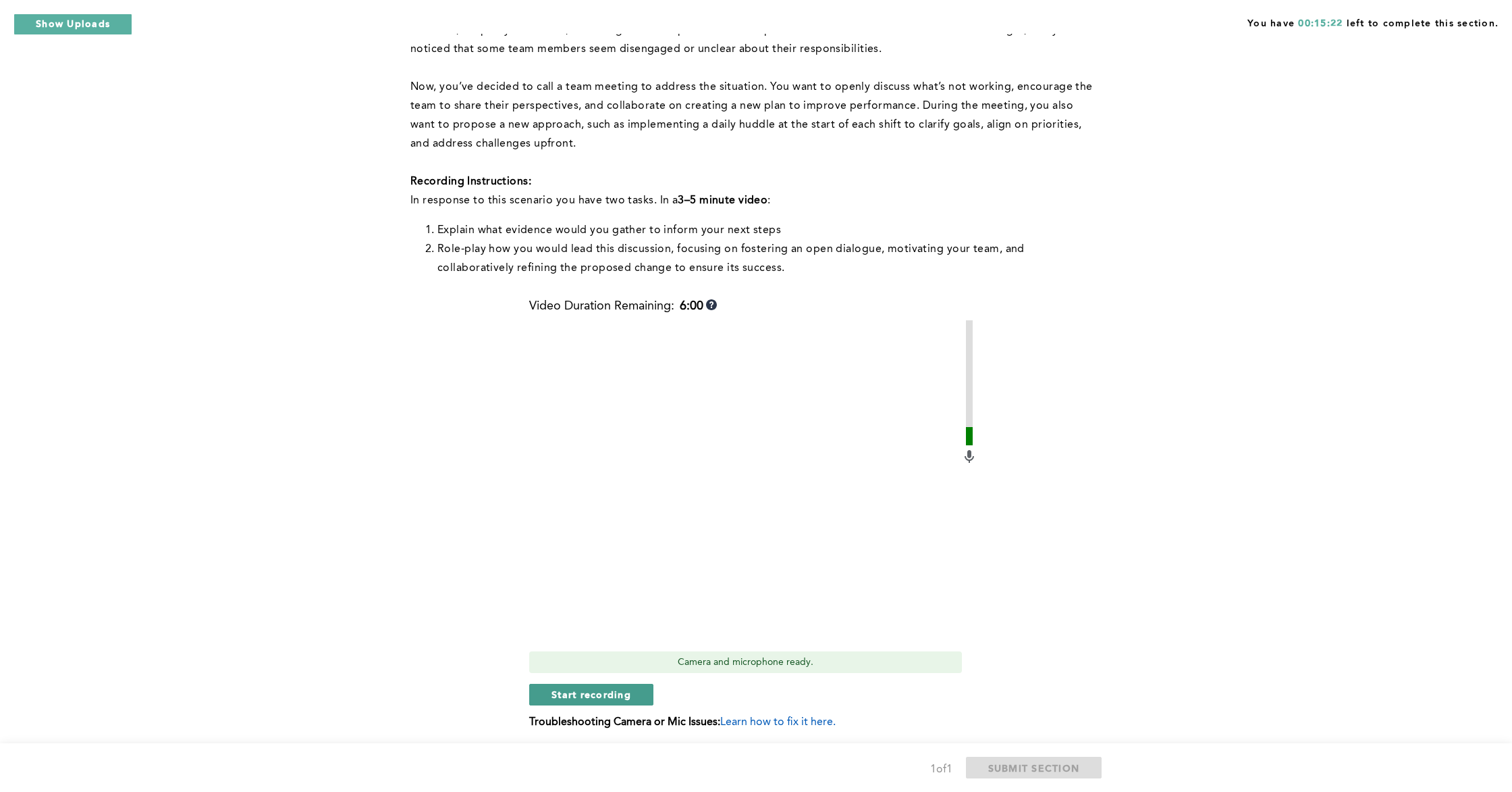
click at [622, 698] on span "Start recording" at bounding box center [591, 694] width 80 height 13
click at [544, 691] on button "Stop recording" at bounding box center [591, 694] width 124 height 22
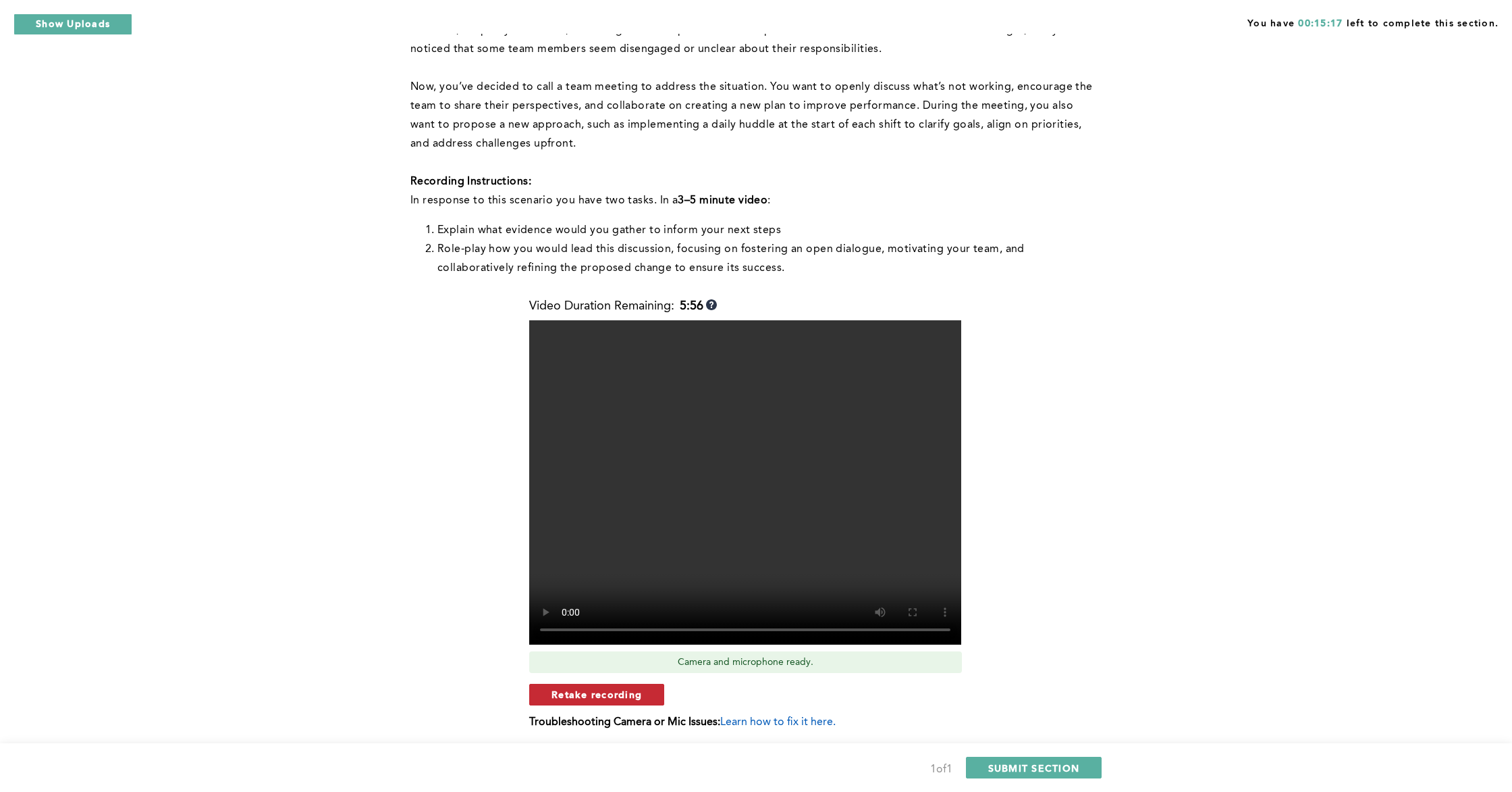
click at [642, 693] on button "Retake recording" at bounding box center [597, 694] width 135 height 22
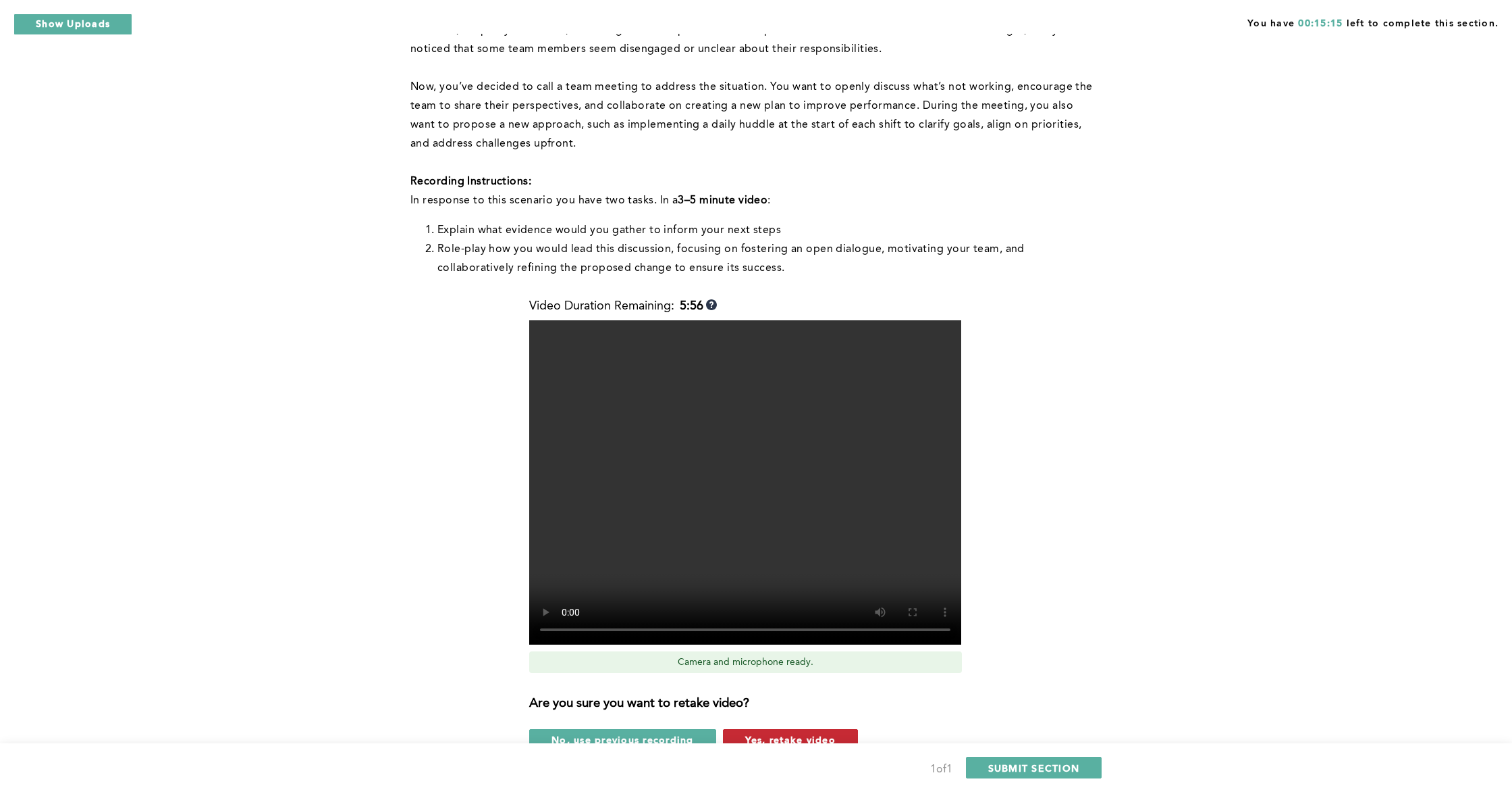
click at [774, 715] on span "Yes, retake video" at bounding box center [791, 739] width 90 height 13
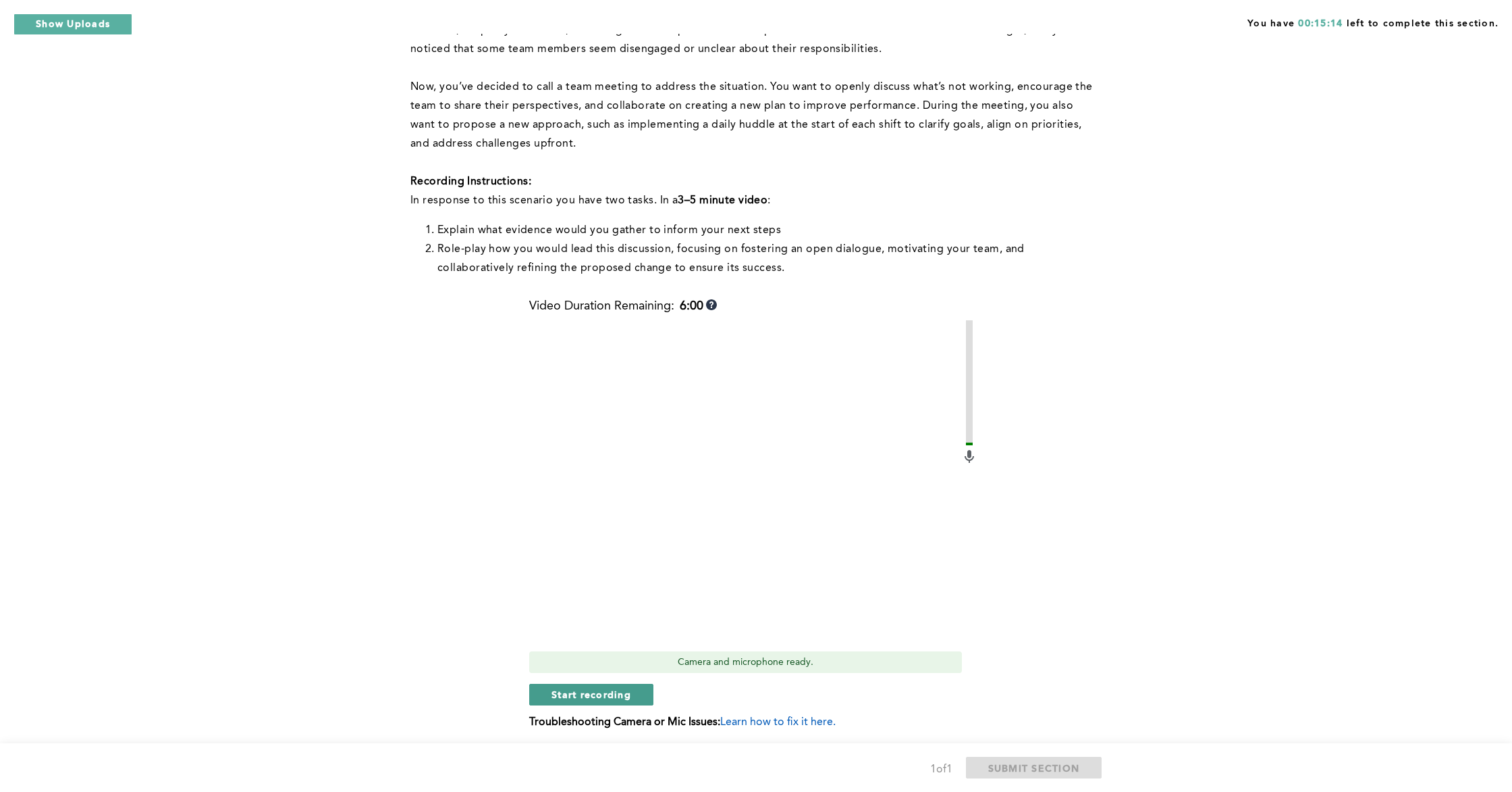
click at [624, 694] on span "Start recording" at bounding box center [591, 694] width 80 height 13
click at [622, 702] on button "Stop recording" at bounding box center [591, 694] width 124 height 22
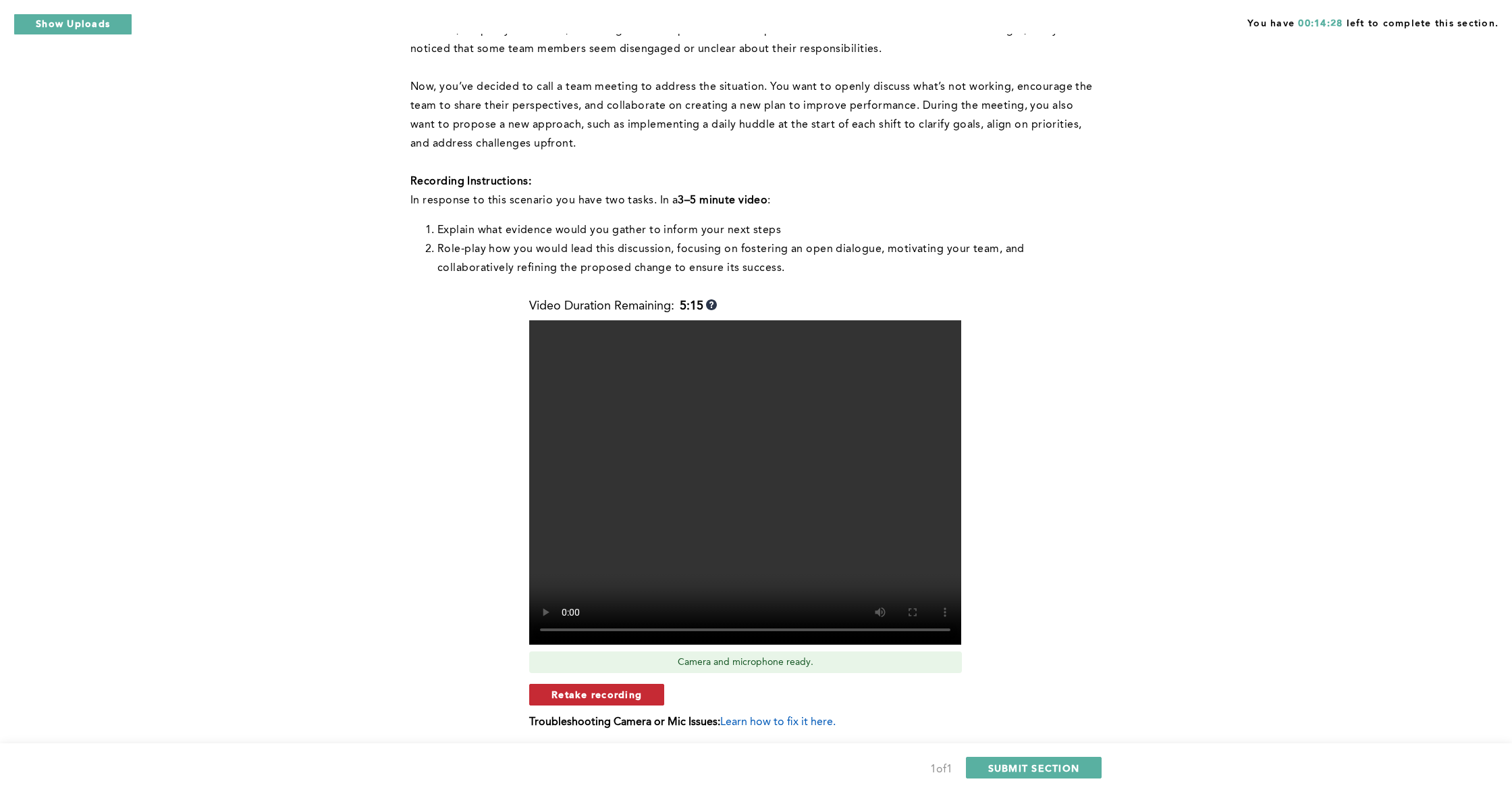
click at [638, 698] on span "Retake recording" at bounding box center [597, 694] width 90 height 13
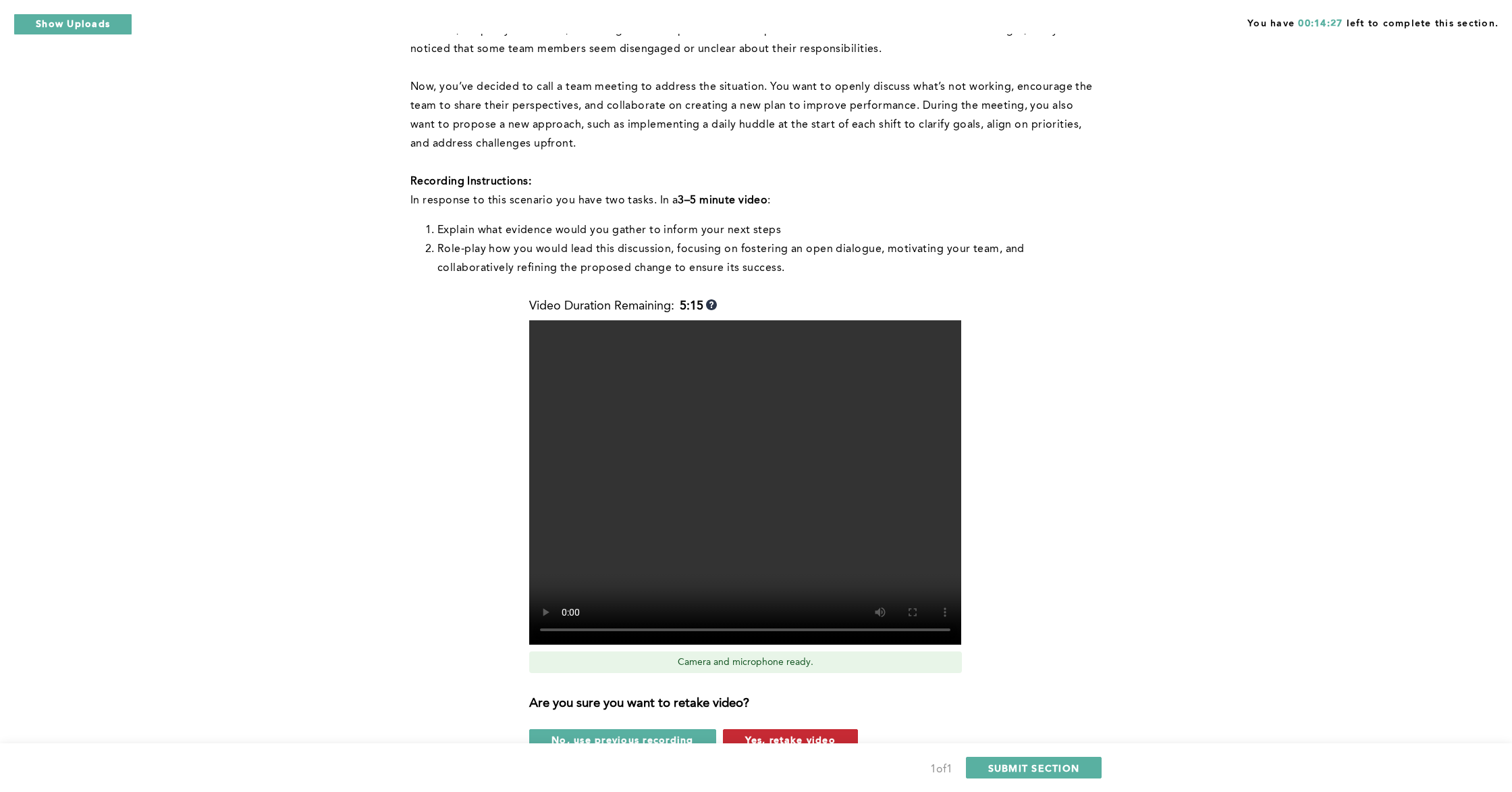
click at [747, 715] on span "Yes, retake video" at bounding box center [791, 739] width 90 height 13
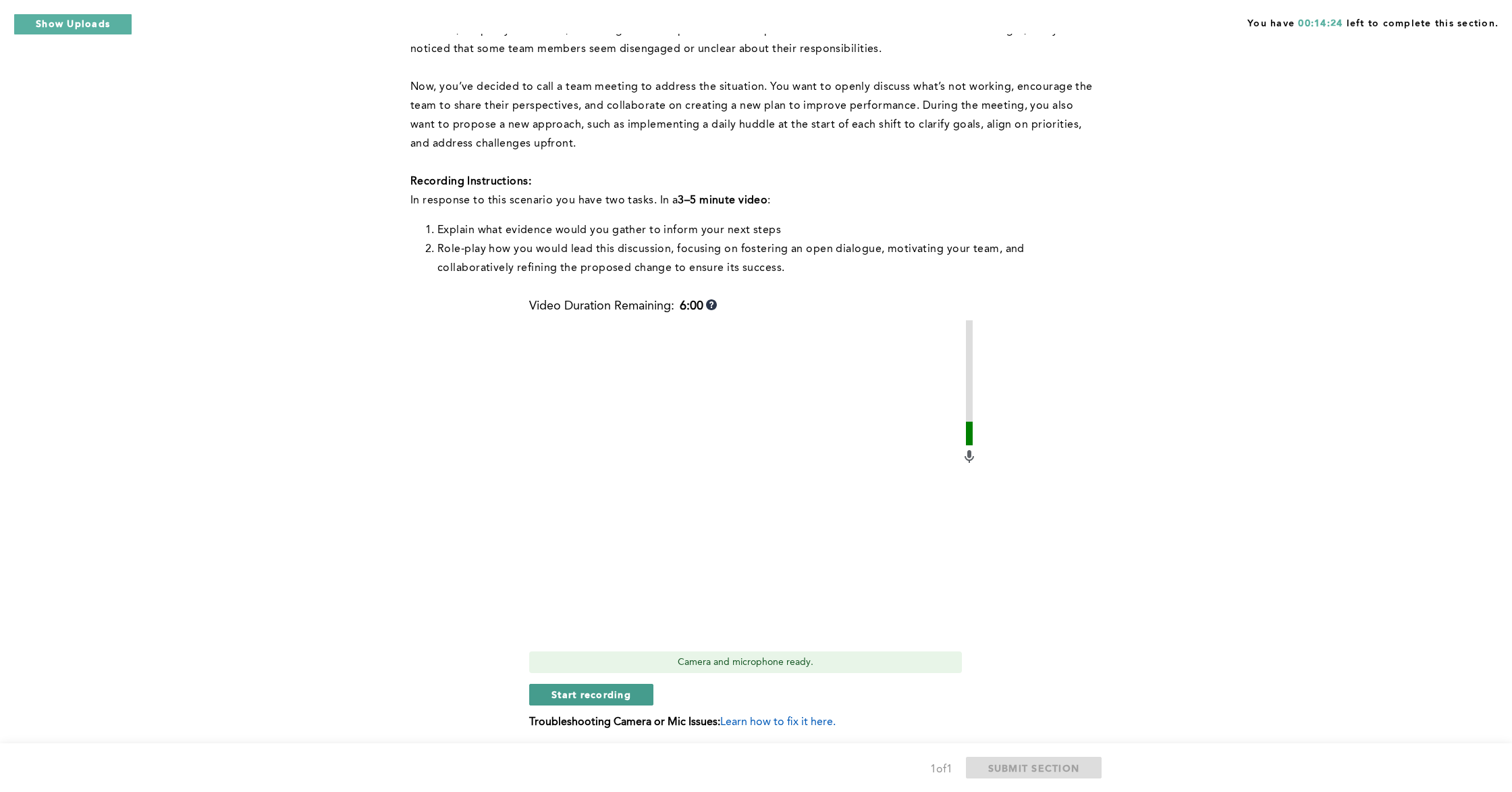
click at [602, 694] on span "Start recording" at bounding box center [591, 694] width 80 height 13
click at [602, 694] on span "Stop recording" at bounding box center [591, 694] width 79 height 13
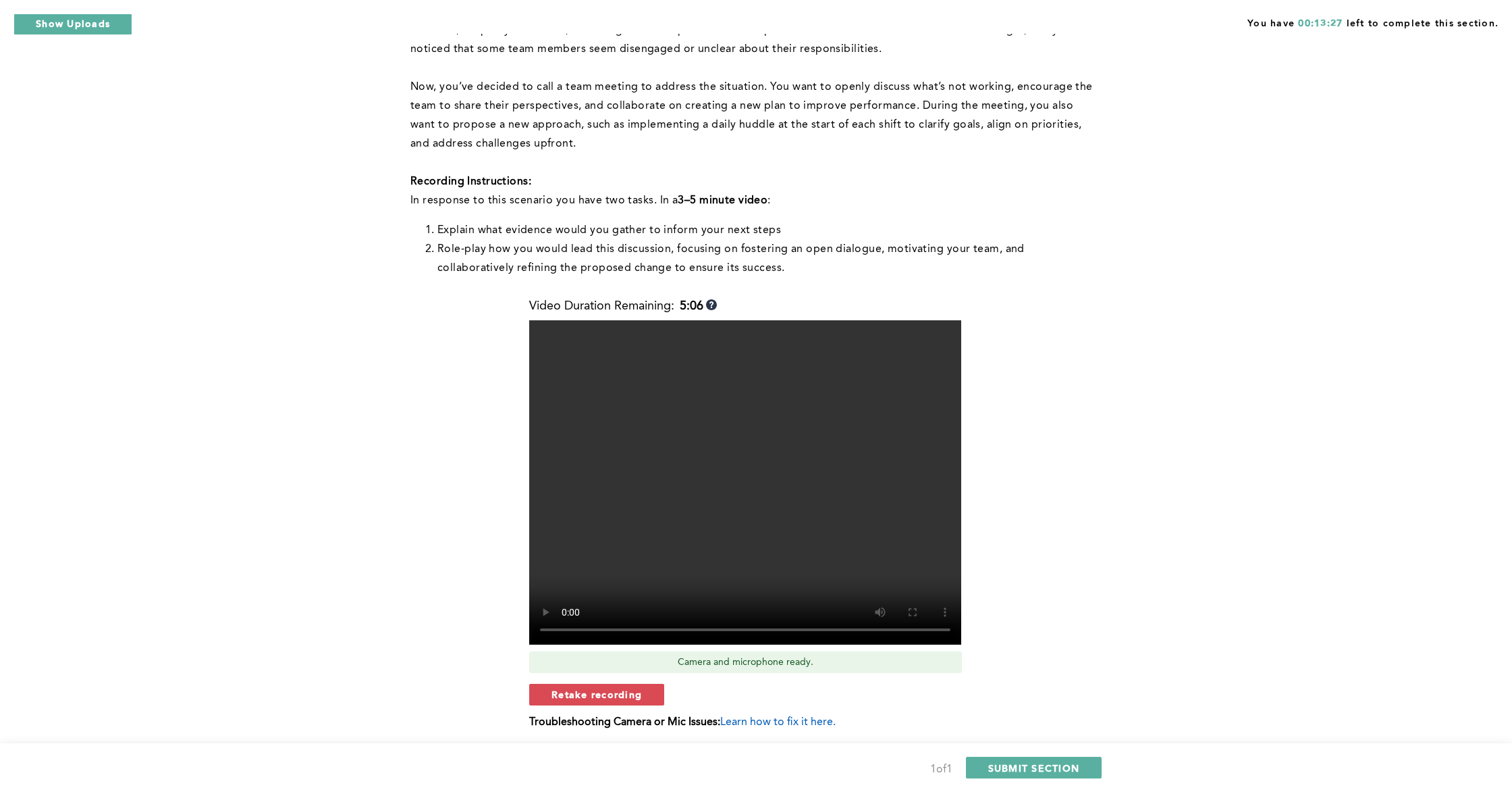
drag, startPoint x: 590, startPoint y: 698, endPoint x: 605, endPoint y: 695, distance: 15.3
click at [590, 698] on span "Retake recording" at bounding box center [597, 694] width 90 height 13
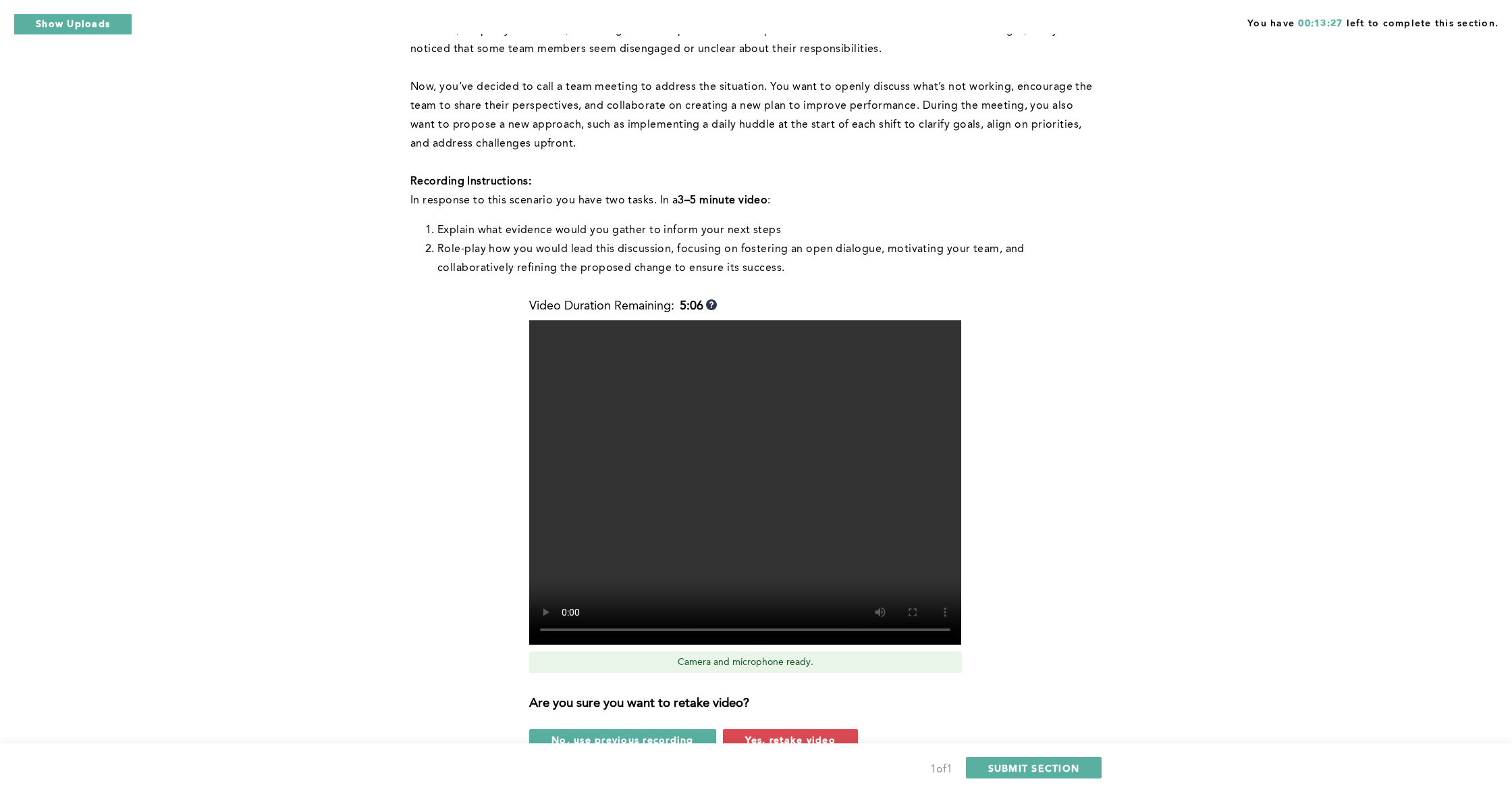
click at [778, 715] on span "Yes, retake video" at bounding box center [791, 739] width 90 height 13
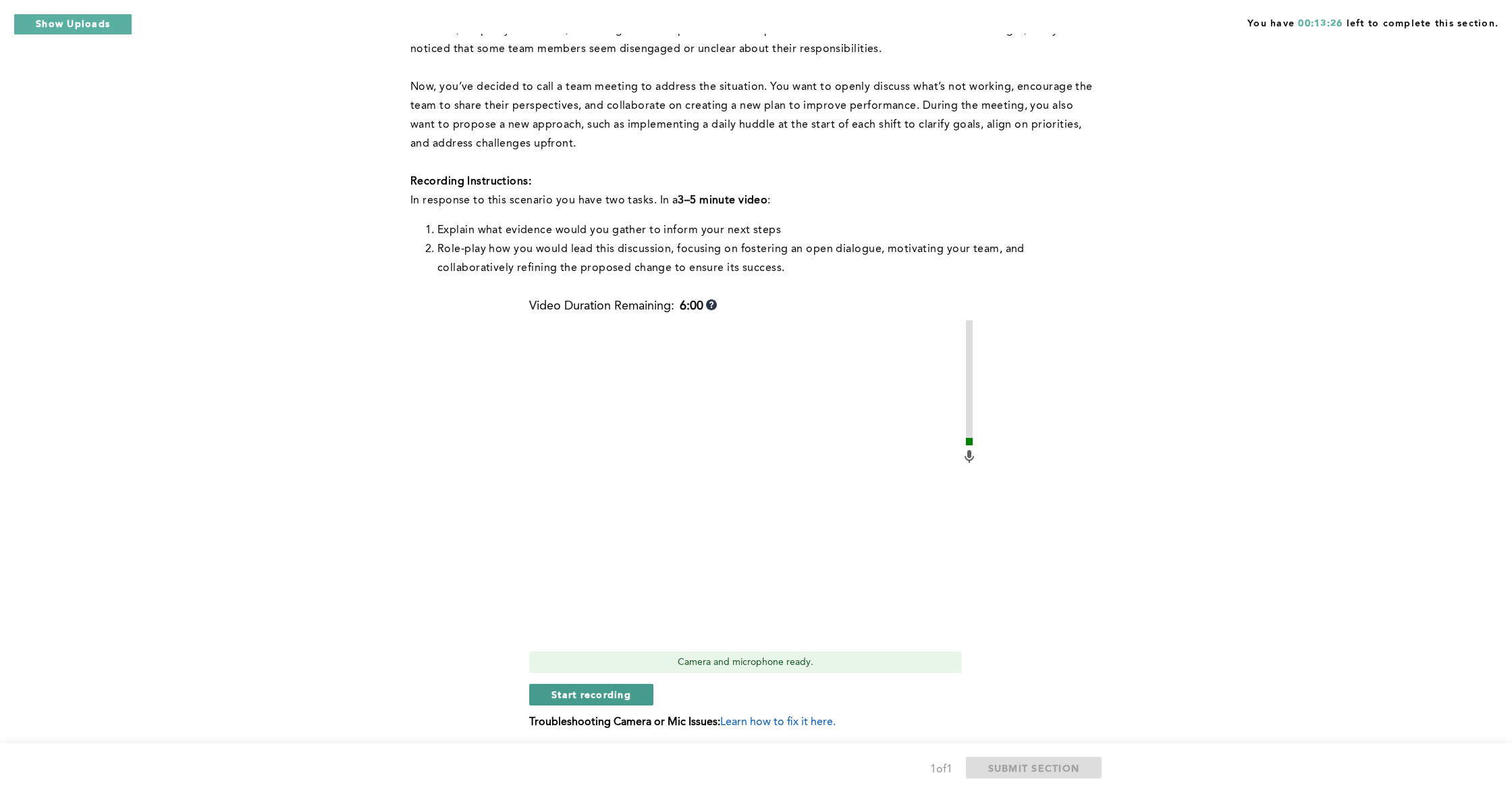
click at [616, 699] on span "Start recording" at bounding box center [591, 694] width 80 height 13
click at [639, 698] on button "Stop recording" at bounding box center [591, 694] width 124 height 22
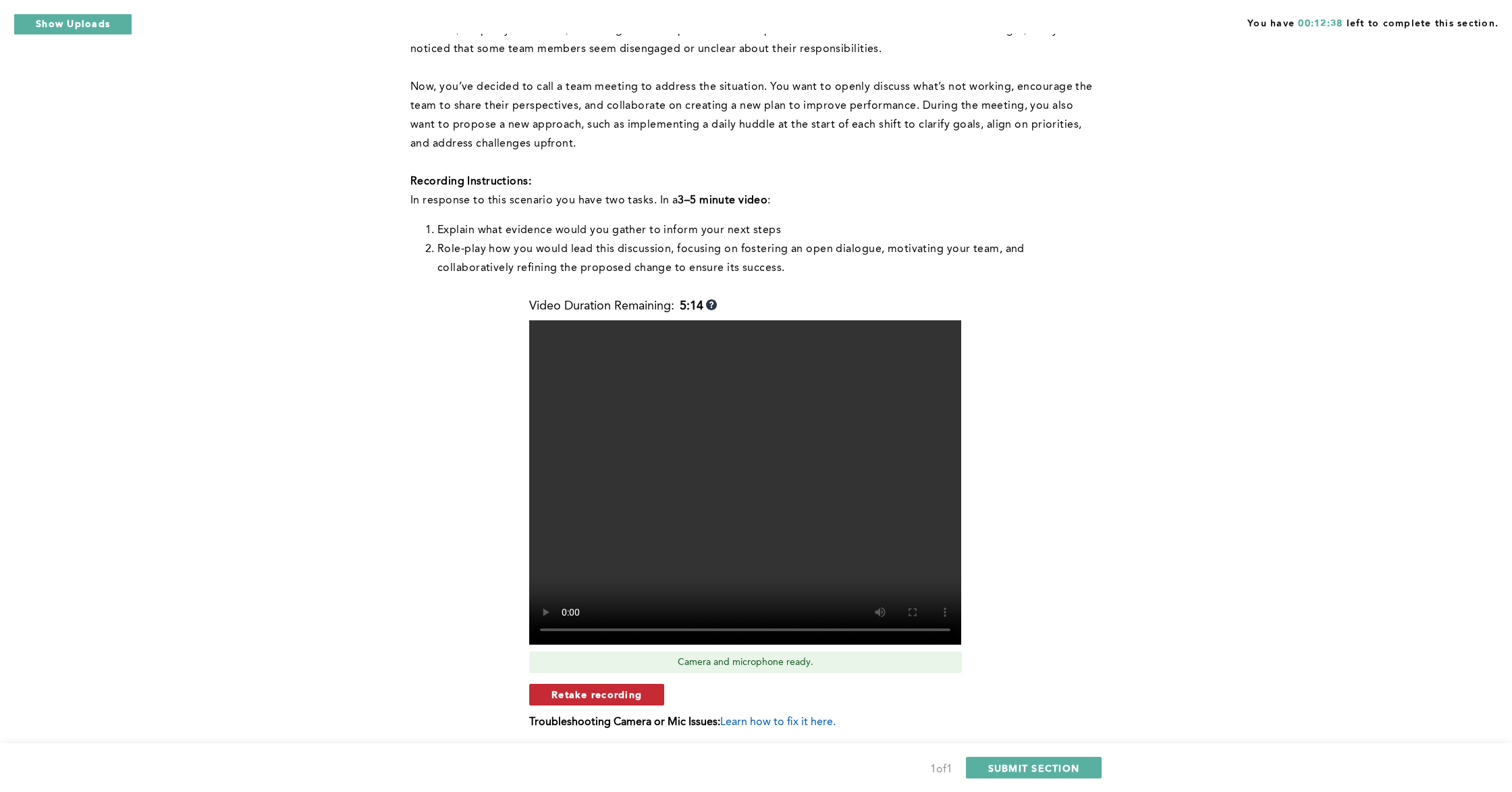
click at [591, 691] on span "Retake recording" at bounding box center [597, 694] width 90 height 13
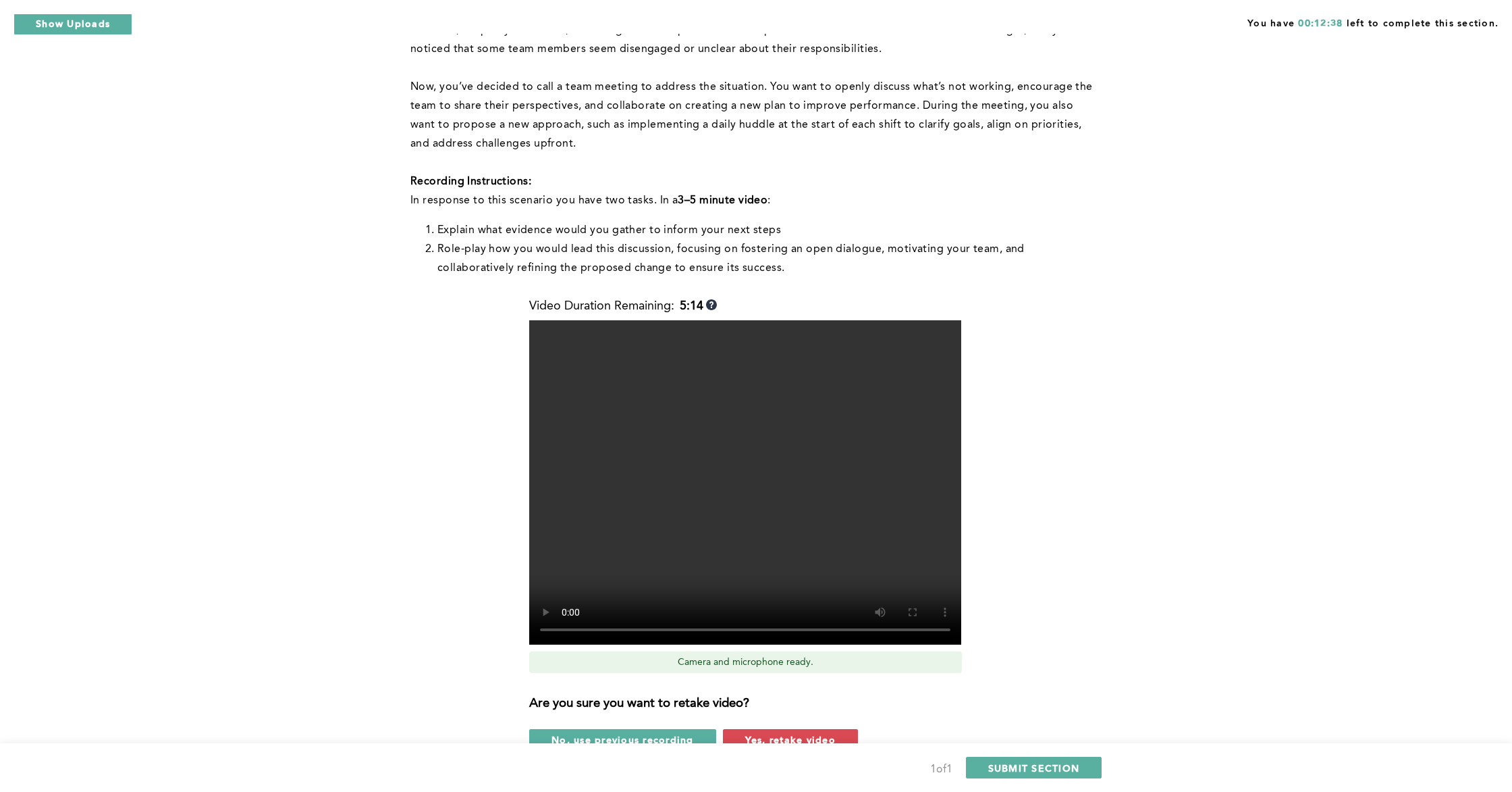
click at [738, 715] on div "Are you sure you want to retake video? No, use previous recording Yes, retake v…" at bounding box center [753, 717] width 449 height 67
click at [737, 715] on button "Yes, retake video" at bounding box center [791, 739] width 135 height 22
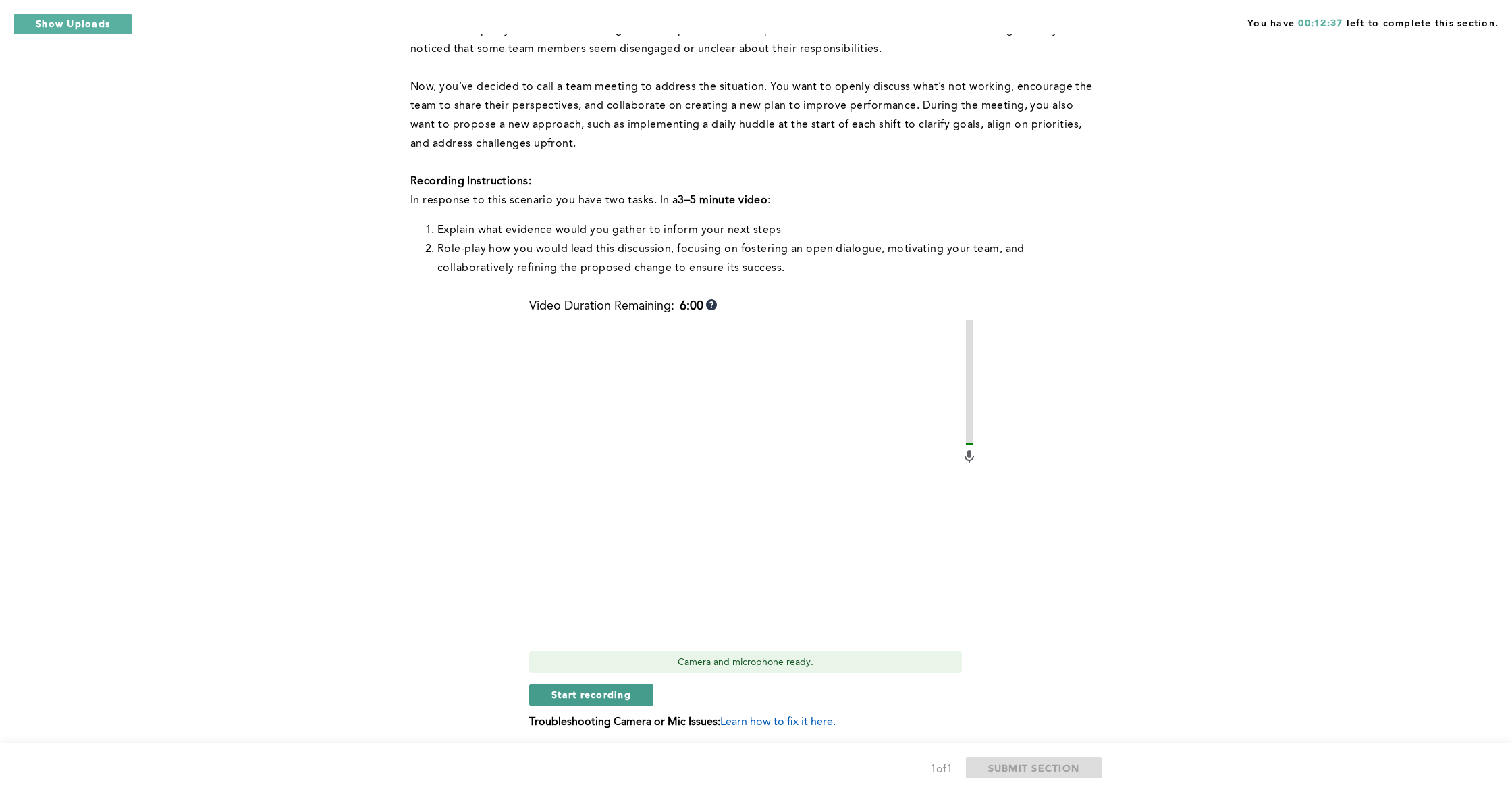
click at [612, 689] on span "Start recording" at bounding box center [591, 694] width 80 height 13
click at [616, 698] on span "Stop recording" at bounding box center [591, 694] width 79 height 13
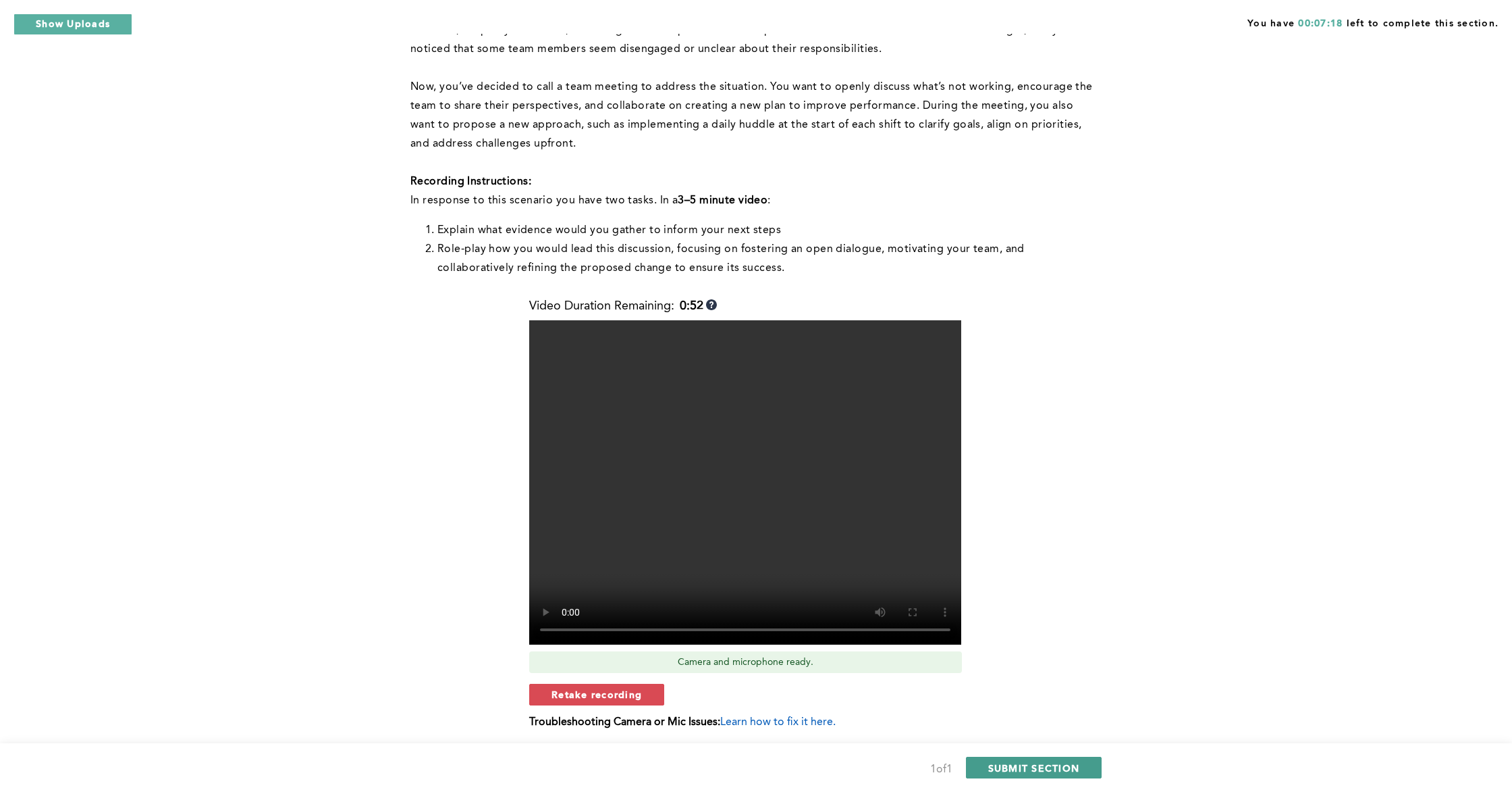
click at [997, 715] on span "SUBMIT SECTION" at bounding box center [1034, 768] width 92 height 13
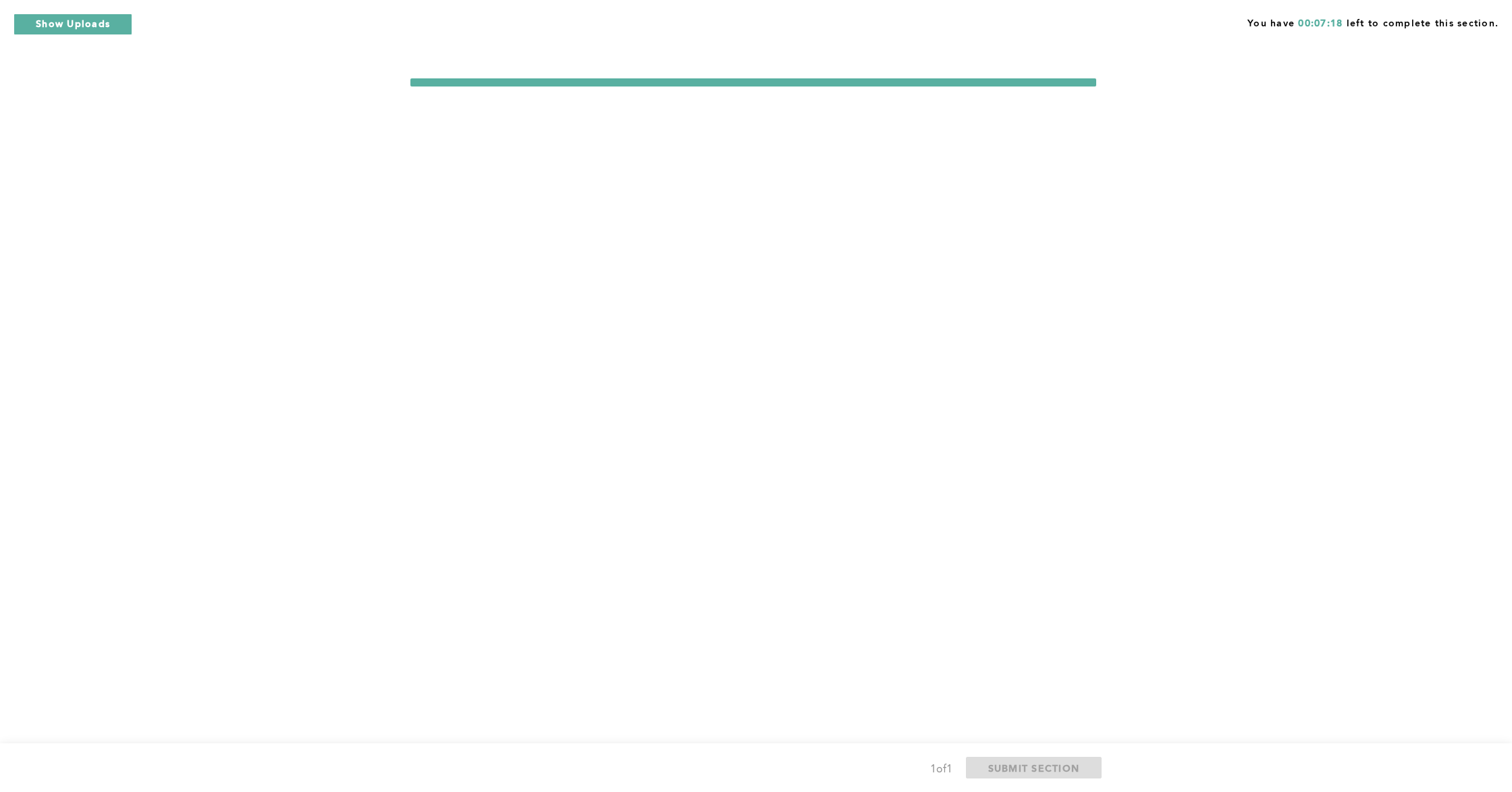
scroll to position [0, 0]
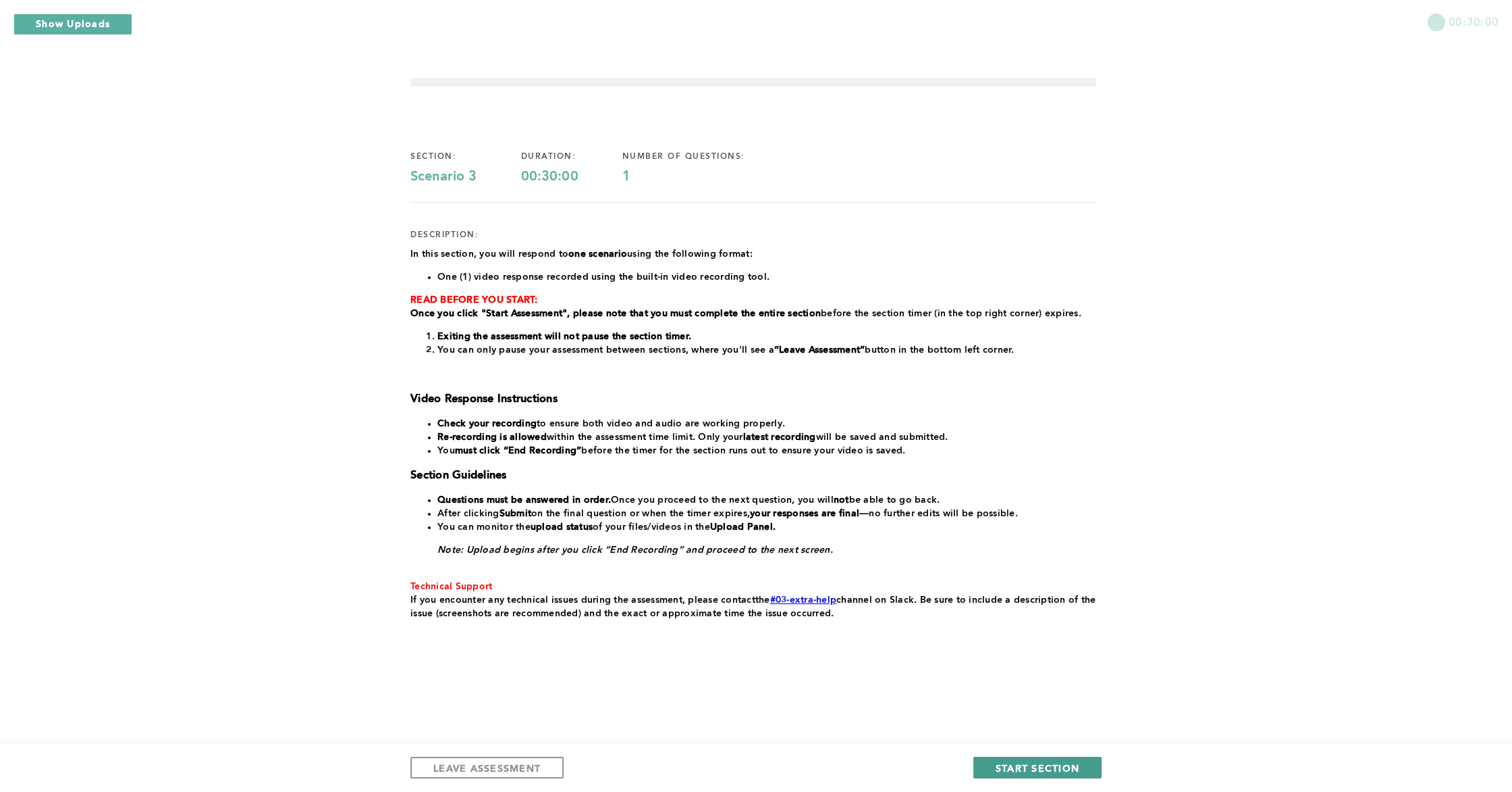
click at [1071, 715] on span "START SECTION" at bounding box center [1037, 768] width 84 height 13
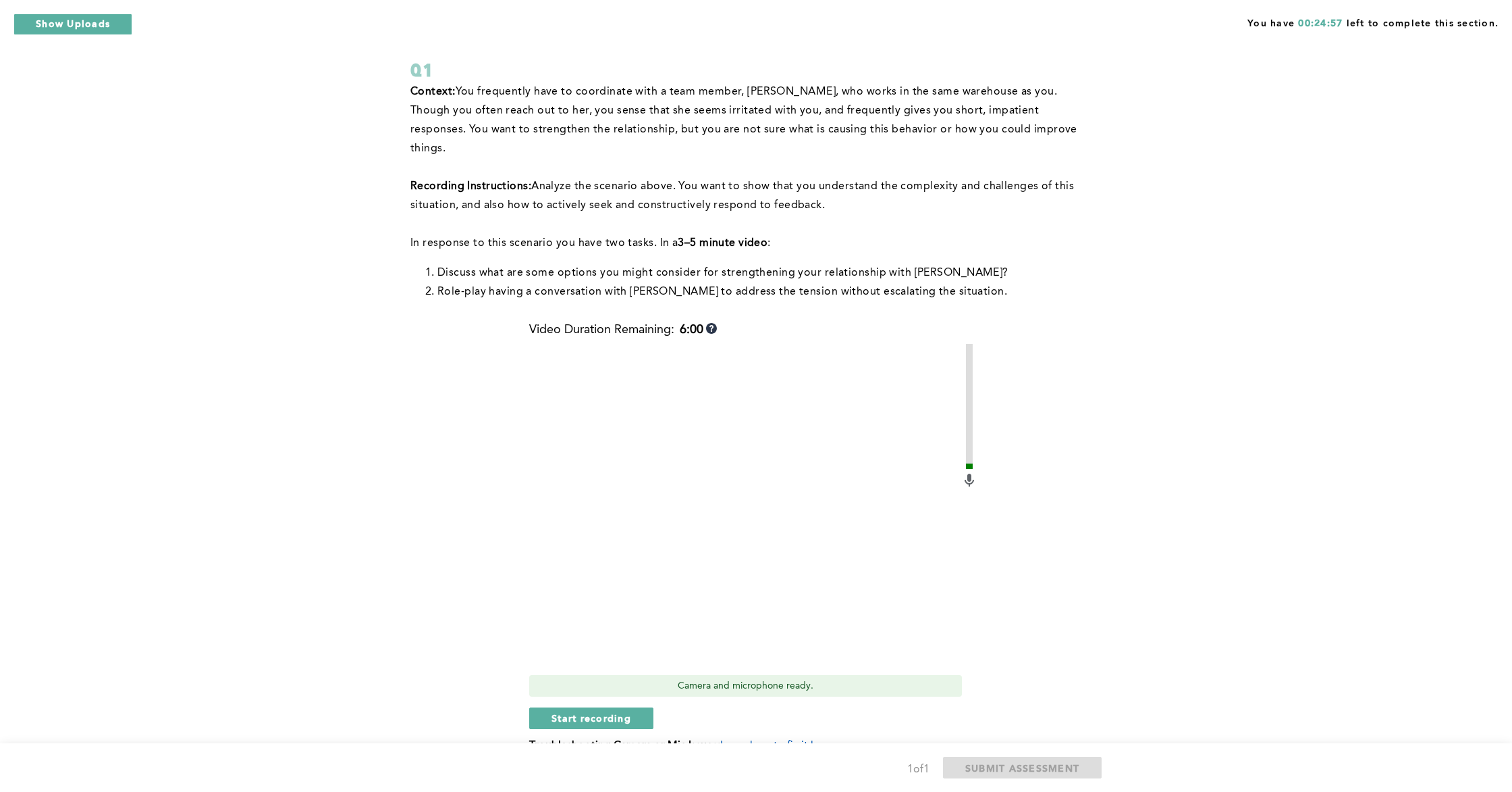
scroll to position [75, 0]
click at [572, 709] on span "Start recording" at bounding box center [591, 715] width 80 height 13
click at [568, 709] on span "Stop recording" at bounding box center [591, 715] width 79 height 13
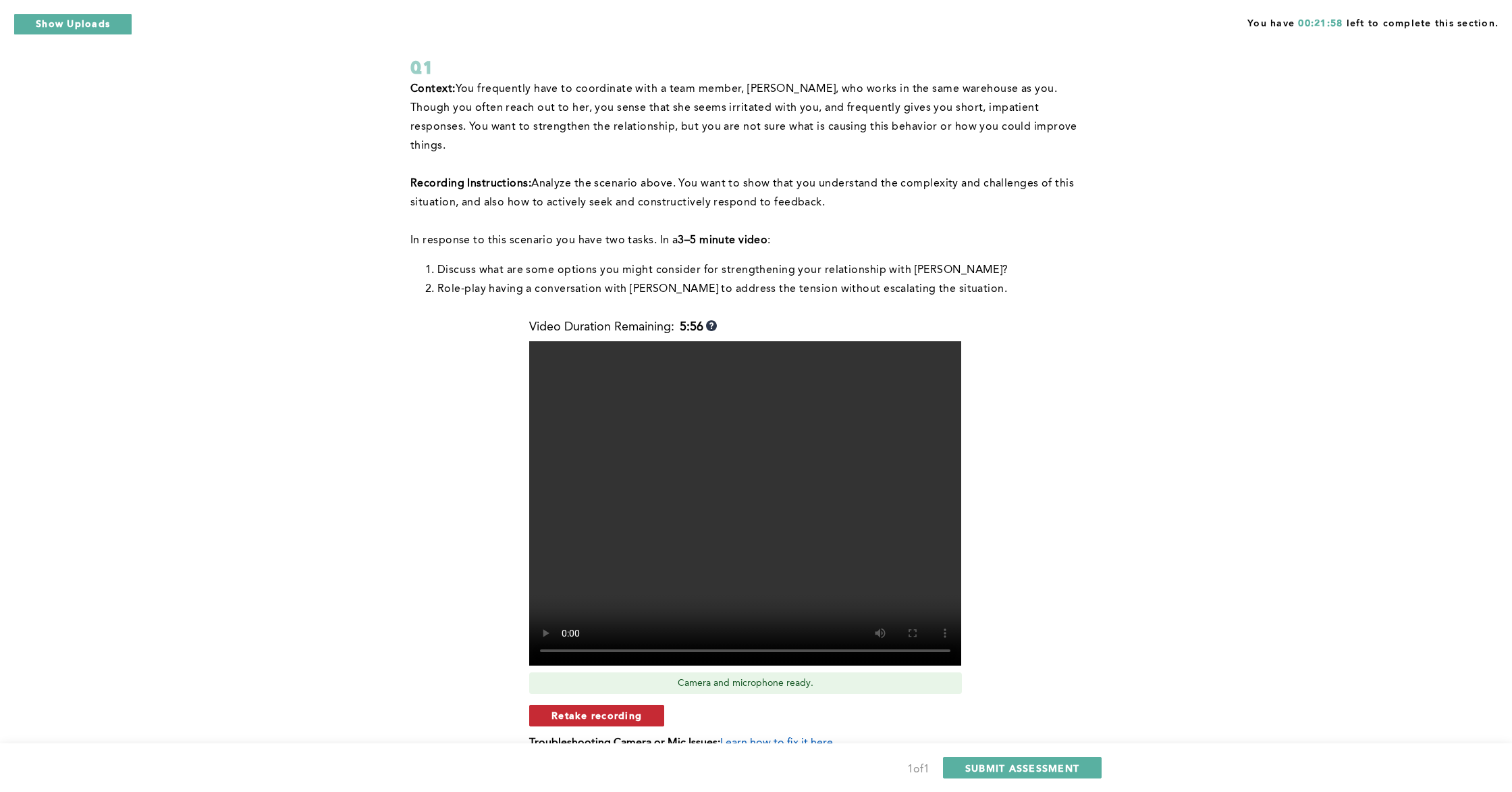
click at [624, 709] on span "Retake recording" at bounding box center [597, 715] width 90 height 13
click at [804, 715] on div "1 of 1 SUBMIT ASSESSMENT" at bounding box center [756, 768] width 1512 height 49
drag, startPoint x: 803, startPoint y: 743, endPoint x: 792, endPoint y: 738, distance: 12.1
click at [803, 715] on span "Yes, retake video" at bounding box center [791, 760] width 90 height 13
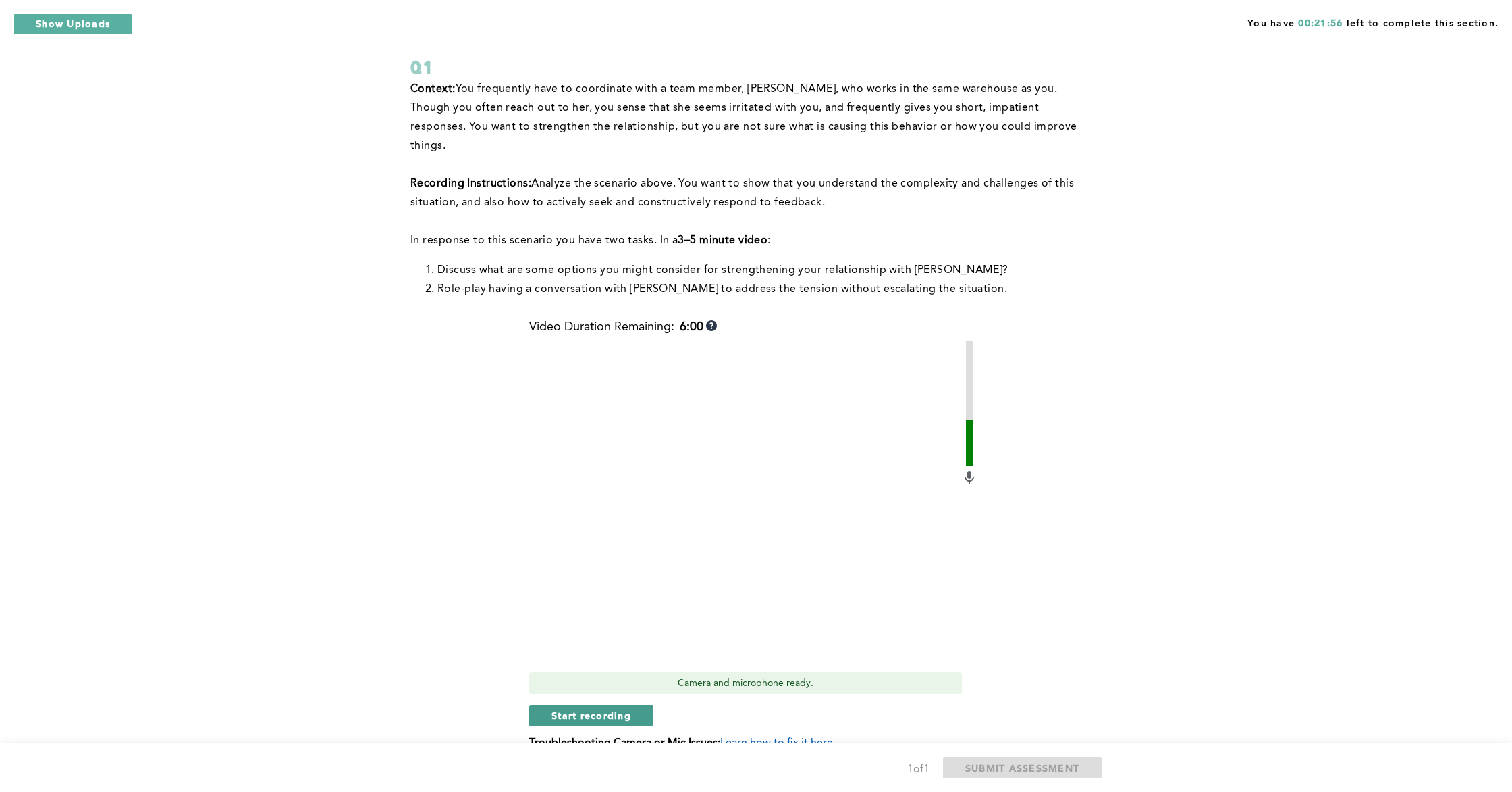
click at [635, 704] on button "Start recording" at bounding box center [591, 715] width 124 height 22
click at [590, 709] on span "Stop recording" at bounding box center [591, 715] width 79 height 13
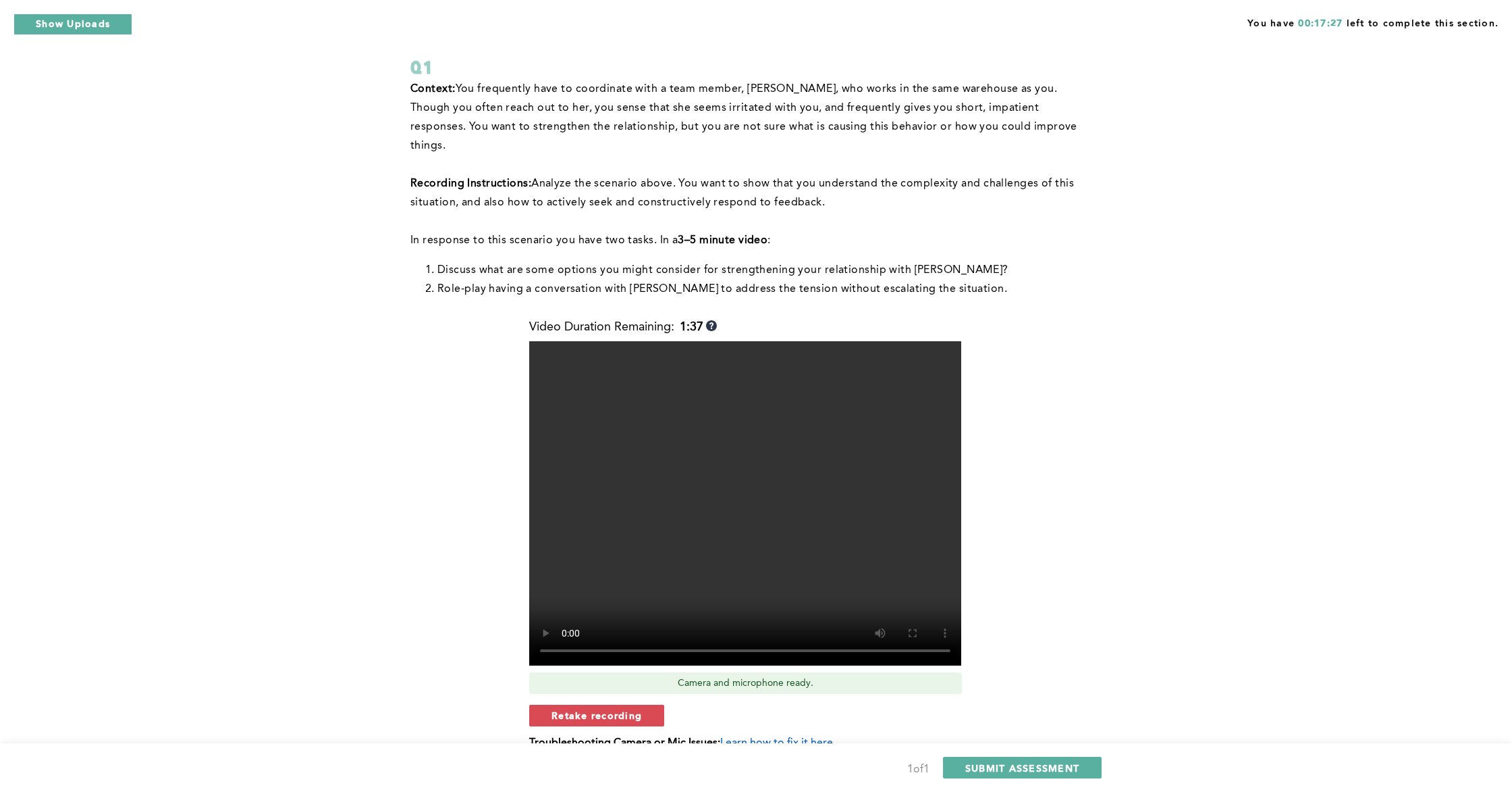
click at [599, 684] on div "Video Duration Remaining: 1:37 Camera and microphone ready. Retake recording Tr…" at bounding box center [753, 541] width 449 height 440
click at [624, 709] on span "Retake recording" at bounding box center [597, 715] width 90 height 13
click at [811, 715] on button "Yes, retake video" at bounding box center [791, 760] width 135 height 22
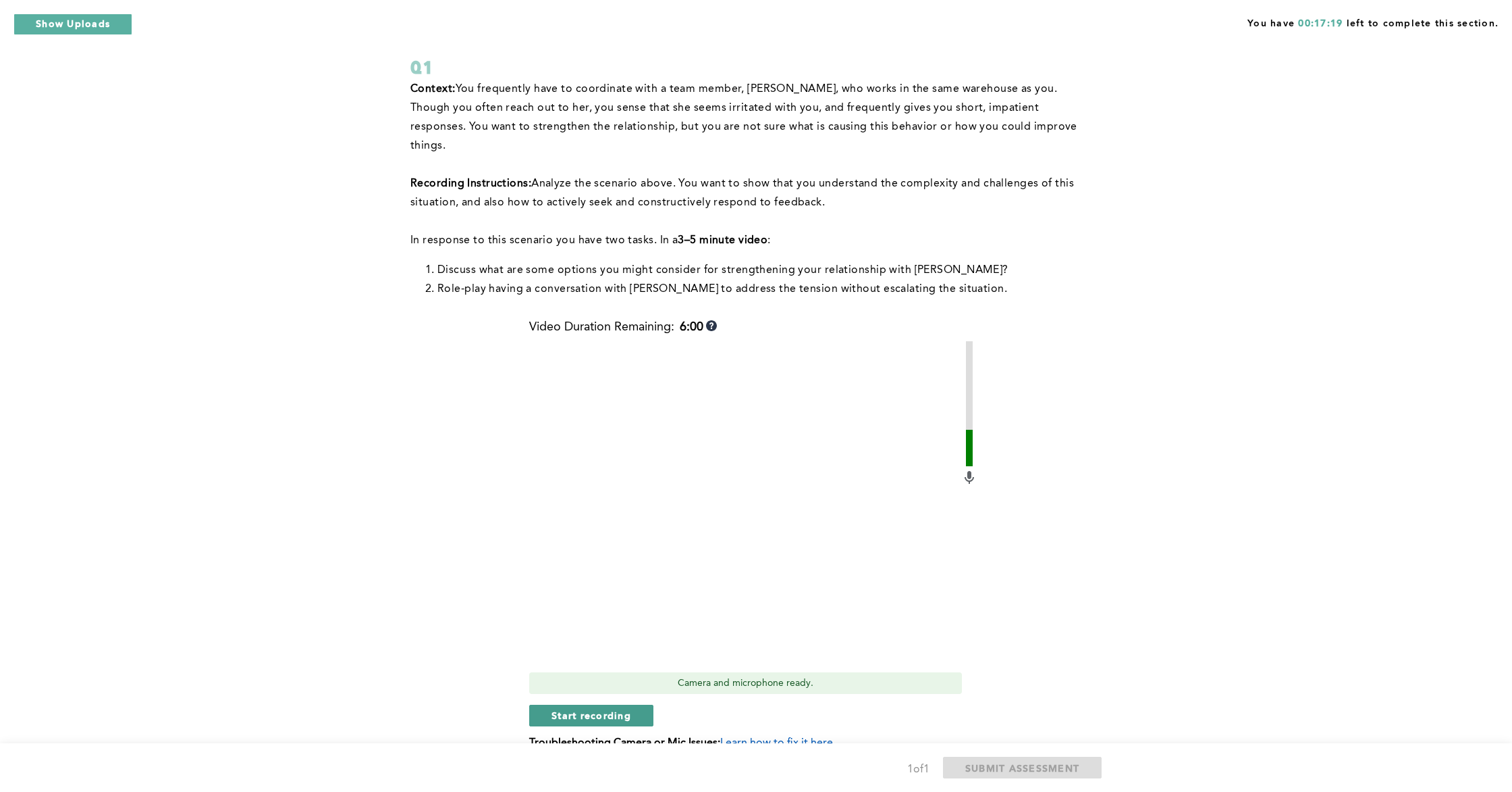
click at [591, 709] on span "Start recording" at bounding box center [591, 715] width 80 height 13
click at [591, 709] on span "Stop recording" at bounding box center [591, 715] width 79 height 13
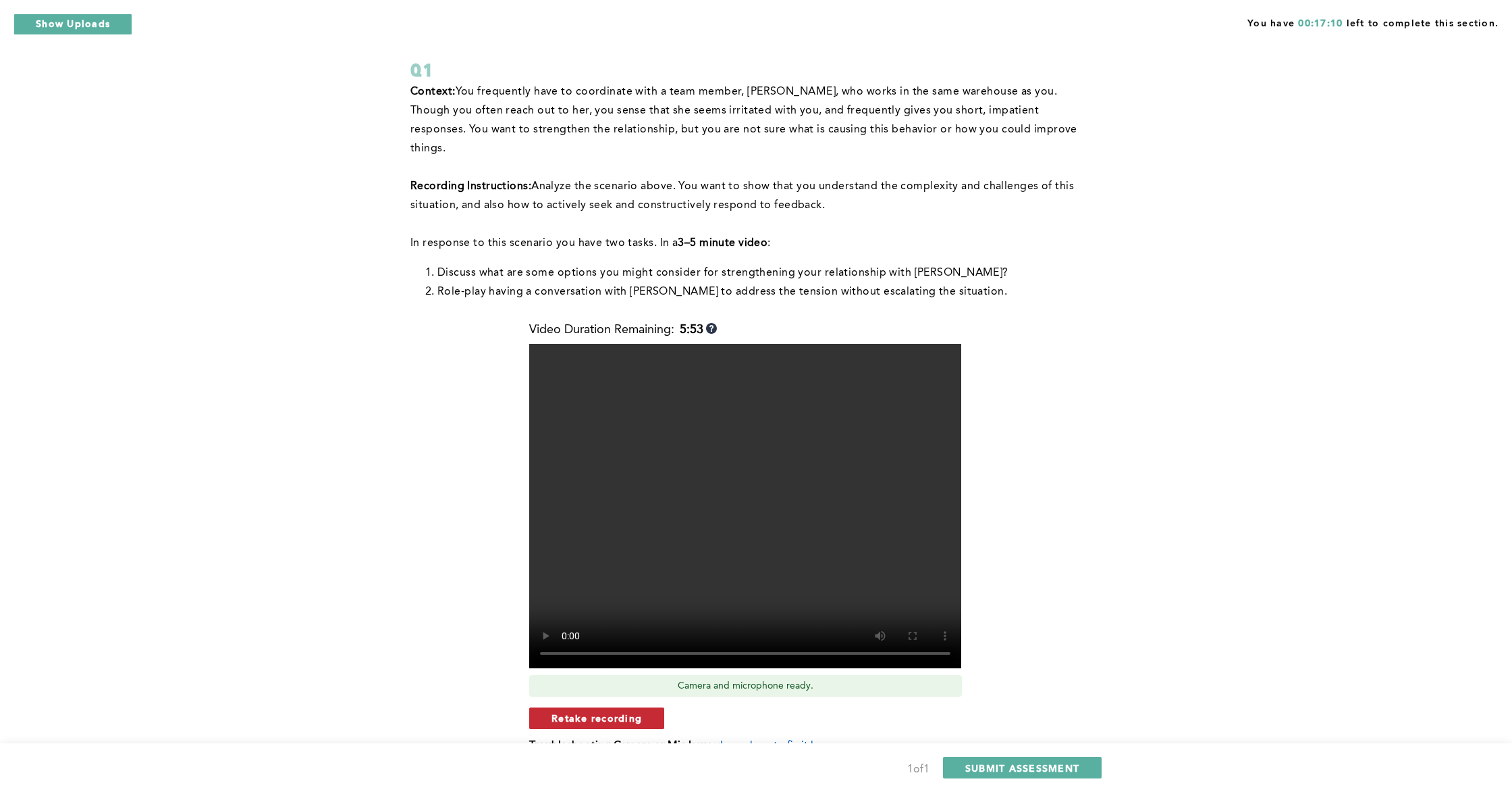
click at [635, 711] on span "Retake recording" at bounding box center [597, 717] width 90 height 13
click at [819, 715] on button "Yes, retake video" at bounding box center [791, 763] width 135 height 22
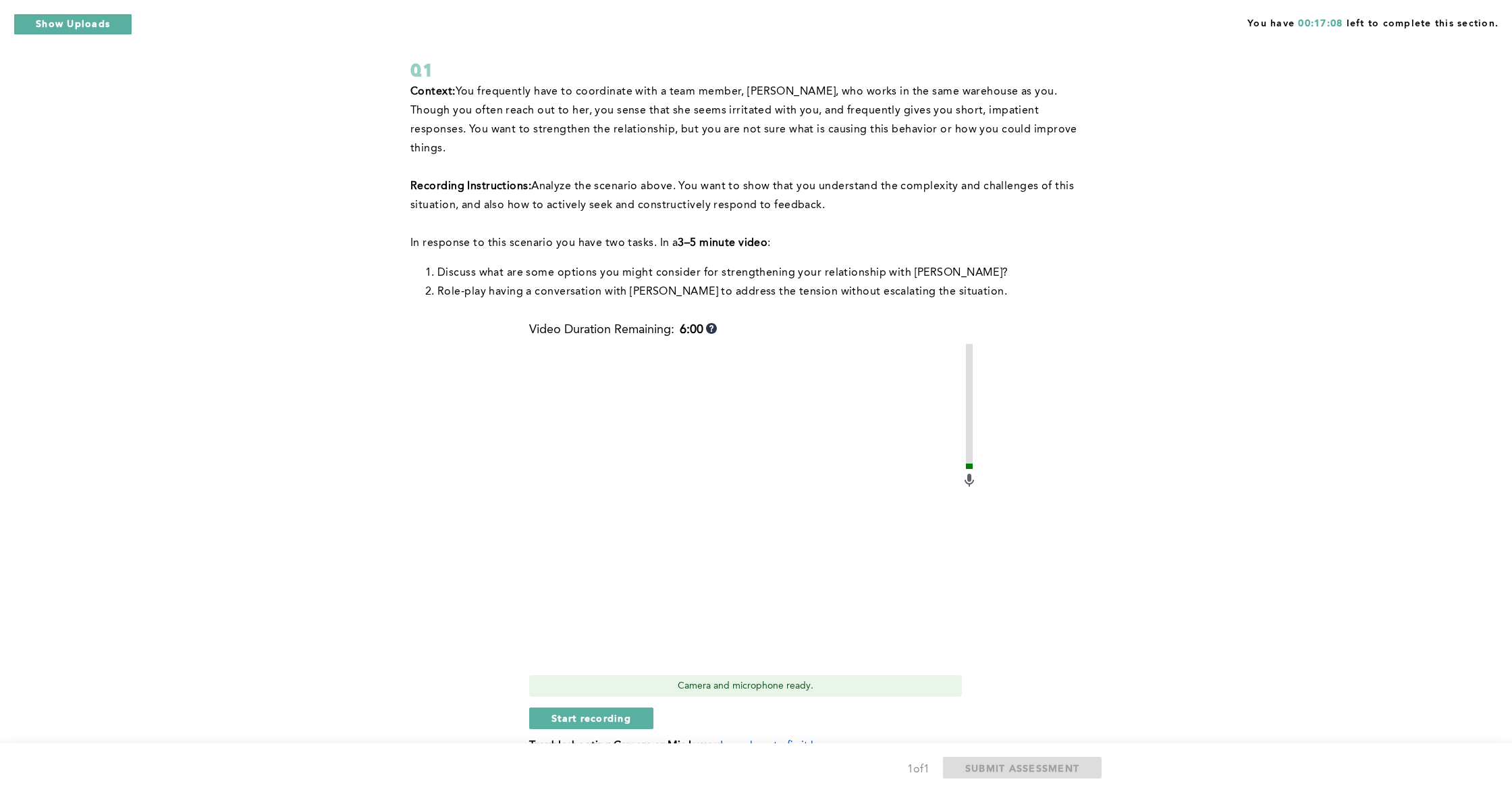
click at [636, 712] on div "Video Duration Remaining: 6:00 Camera and microphone ready. Start recording Tro…" at bounding box center [753, 543] width 449 height 440
click at [599, 711] on span "Start recording" at bounding box center [591, 717] width 80 height 13
click at [619, 707] on button "Stop recording" at bounding box center [591, 717] width 124 height 22
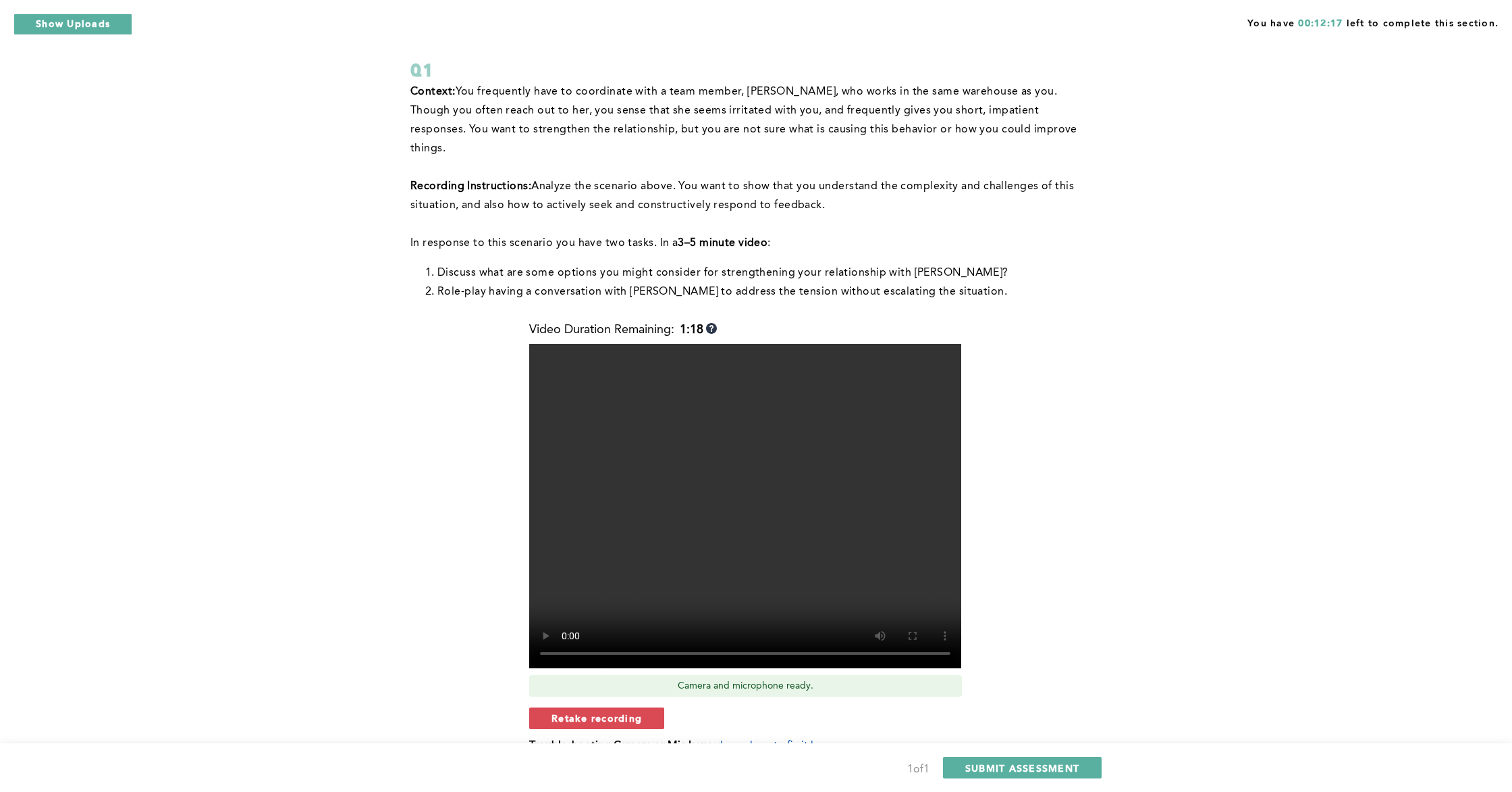
click at [985, 715] on div "1 of 1 SUBMIT ASSESSMENT" at bounding box center [756, 768] width 1512 height 49
click at [986, 715] on span "SUBMIT ASSESSMENT" at bounding box center [1023, 768] width 114 height 13
